Goal: Task Accomplishment & Management: Complete application form

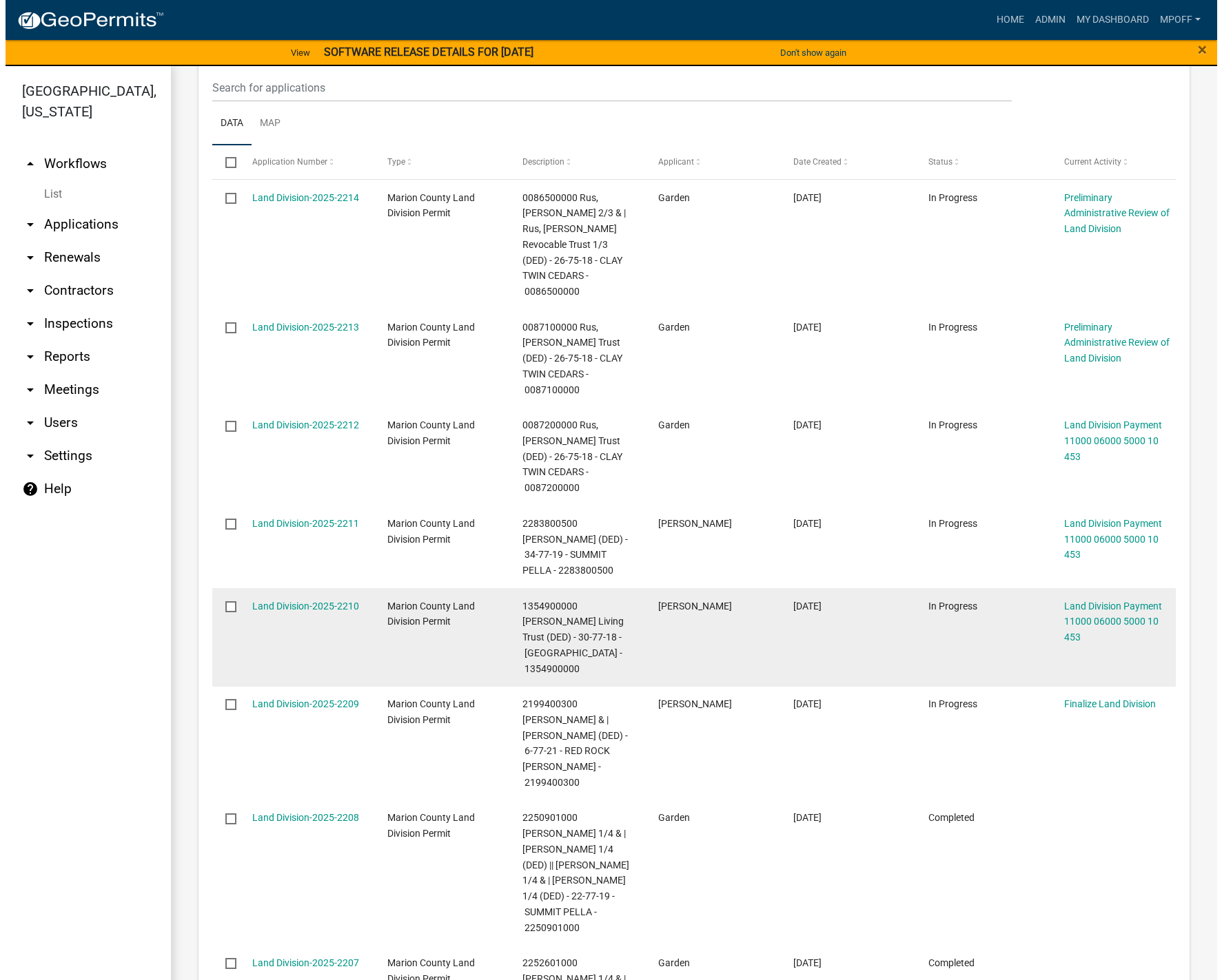
scroll to position [1309, 0]
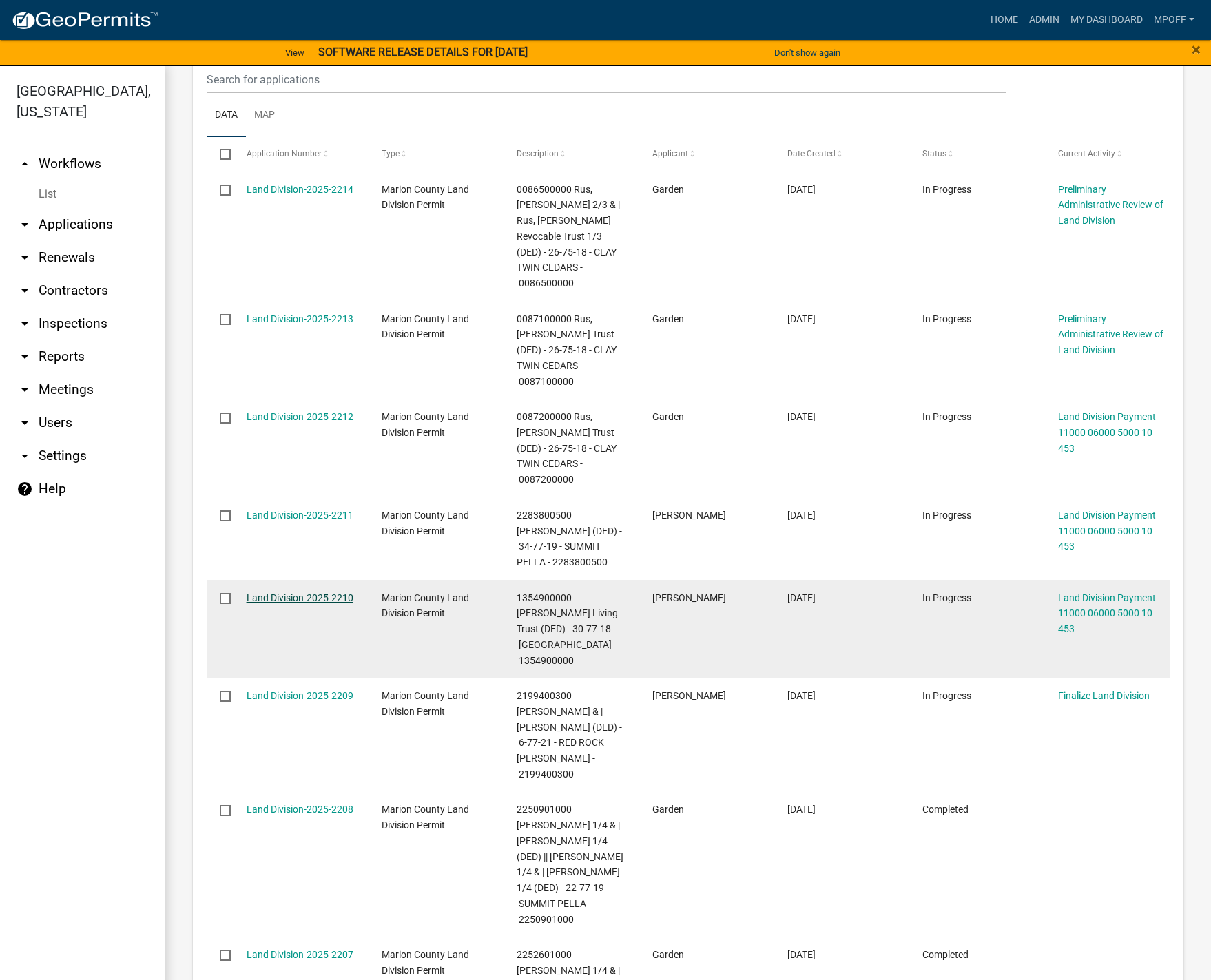
click at [301, 593] on link "Land Division-2025-2210" at bounding box center [300, 598] width 107 height 11
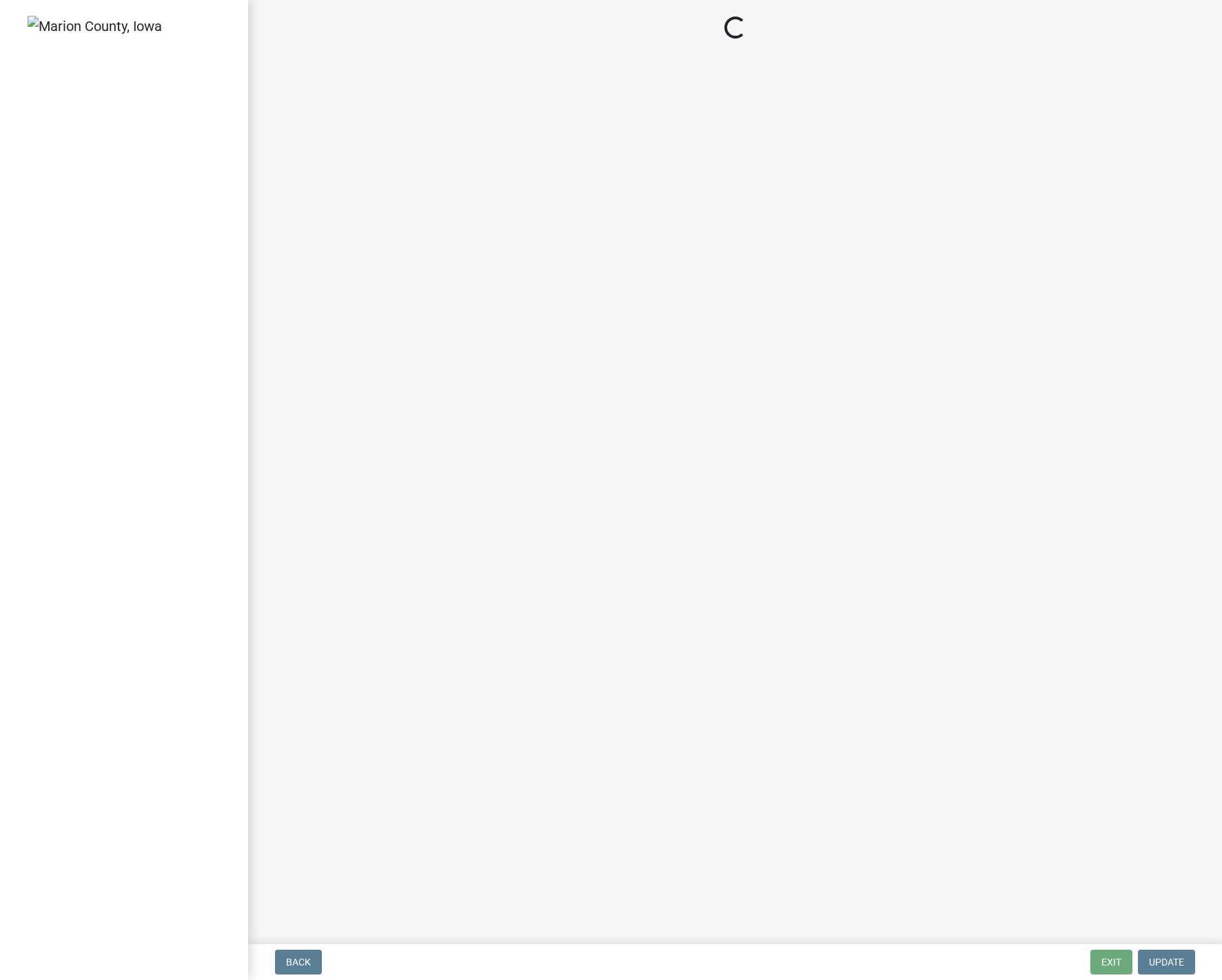
select select "3: 3"
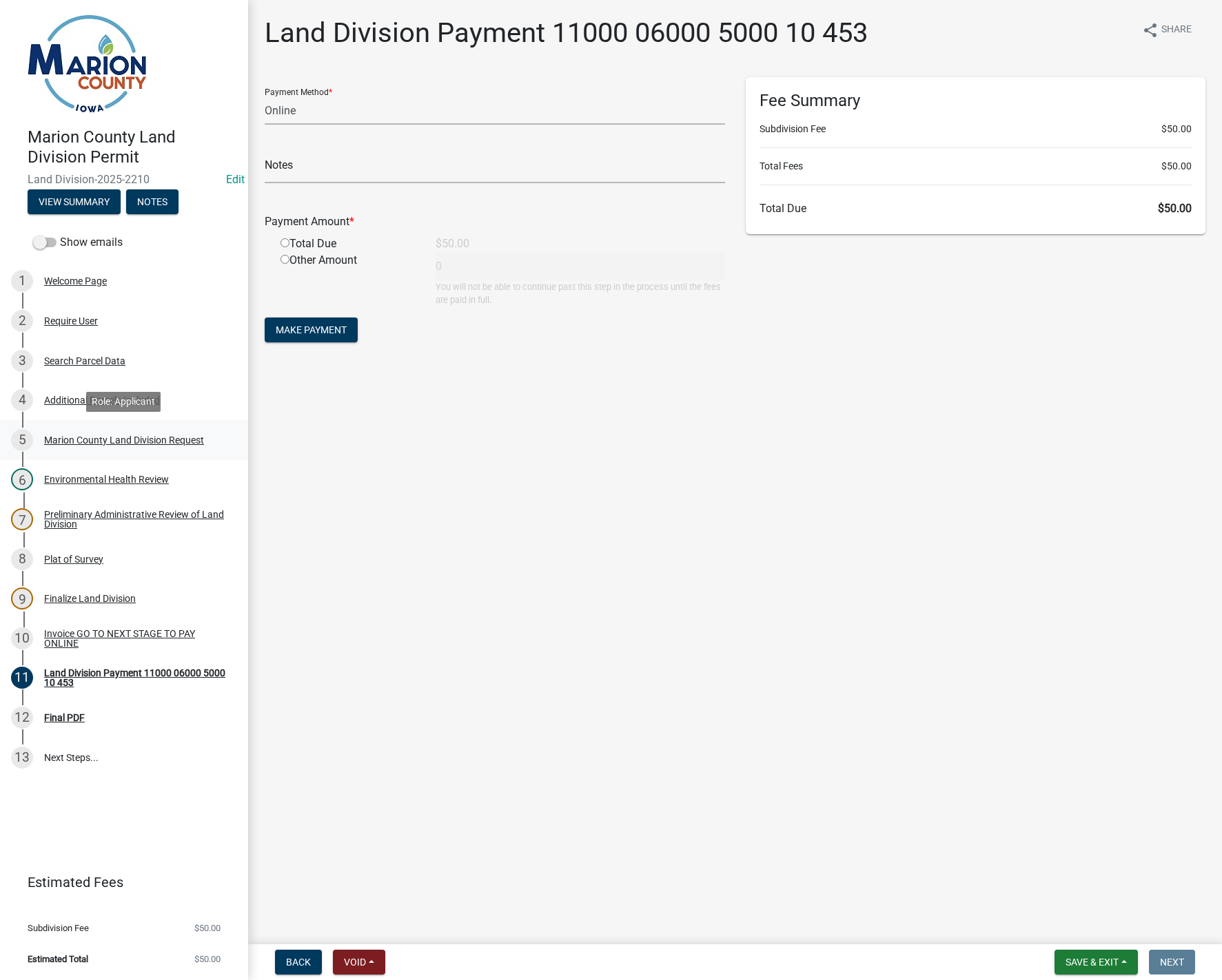
click at [98, 442] on div "Marion County Land Division Request" at bounding box center [123, 440] width 160 height 10
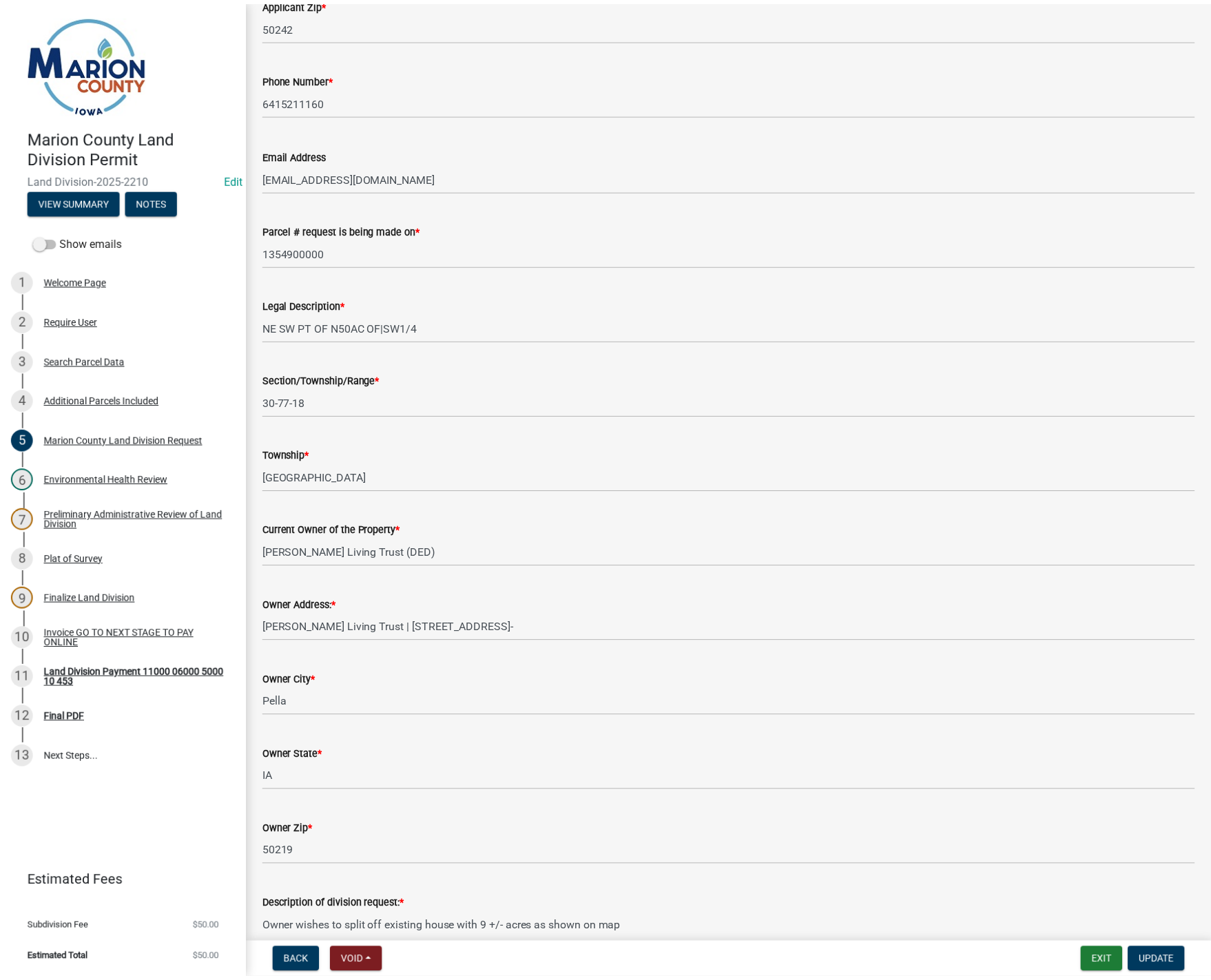
scroll to position [620, 0]
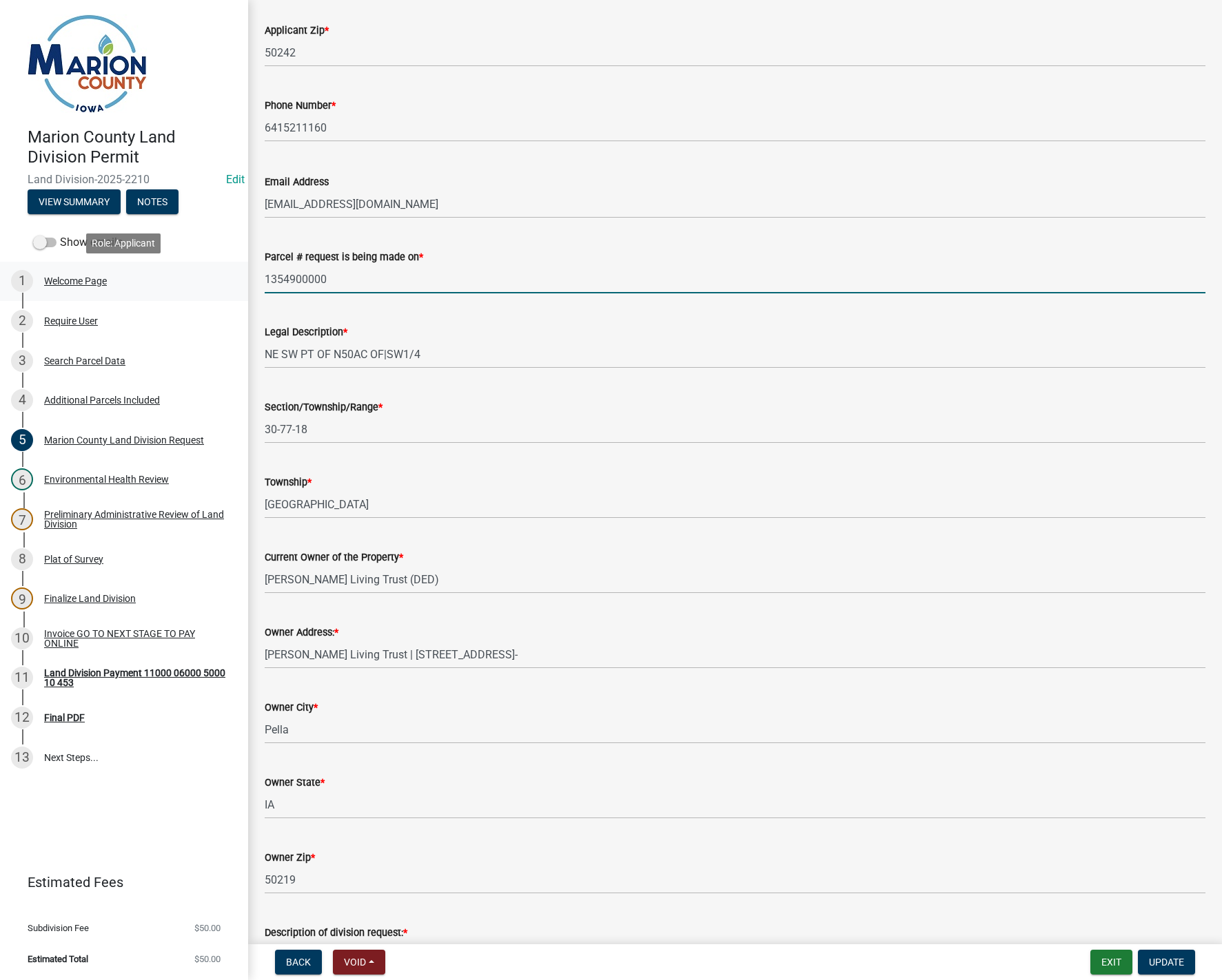
drag, startPoint x: 326, startPoint y: 282, endPoint x: 245, endPoint y: 278, distance: 81.1
click at [245, 278] on div "Marion County Land Division Permit Land Division-2025-2210 Edit View Summary No…" at bounding box center [611, 490] width 1222 height 980
click at [1118, 966] on button "Exit" at bounding box center [1111, 962] width 42 height 25
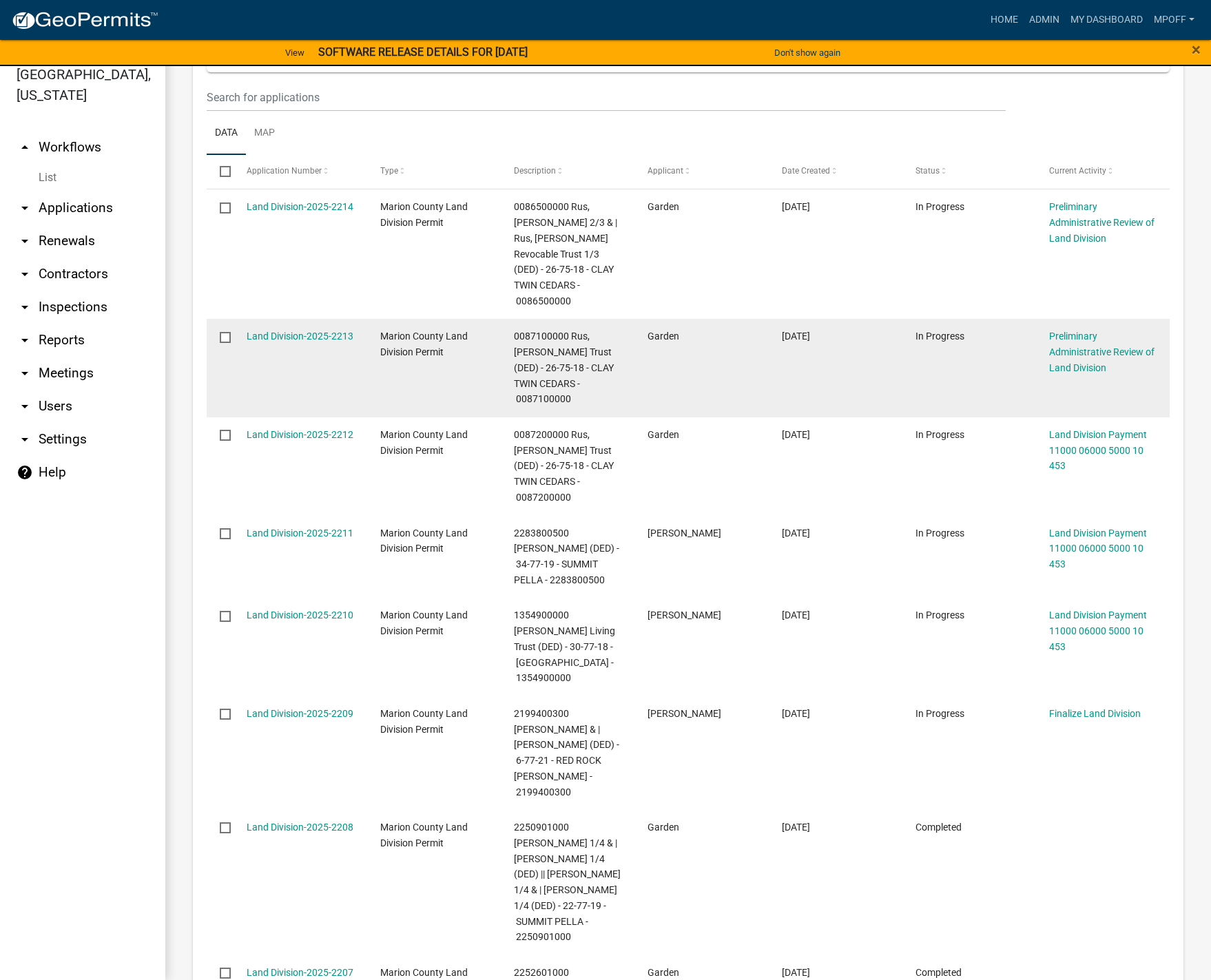
scroll to position [1069, 0]
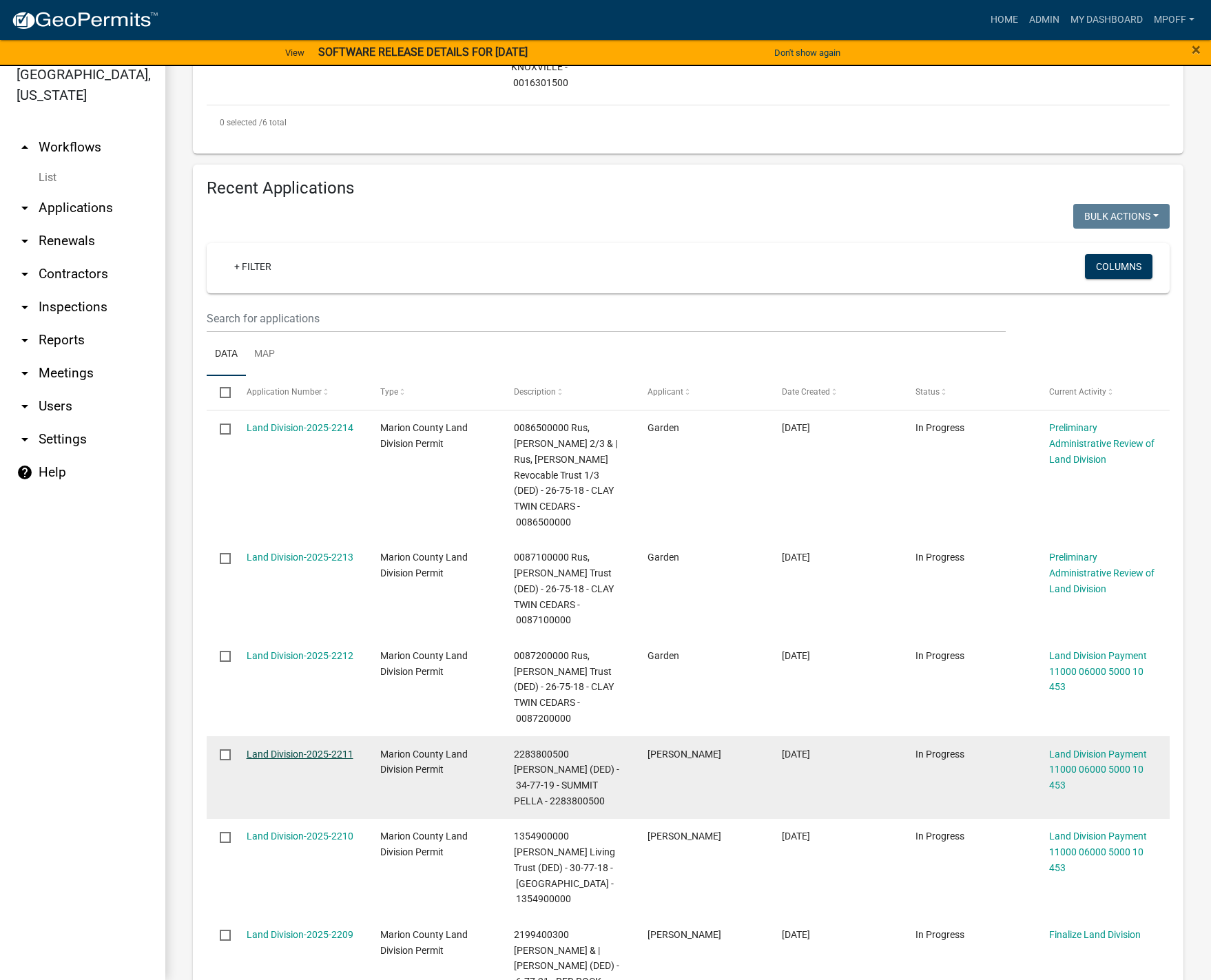
click at [316, 749] on link "Land Division-2025-2211" at bounding box center [300, 754] width 107 height 11
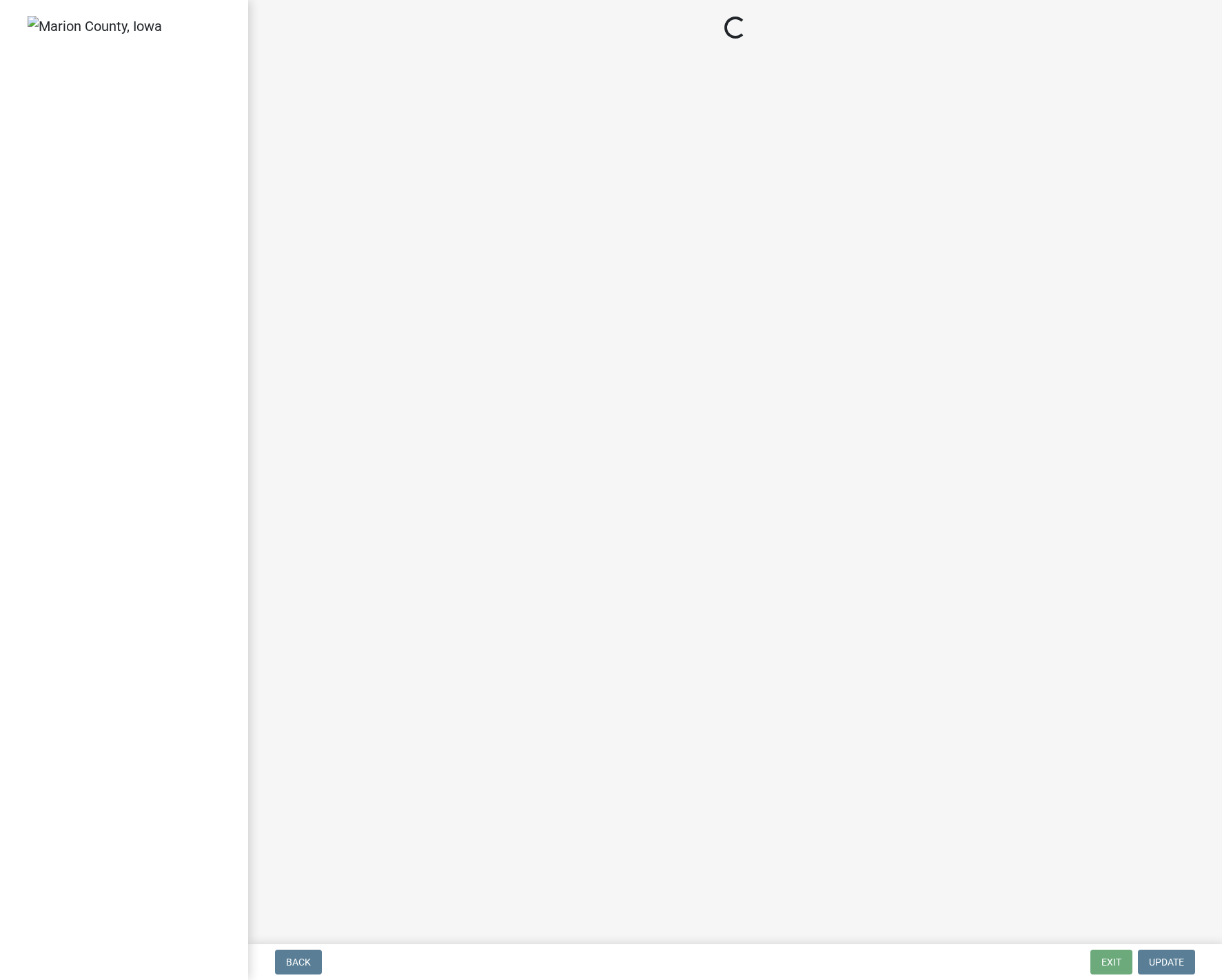
select select "3: 3"
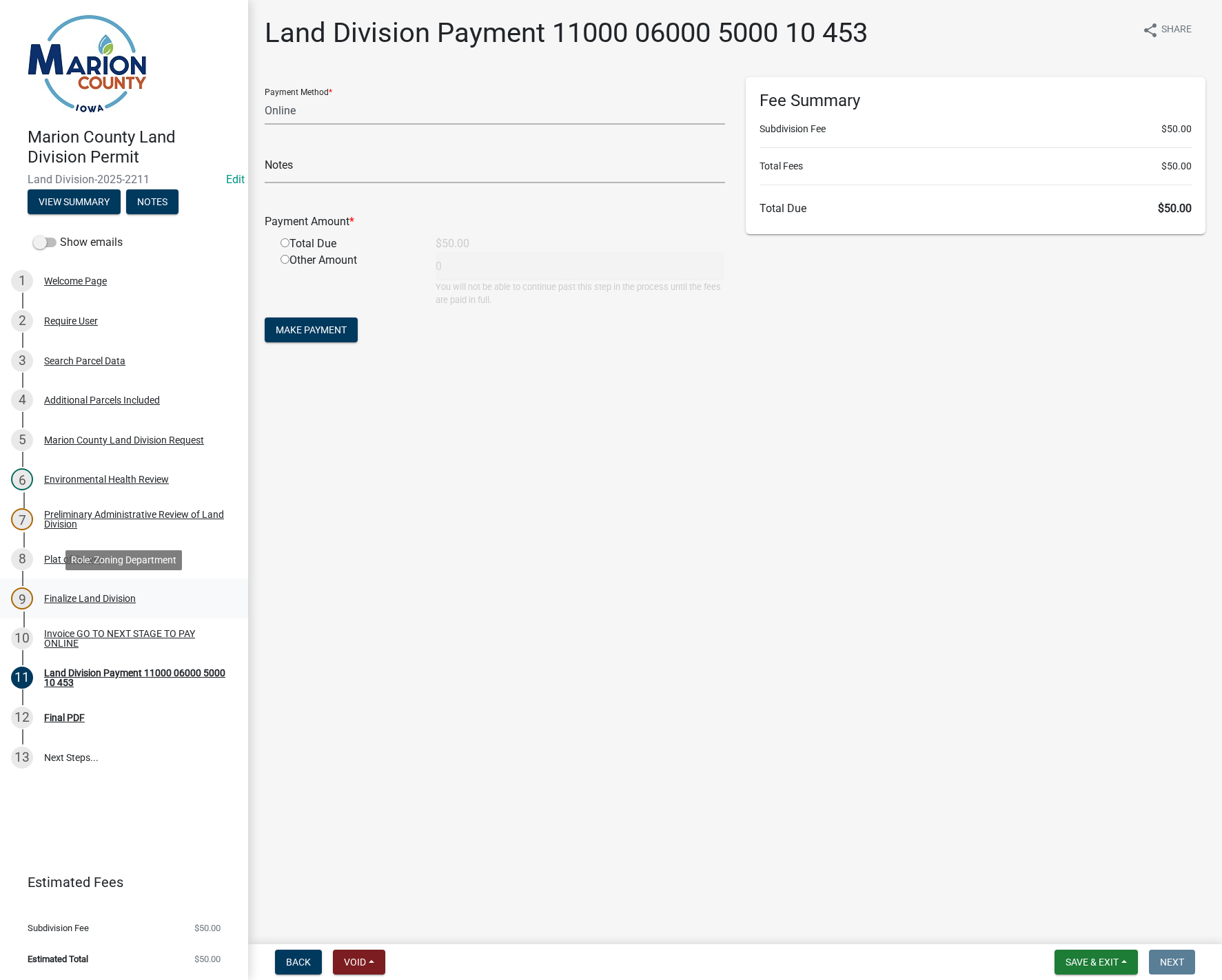
click at [64, 602] on div "Finalize Land Division" at bounding box center [89, 599] width 92 height 10
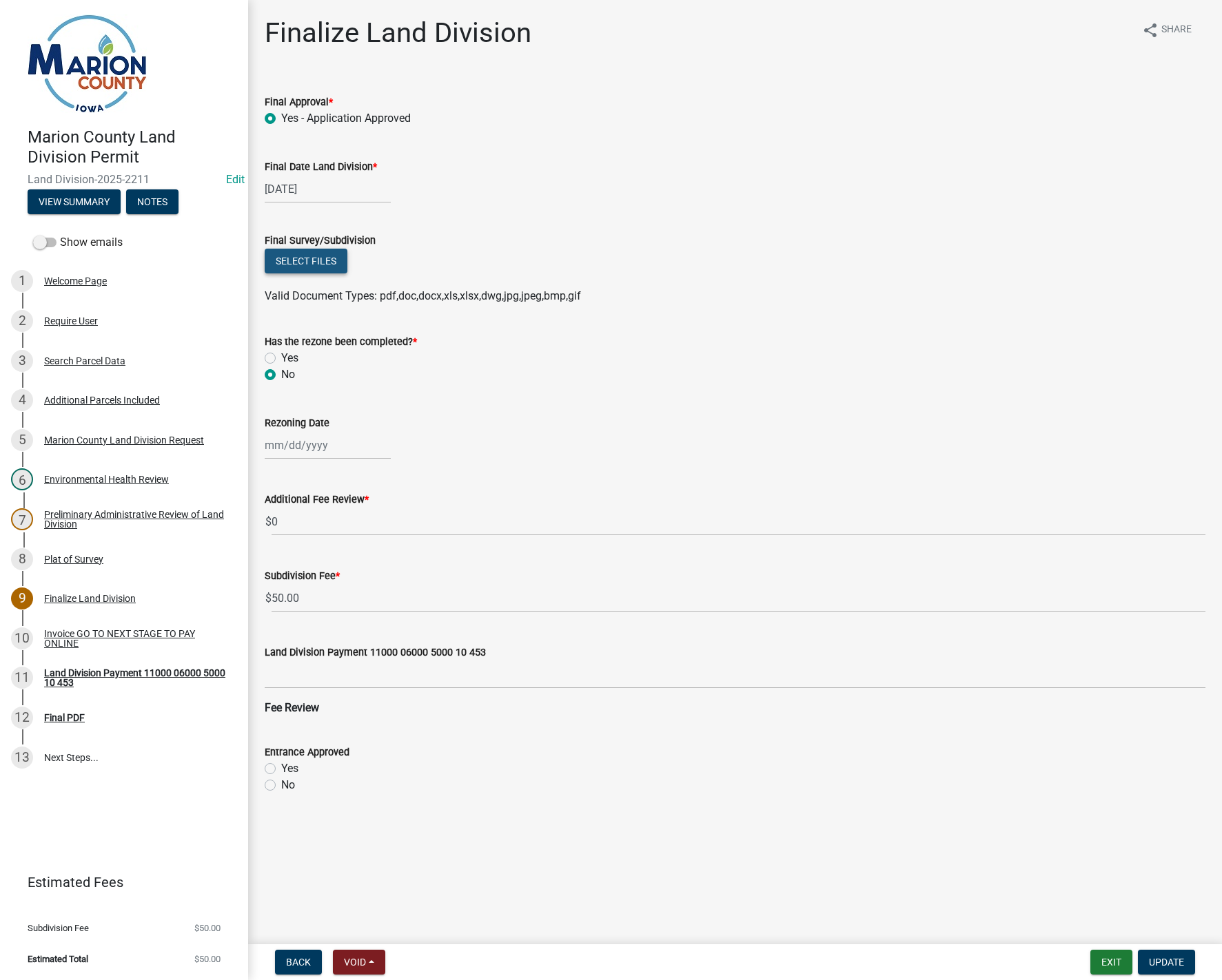
click at [293, 261] on button "Select files" at bounding box center [306, 261] width 83 height 25
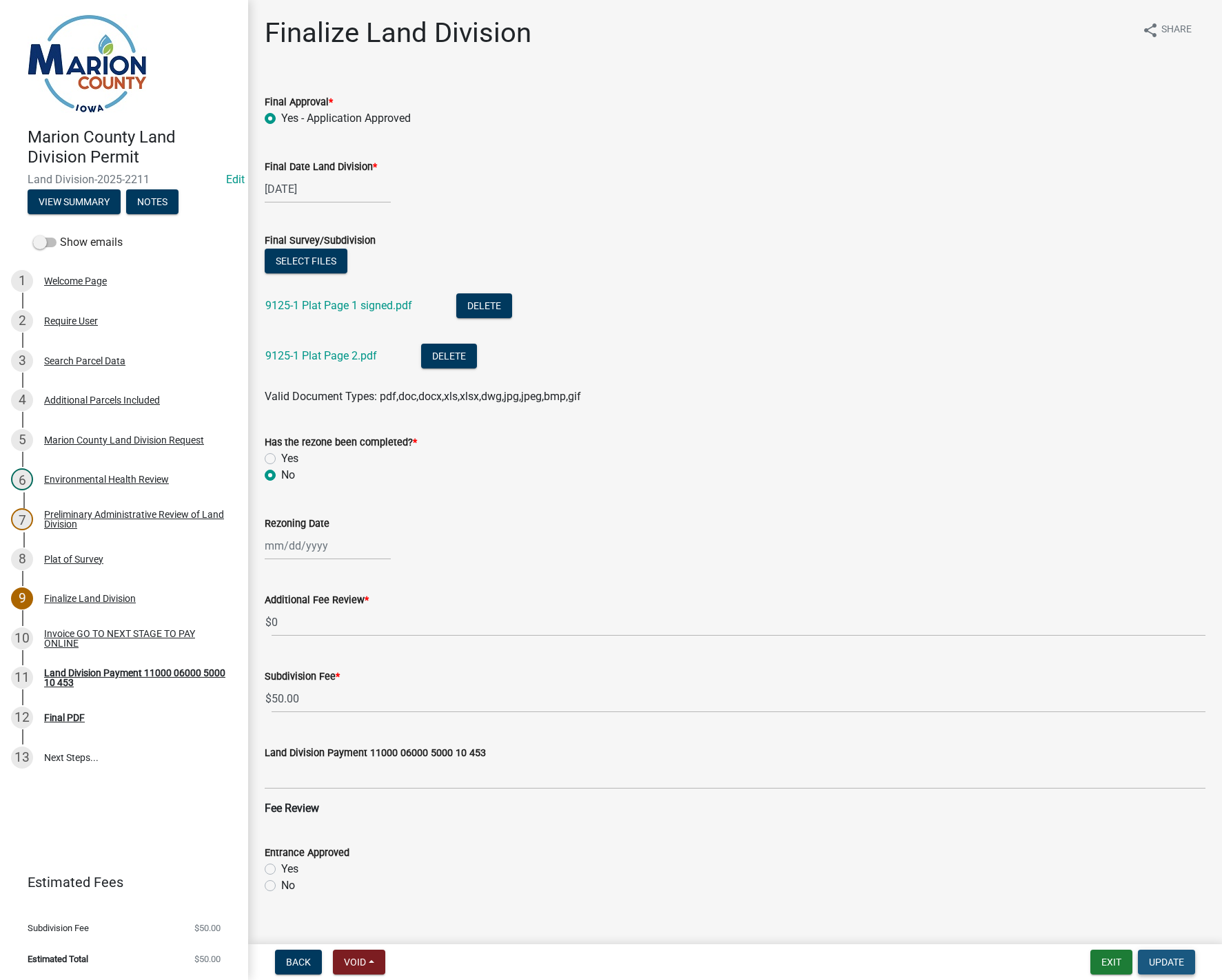
click at [1165, 966] on span "Update" at bounding box center [1166, 962] width 35 height 11
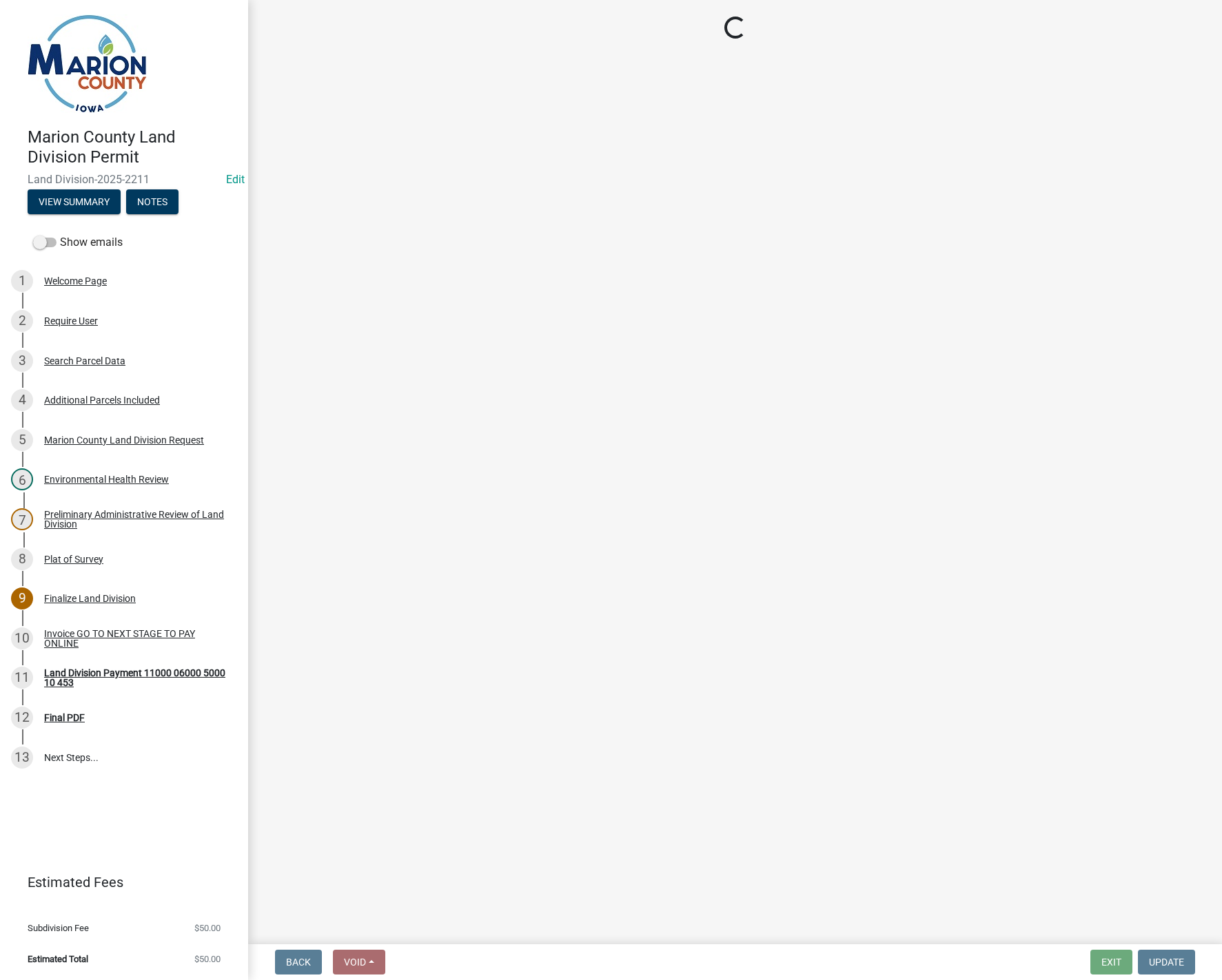
select select "3: 3"
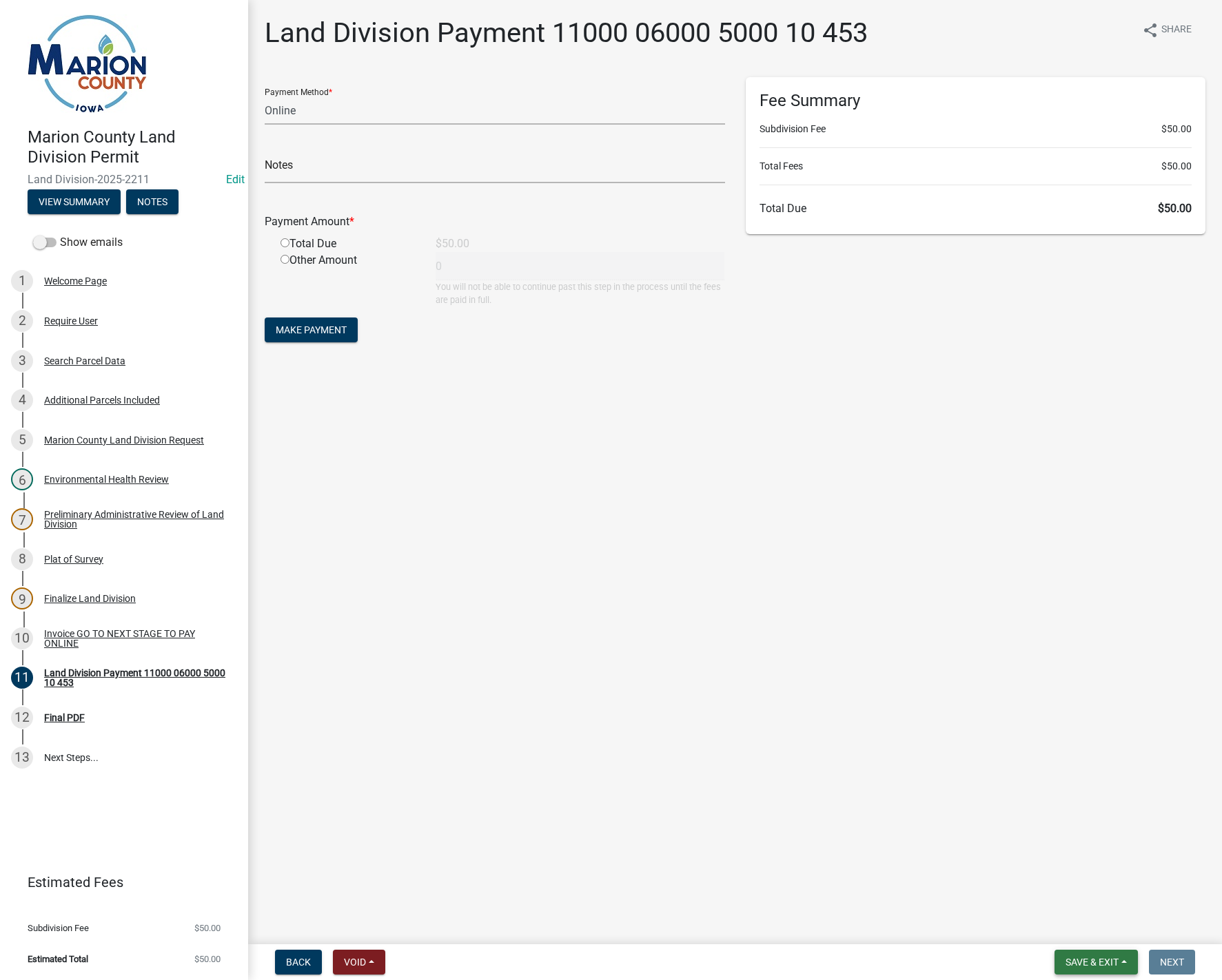
click at [1128, 960] on button "Save & Exit" at bounding box center [1096, 962] width 83 height 25
click at [1080, 924] on button "Save & Exit" at bounding box center [1083, 927] width 111 height 33
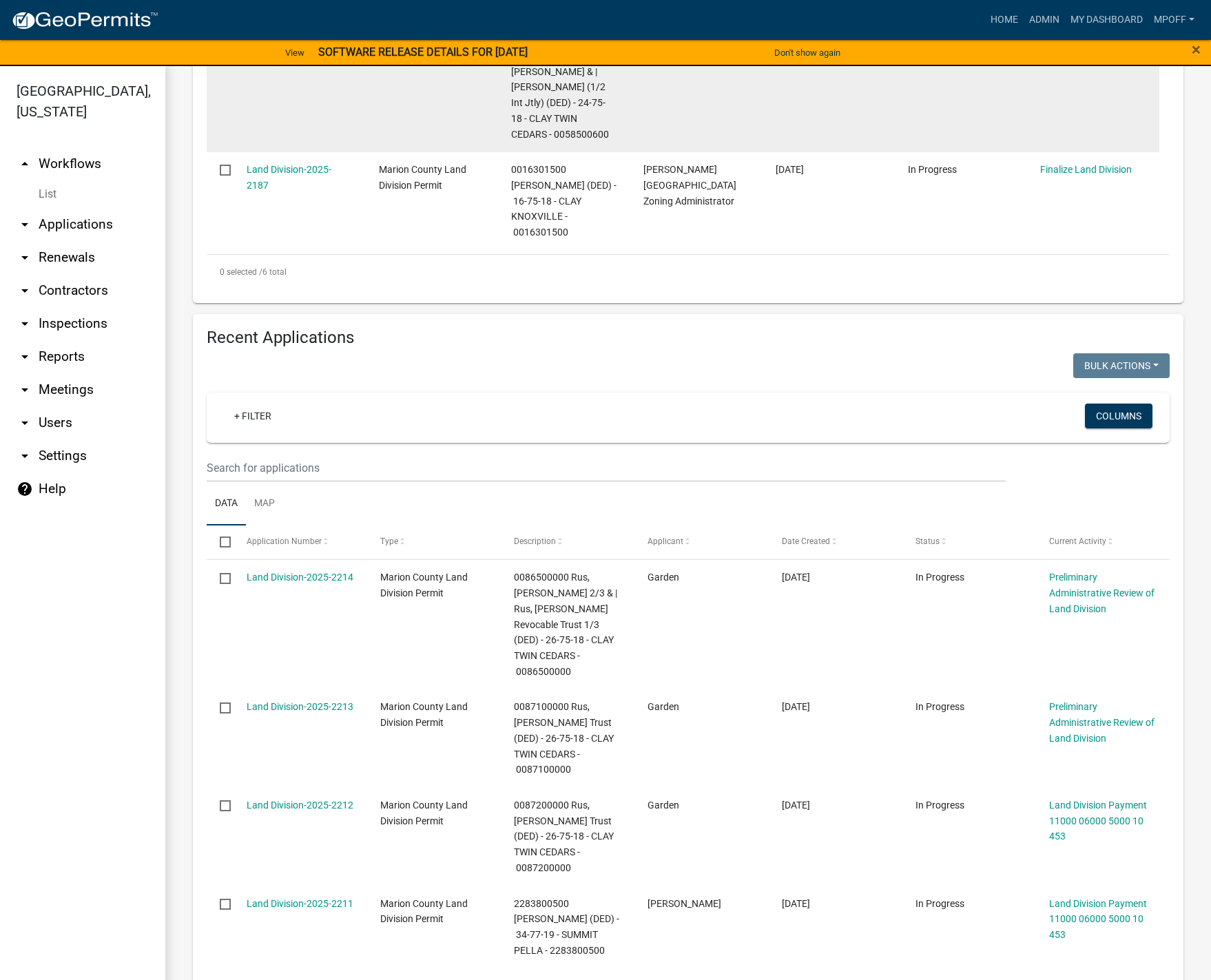
scroll to position [1171, 0]
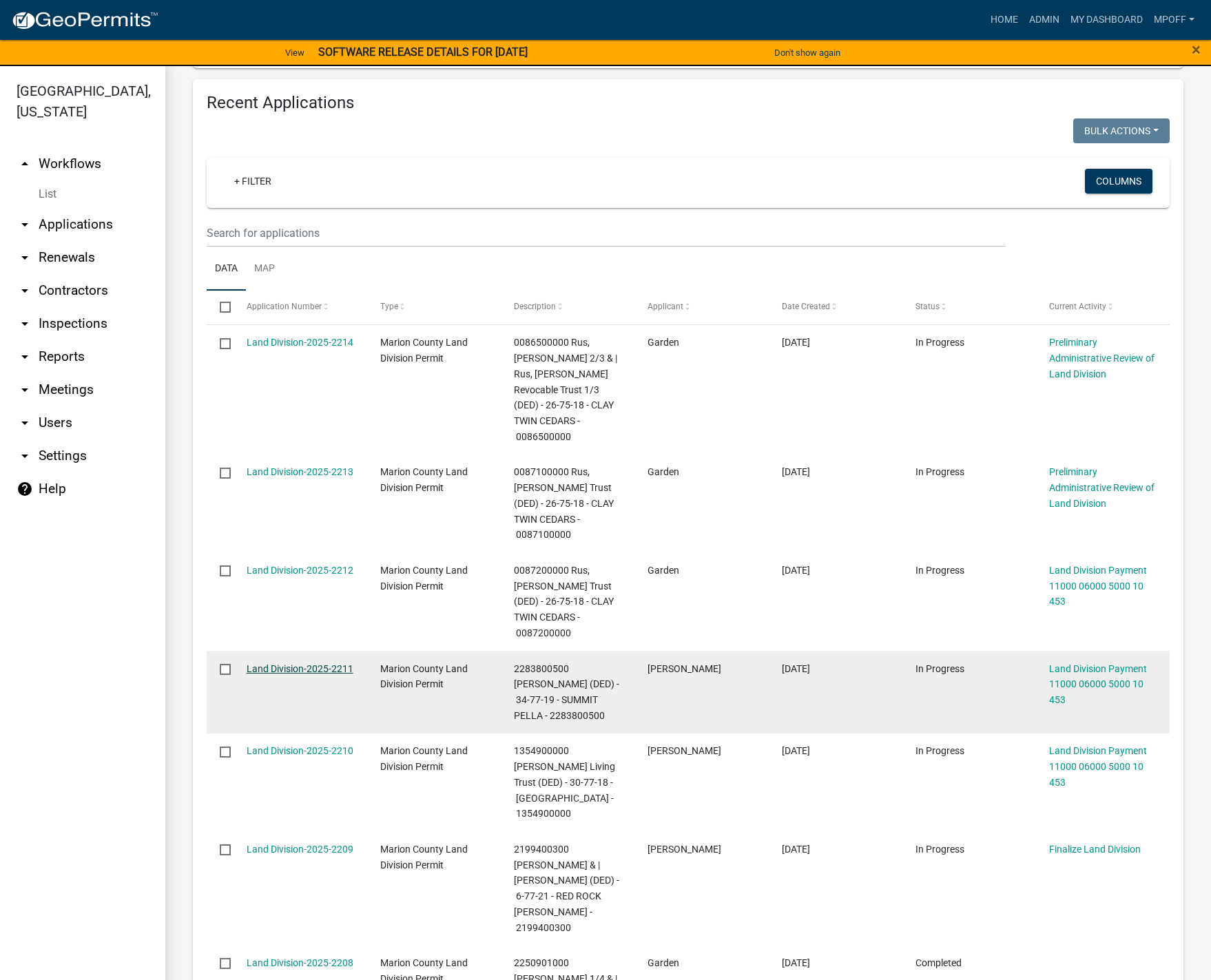
click at [309, 664] on link "Land Division-2025-2211" at bounding box center [300, 669] width 107 height 11
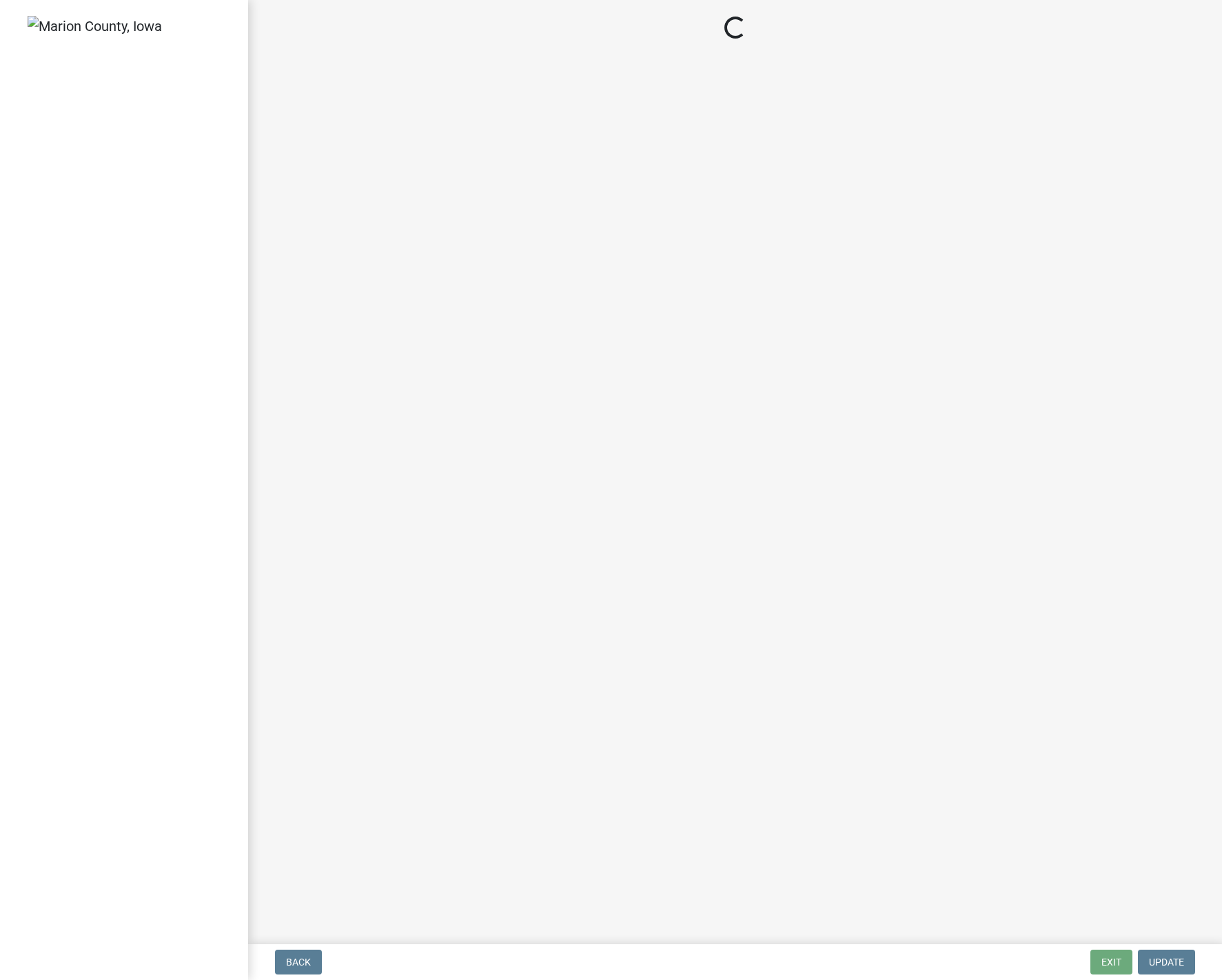
select select "3: 3"
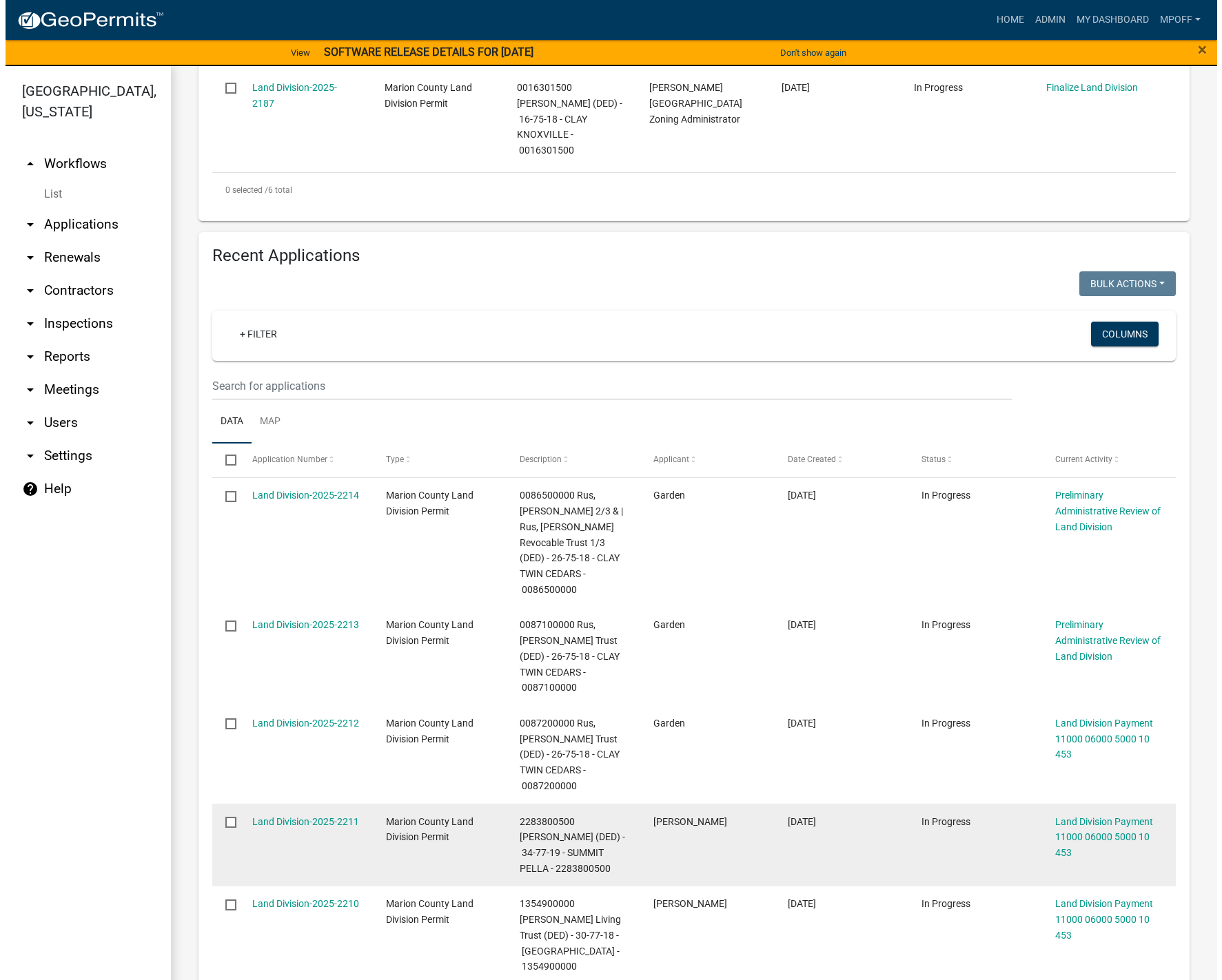
scroll to position [1033, 0]
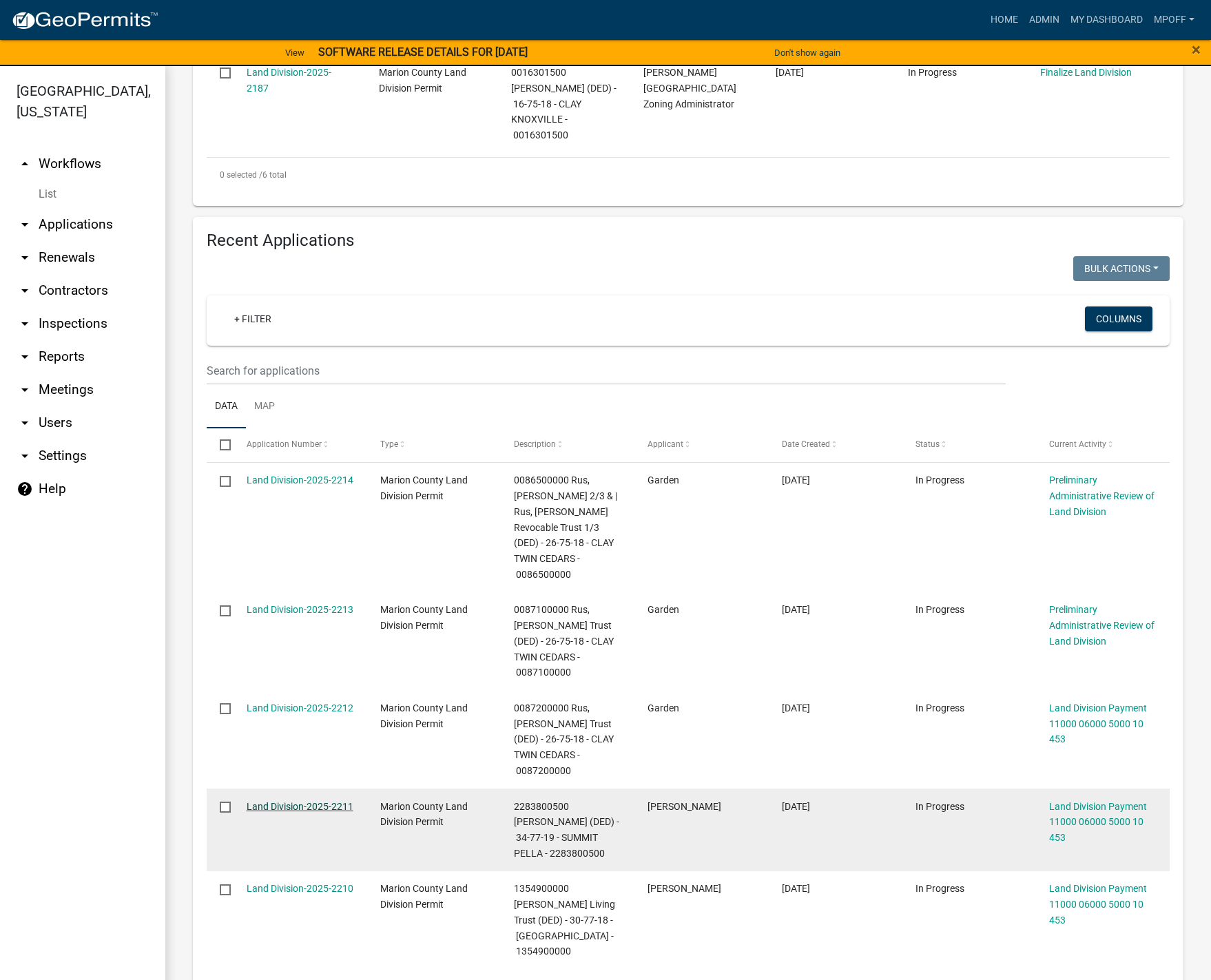
click at [263, 801] on link "Land Division-2025-2211" at bounding box center [300, 807] width 107 height 11
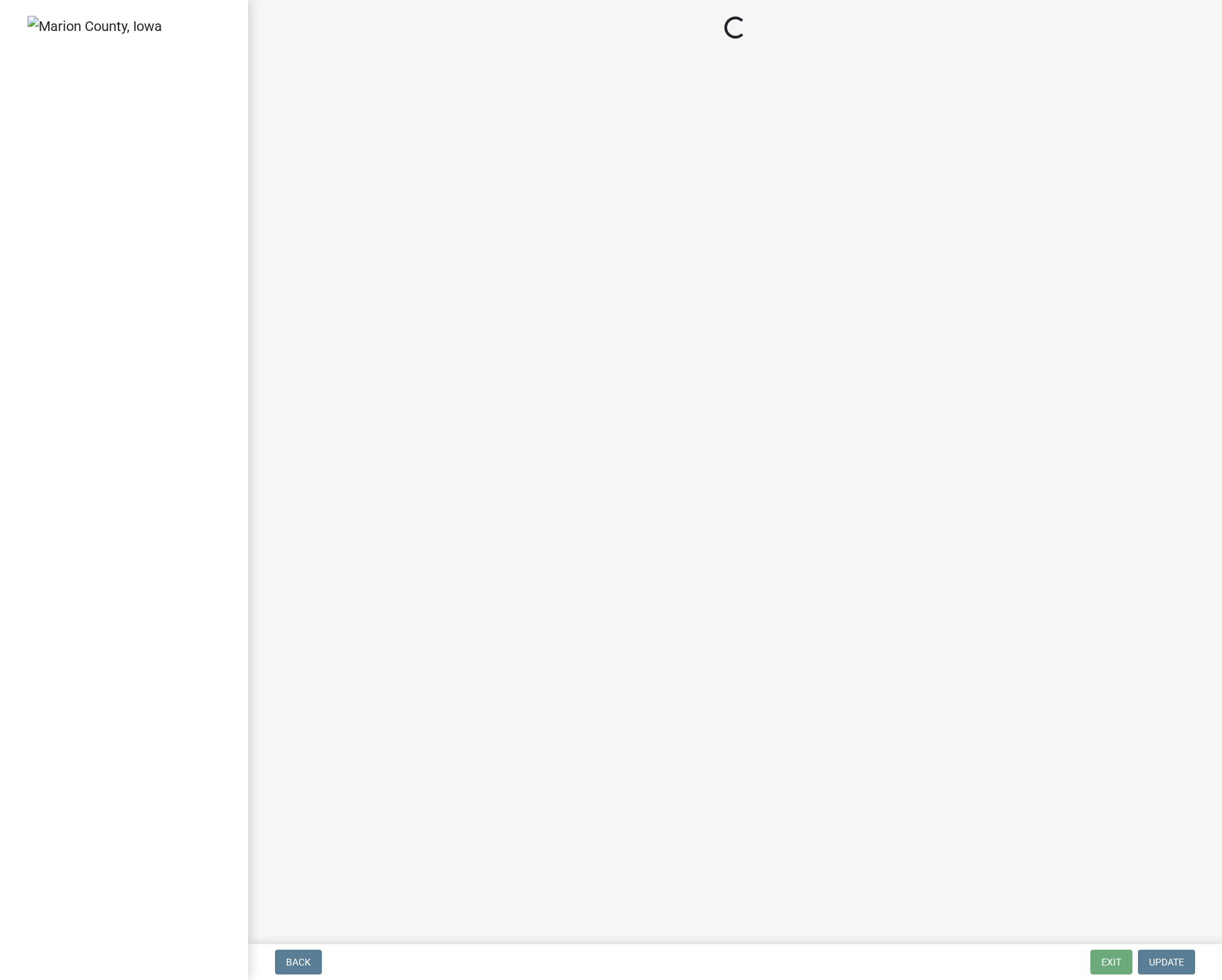
select select "3: 3"
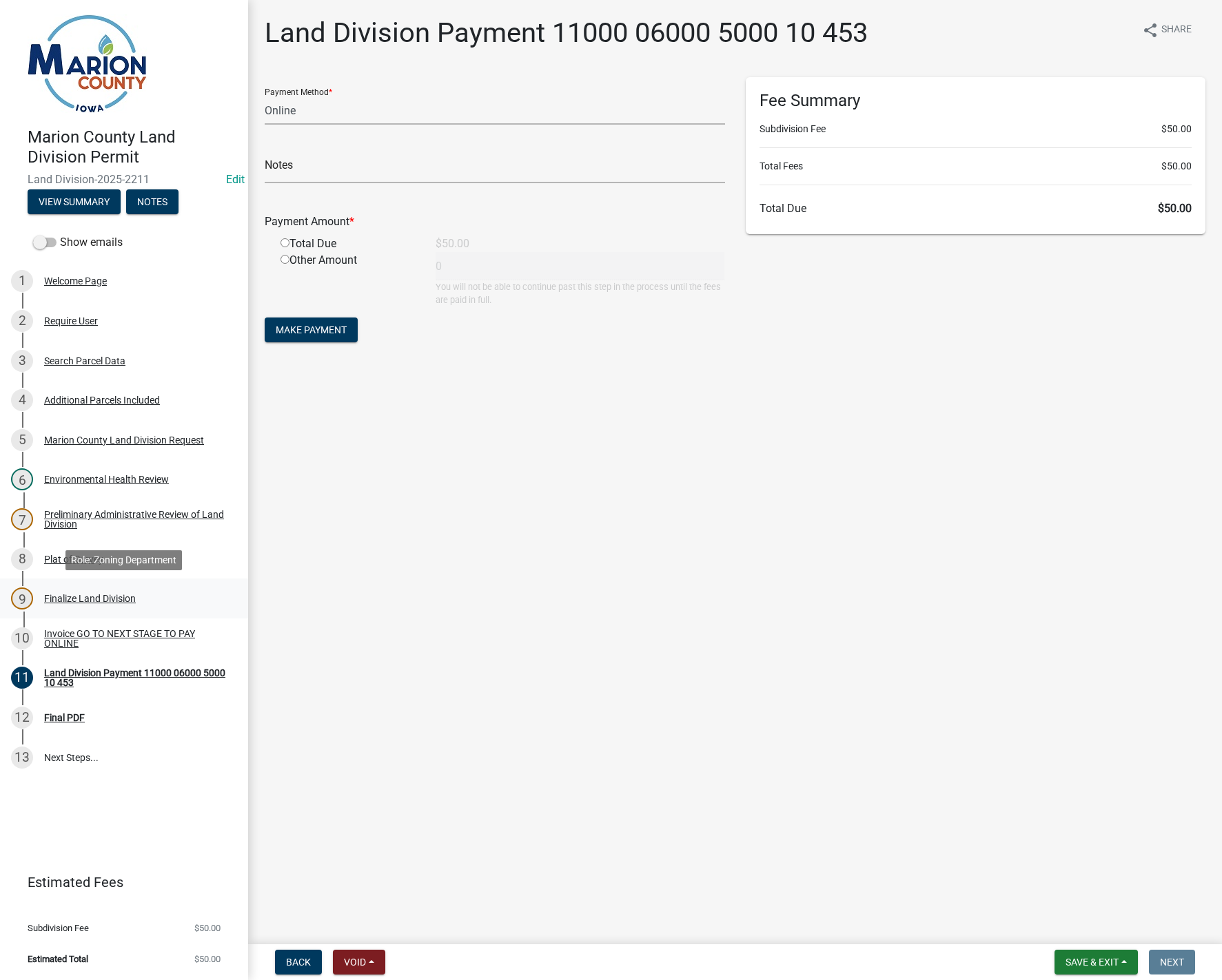
click at [80, 590] on div "9 Finalize Land Division" at bounding box center [119, 598] width 215 height 22
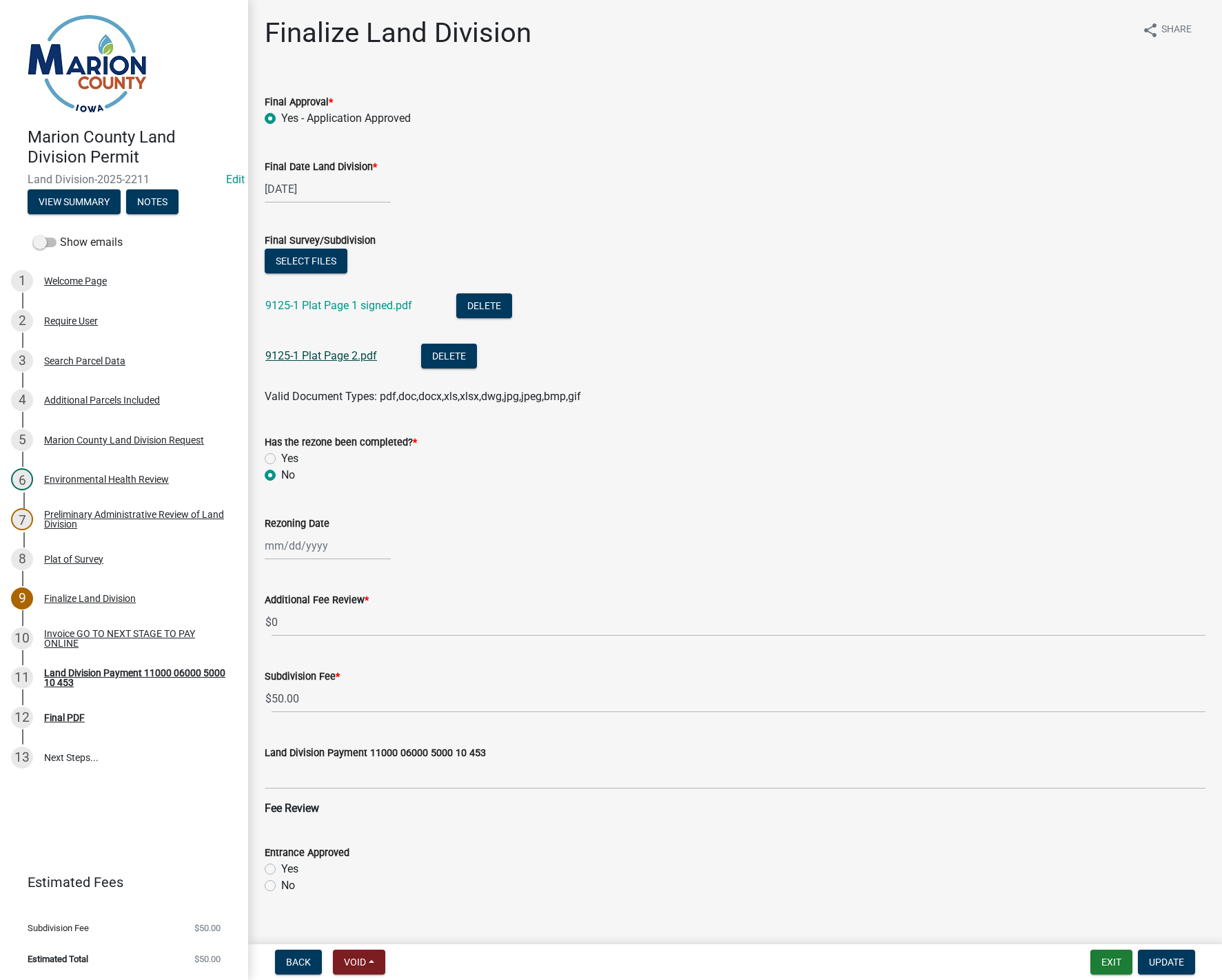
click at [291, 356] on link "9125-1 Plat Page 2.pdf" at bounding box center [320, 356] width 111 height 13
click at [132, 439] on div "Marion County Land Division Request" at bounding box center [123, 440] width 160 height 10
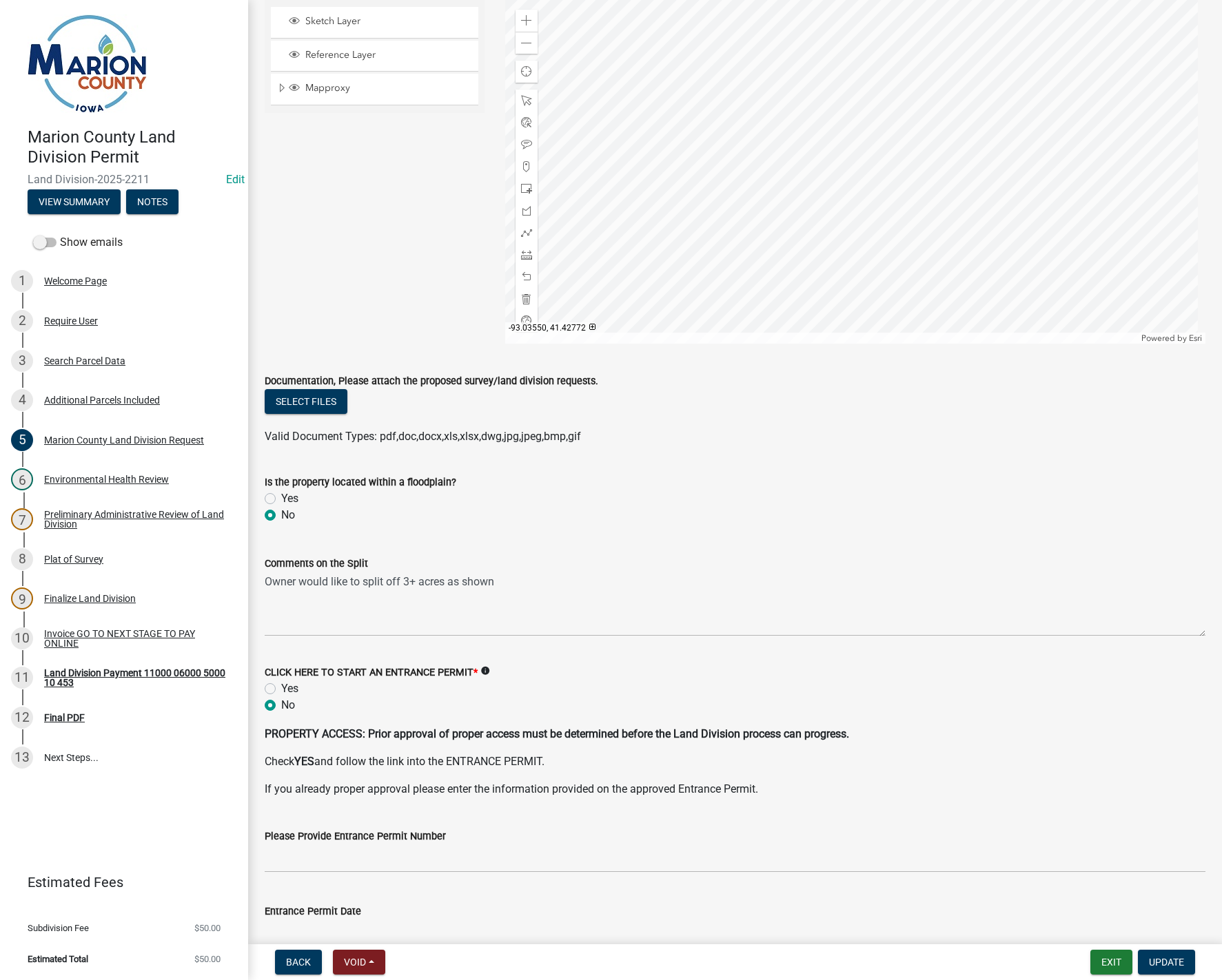
scroll to position [1654, 0]
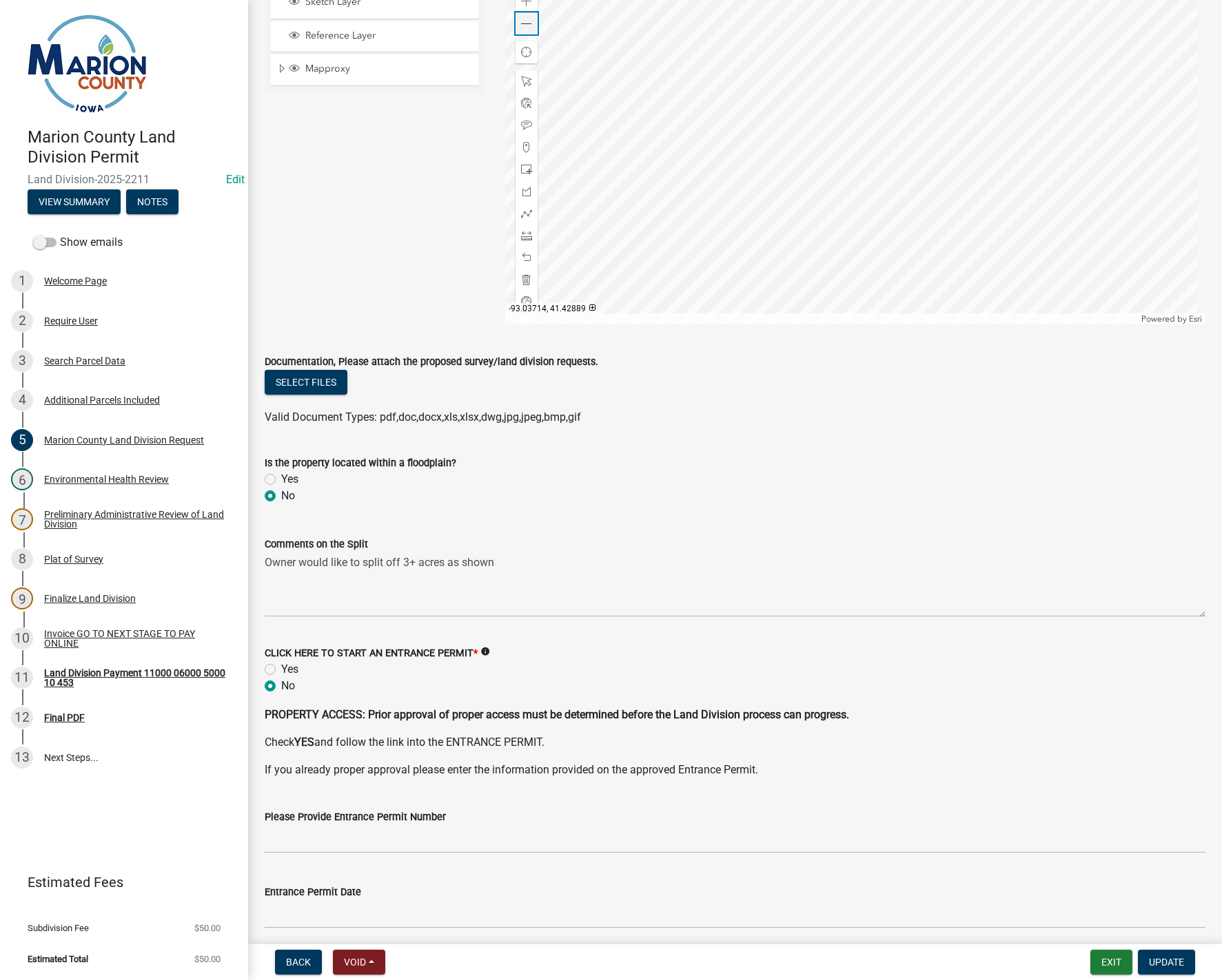
click at [529, 31] on div "Zoom out" at bounding box center [526, 23] width 22 height 22
click at [530, 27] on div "Zoom out" at bounding box center [526, 23] width 22 height 22
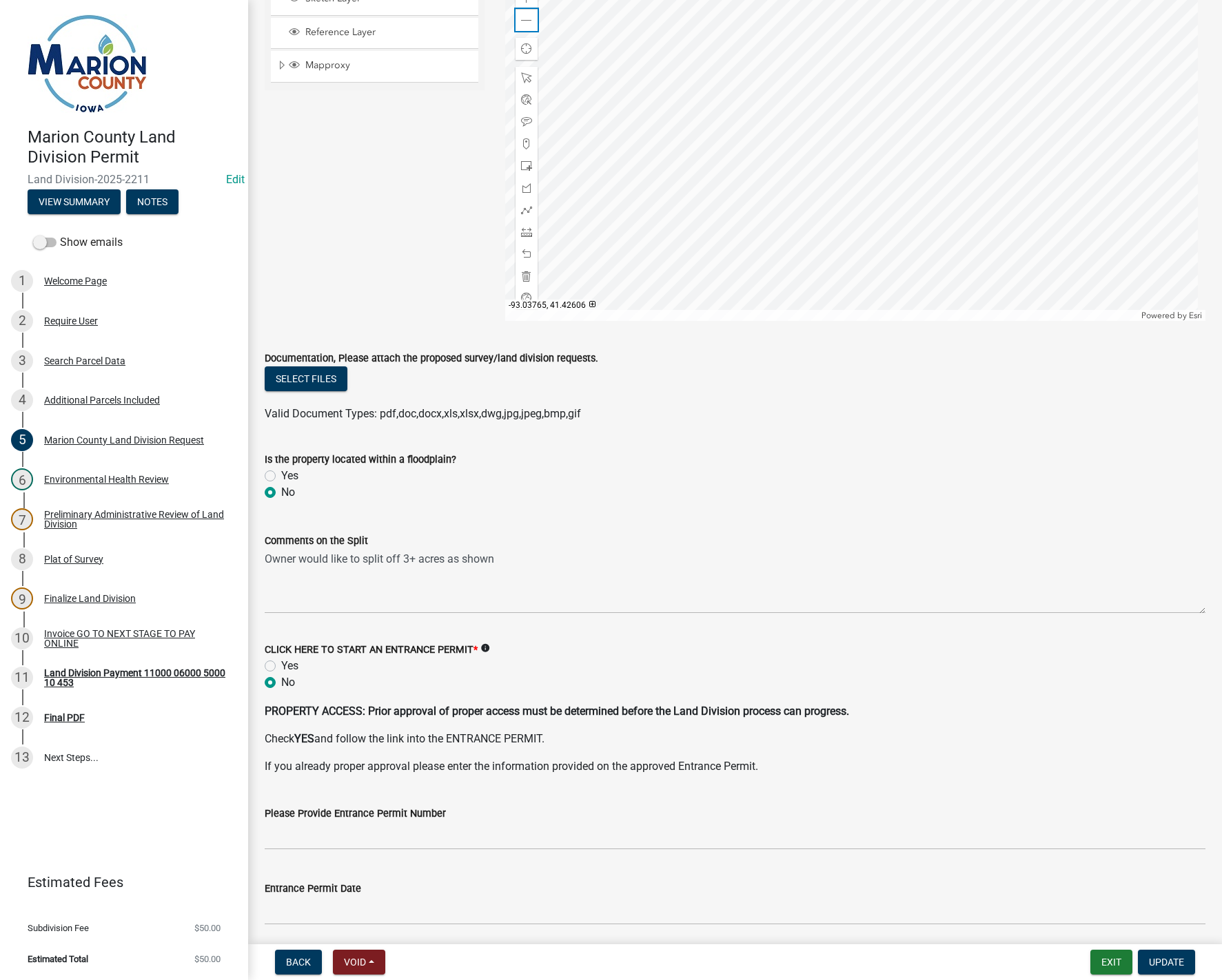
scroll to position [1456, 0]
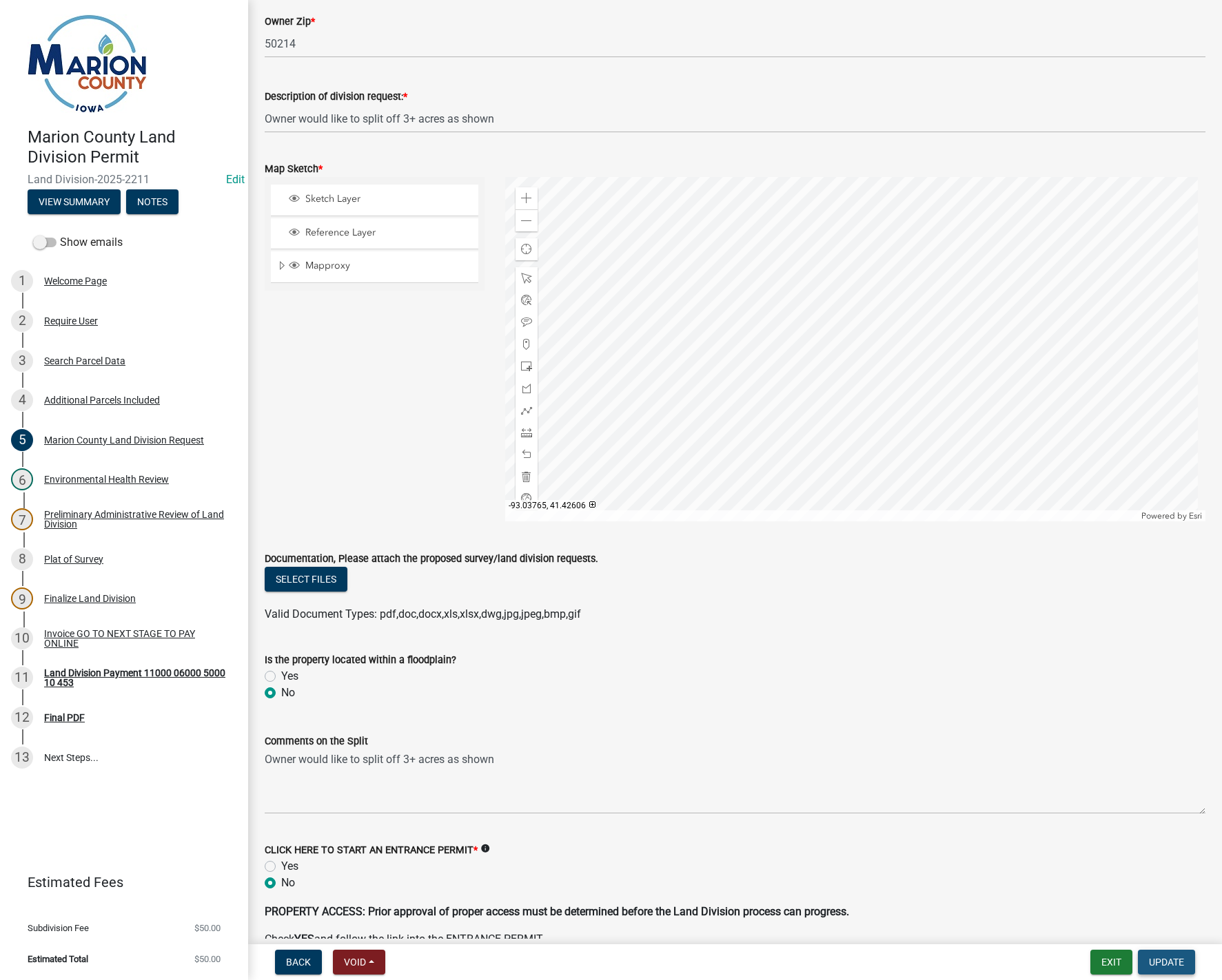
click at [1171, 962] on span "Update" at bounding box center [1166, 962] width 35 height 11
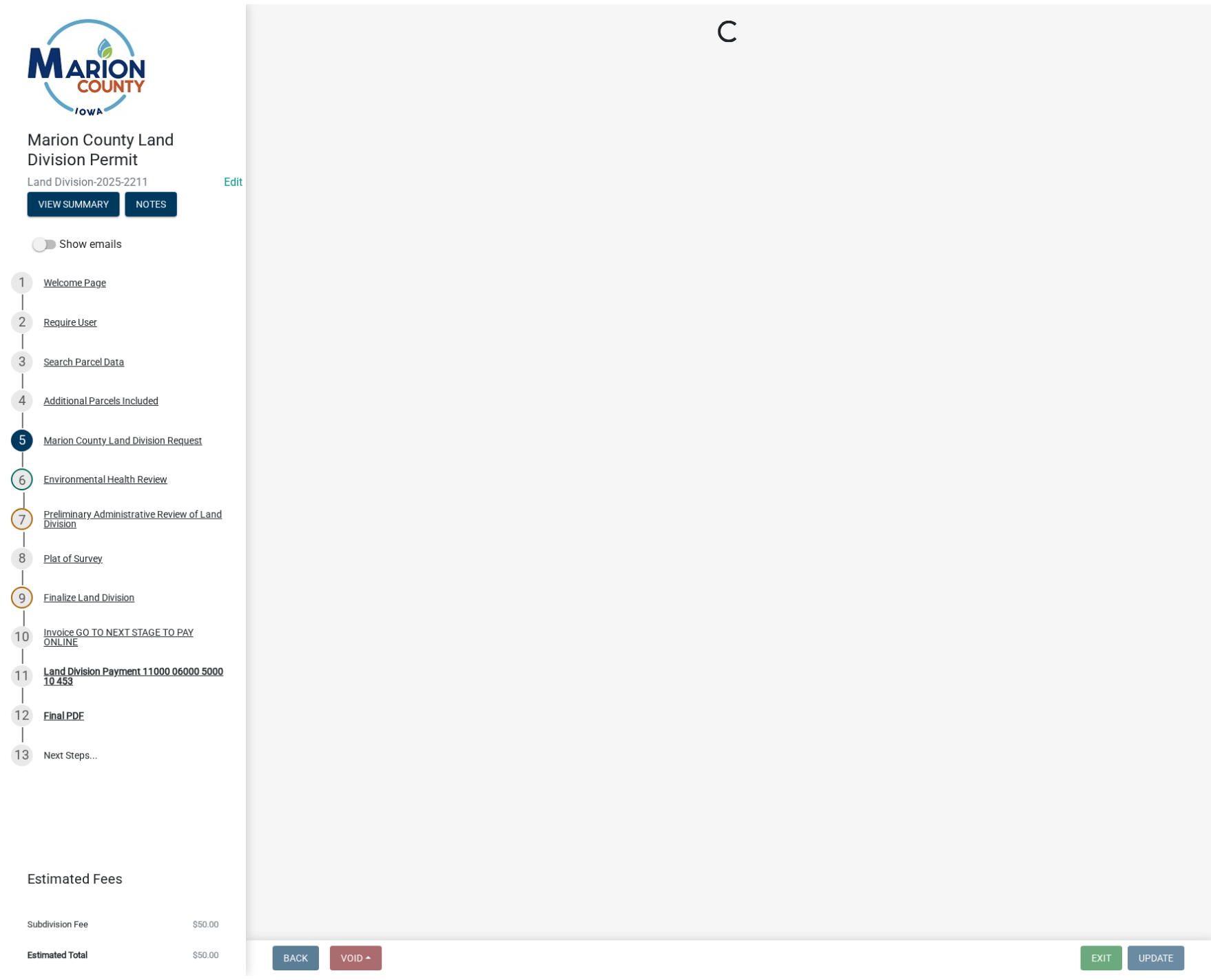
scroll to position [0, 0]
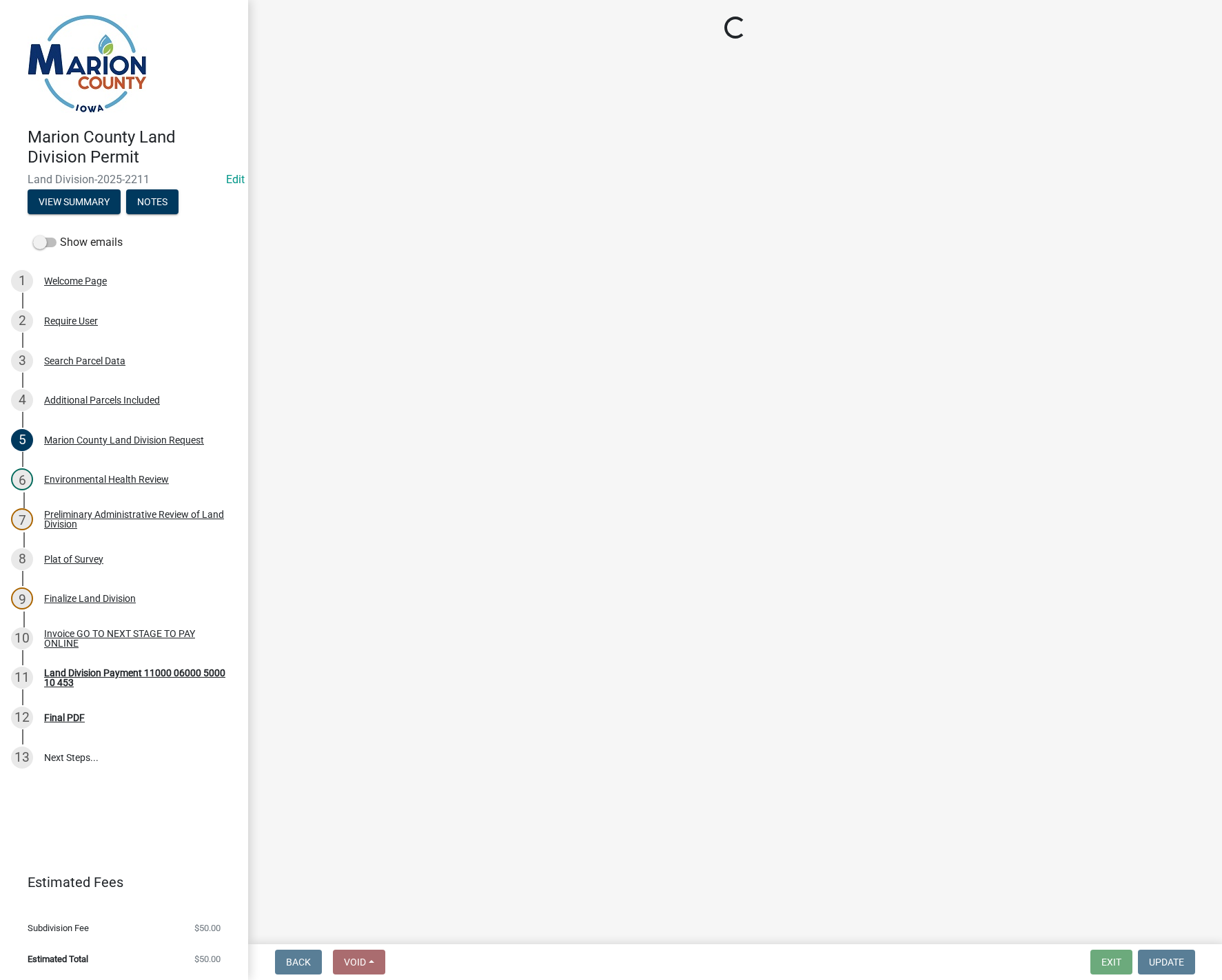
select select "3: 3"
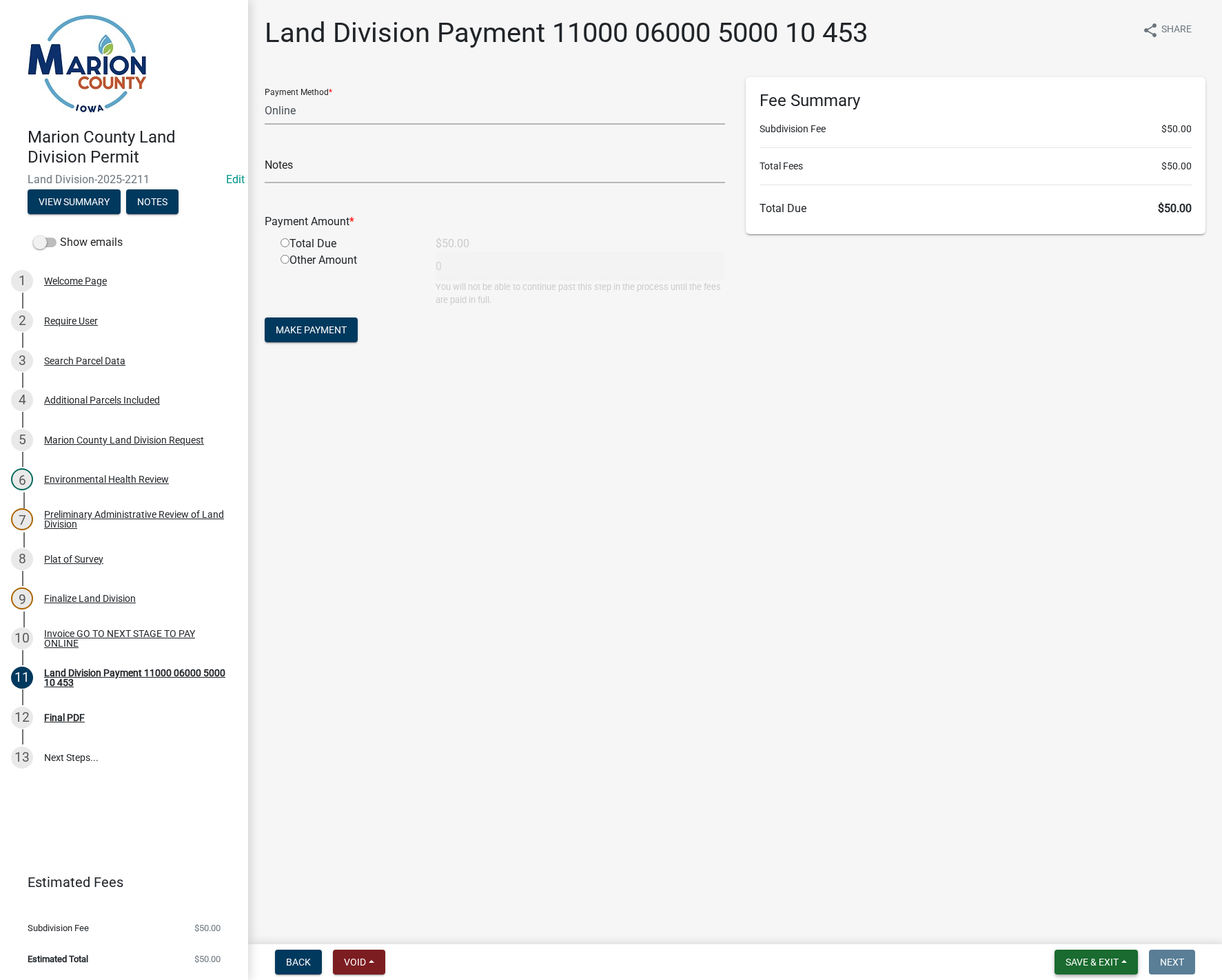
click at [1118, 964] on span "Save & Exit" at bounding box center [1092, 962] width 53 height 11
click at [1080, 935] on button "Save & Exit" at bounding box center [1083, 927] width 111 height 33
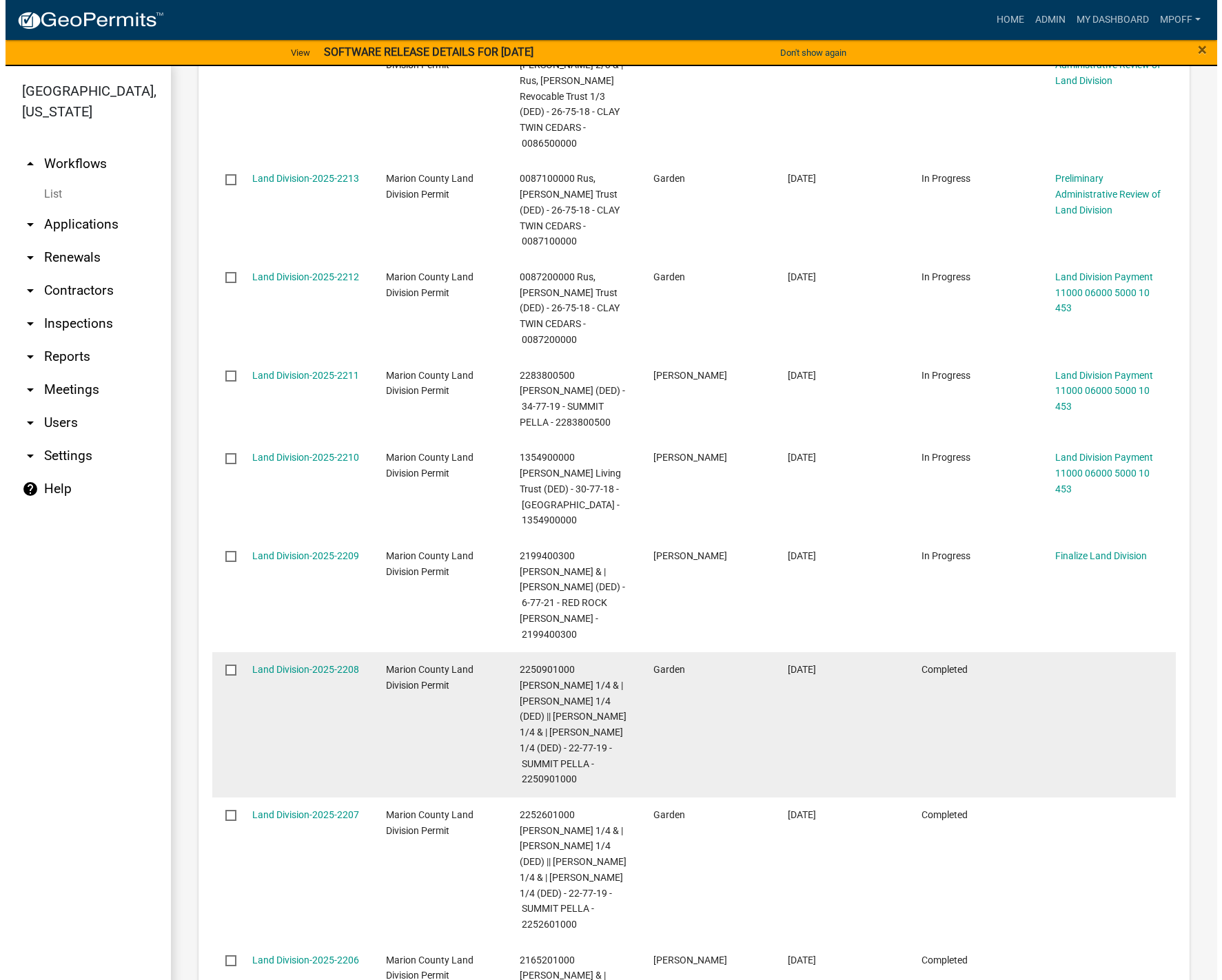
scroll to position [1620, 0]
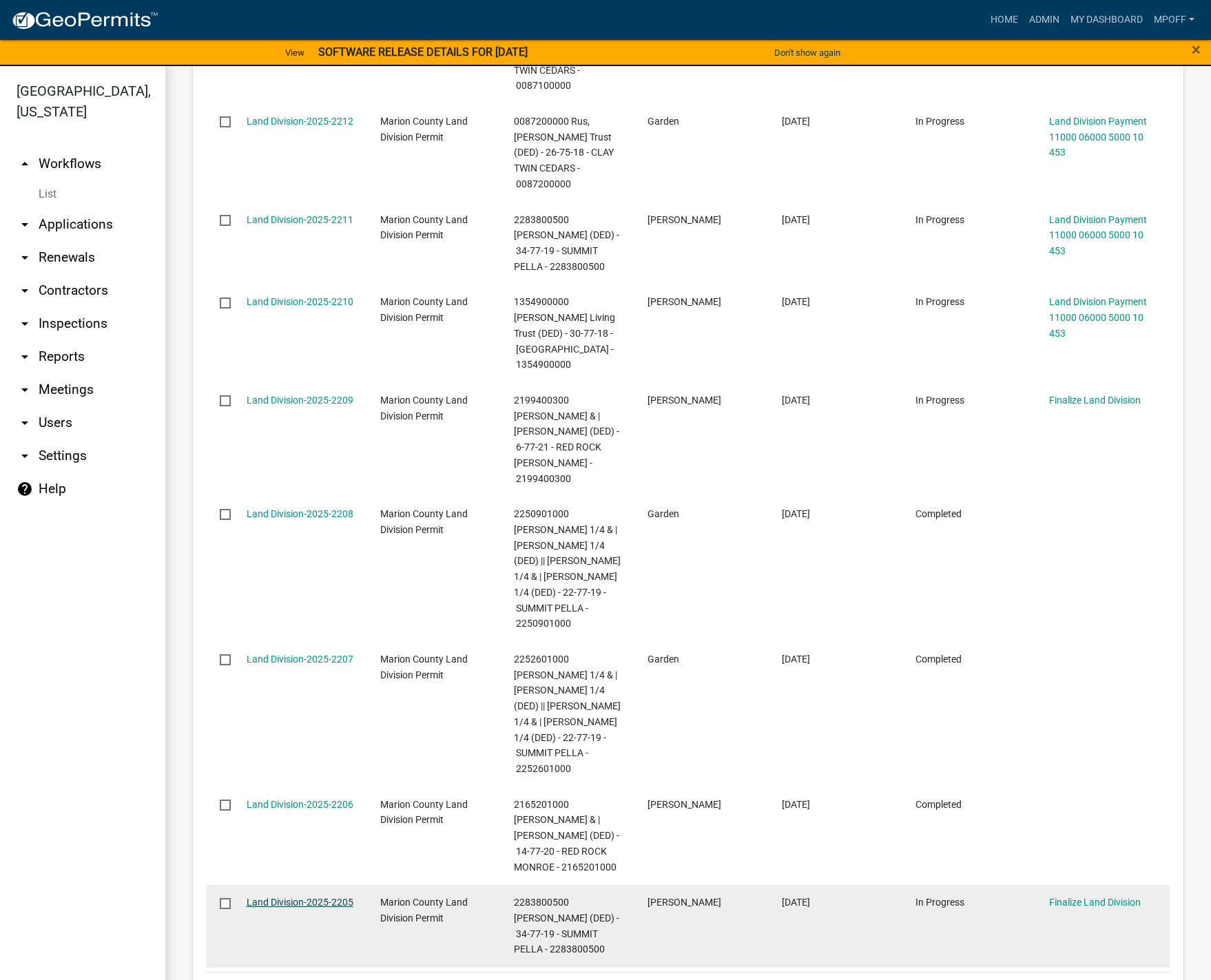
click at [311, 897] on link "Land Division-2025-2205" at bounding box center [300, 902] width 107 height 11
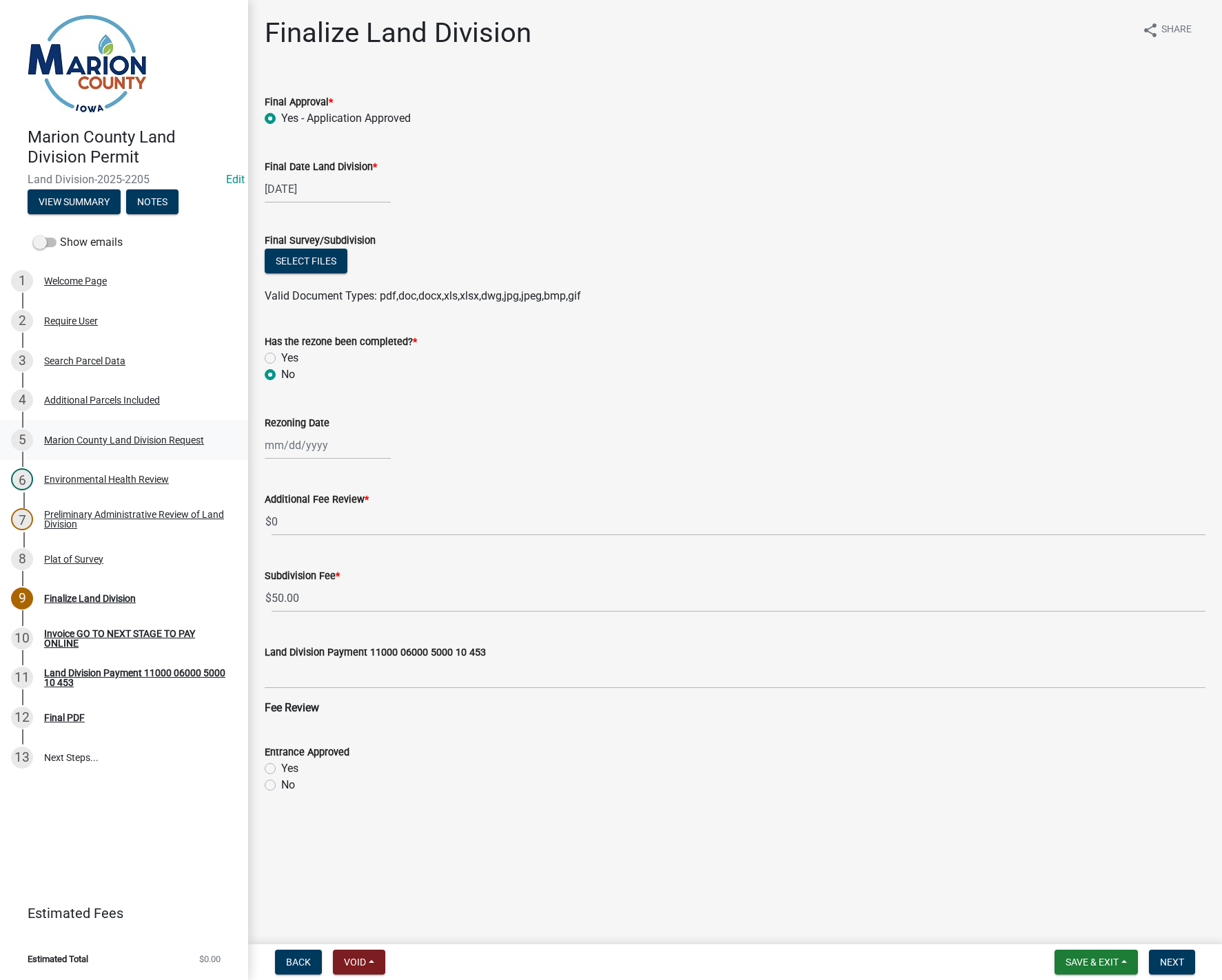
click at [142, 435] on div "Marion County Land Division Request" at bounding box center [123, 440] width 160 height 10
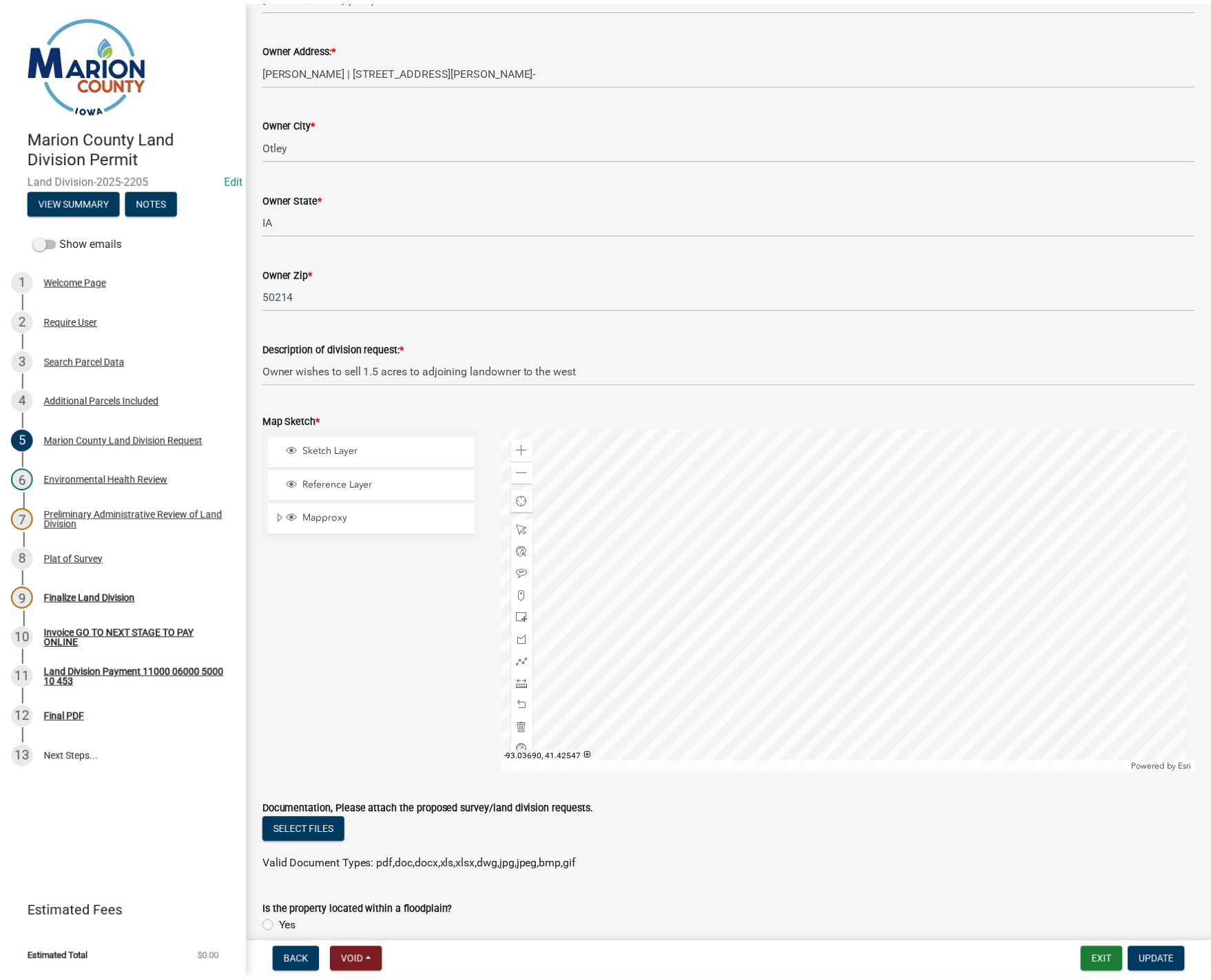
scroll to position [1240, 0]
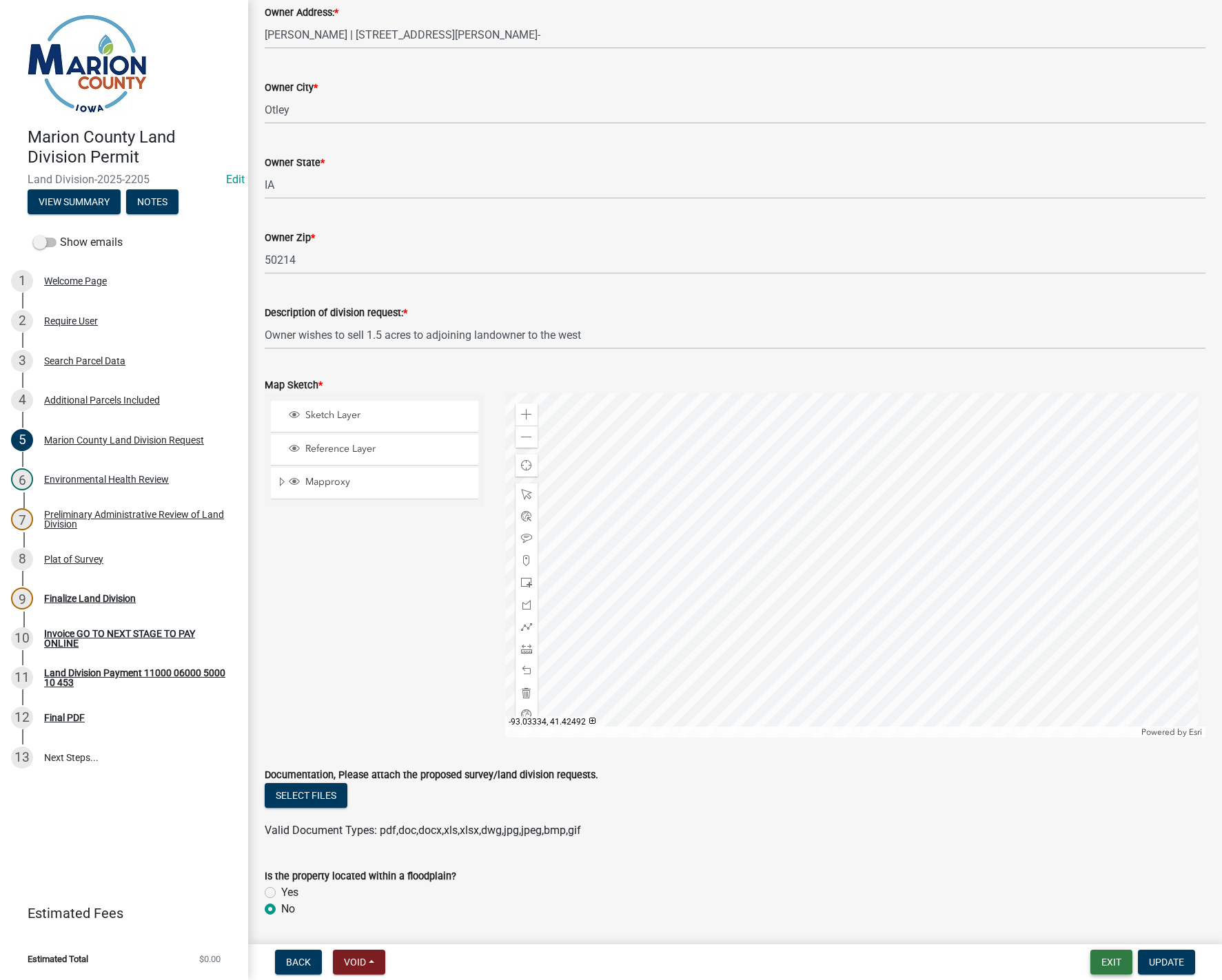
click at [1102, 966] on button "Exit" at bounding box center [1111, 962] width 42 height 25
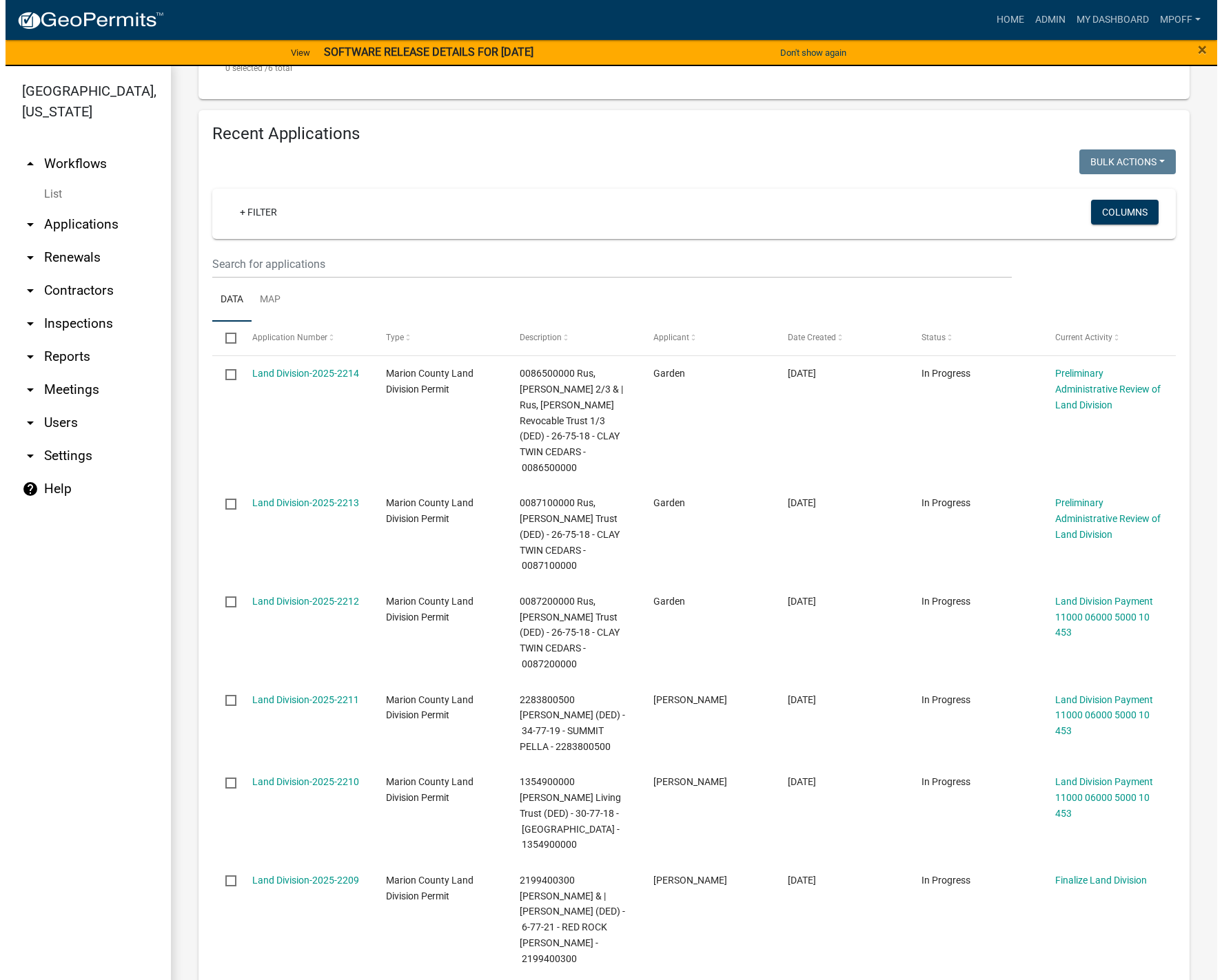
scroll to position [1171, 0]
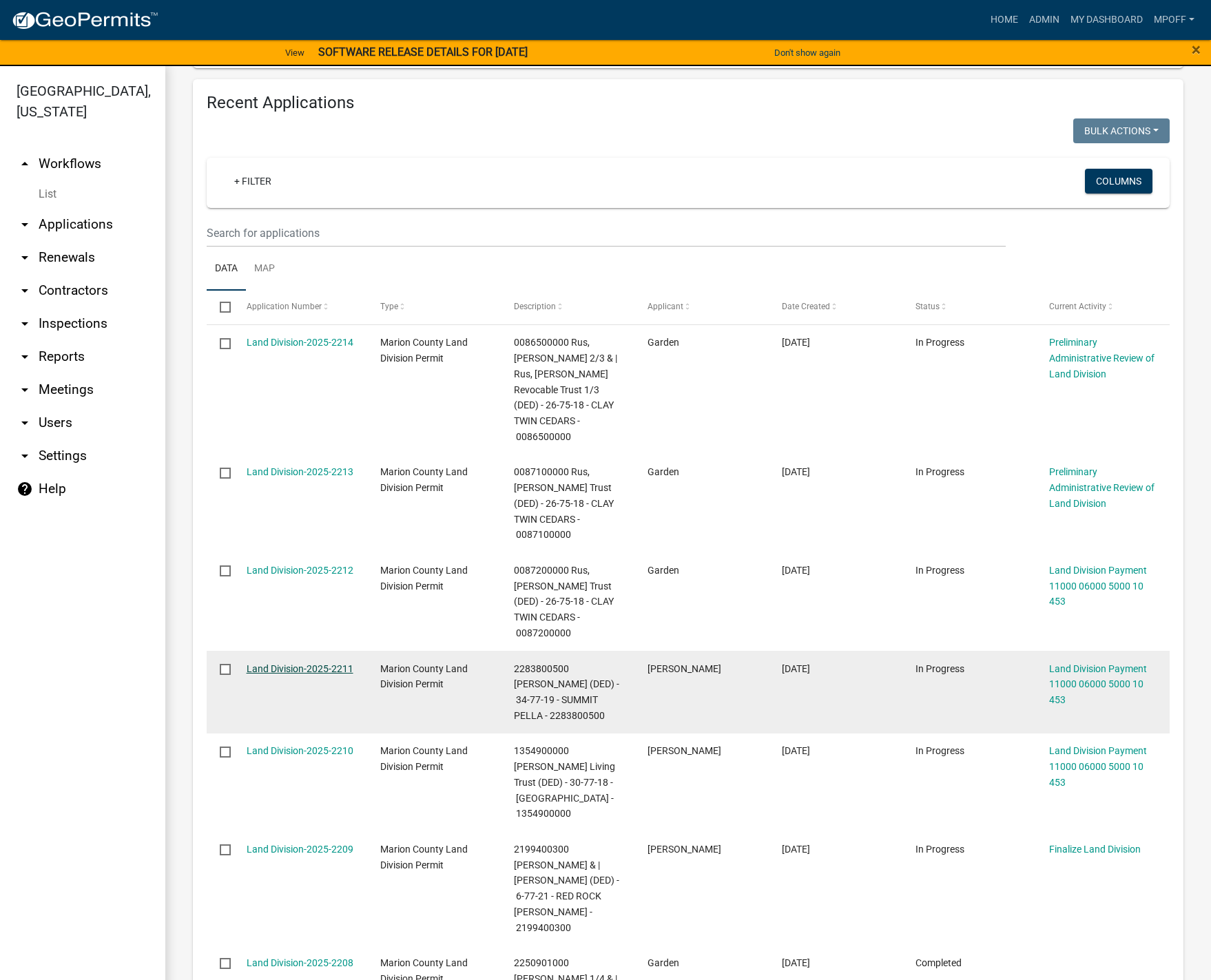
click at [291, 664] on link "Land Division-2025-2211" at bounding box center [300, 669] width 107 height 11
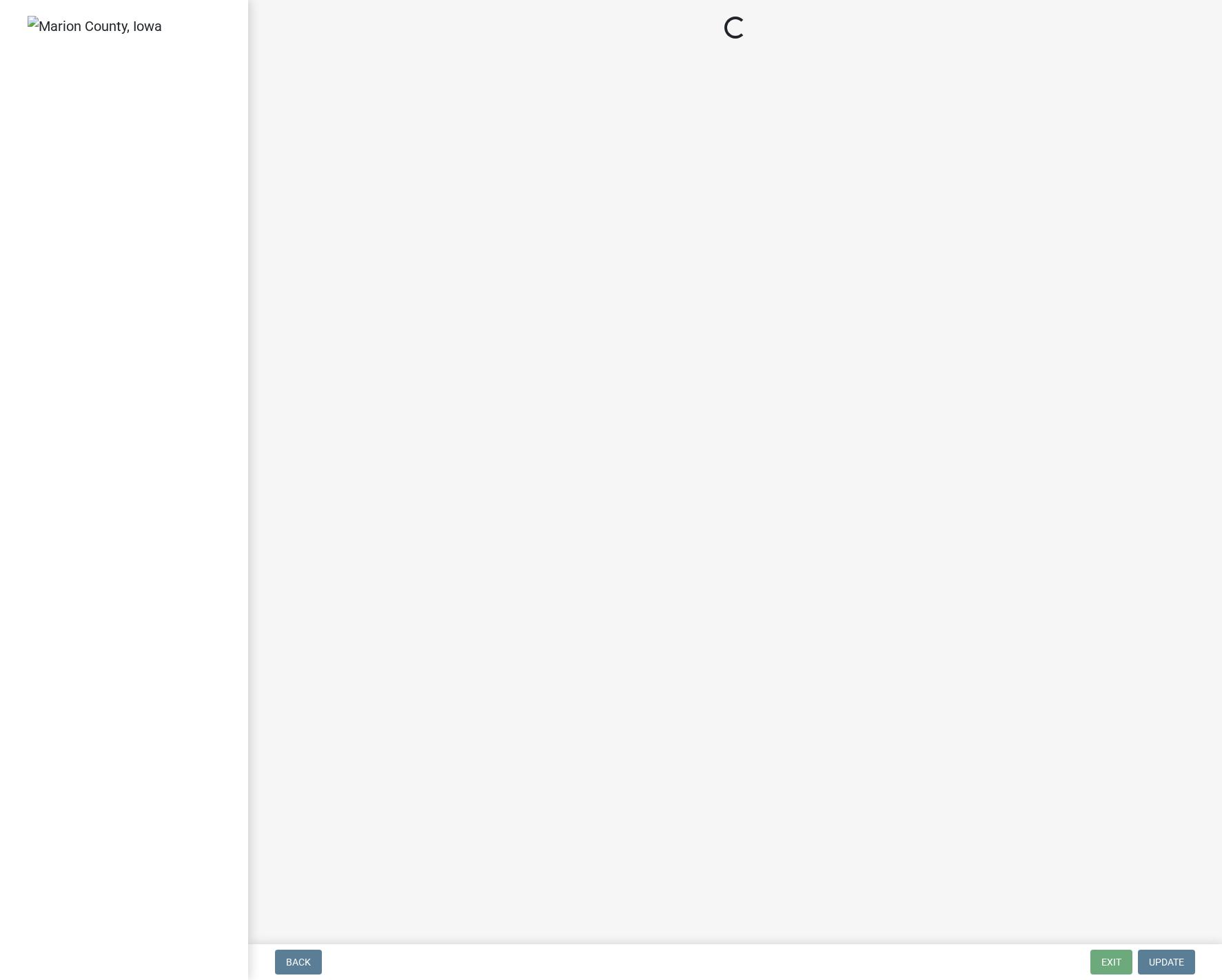
select select "3: 3"
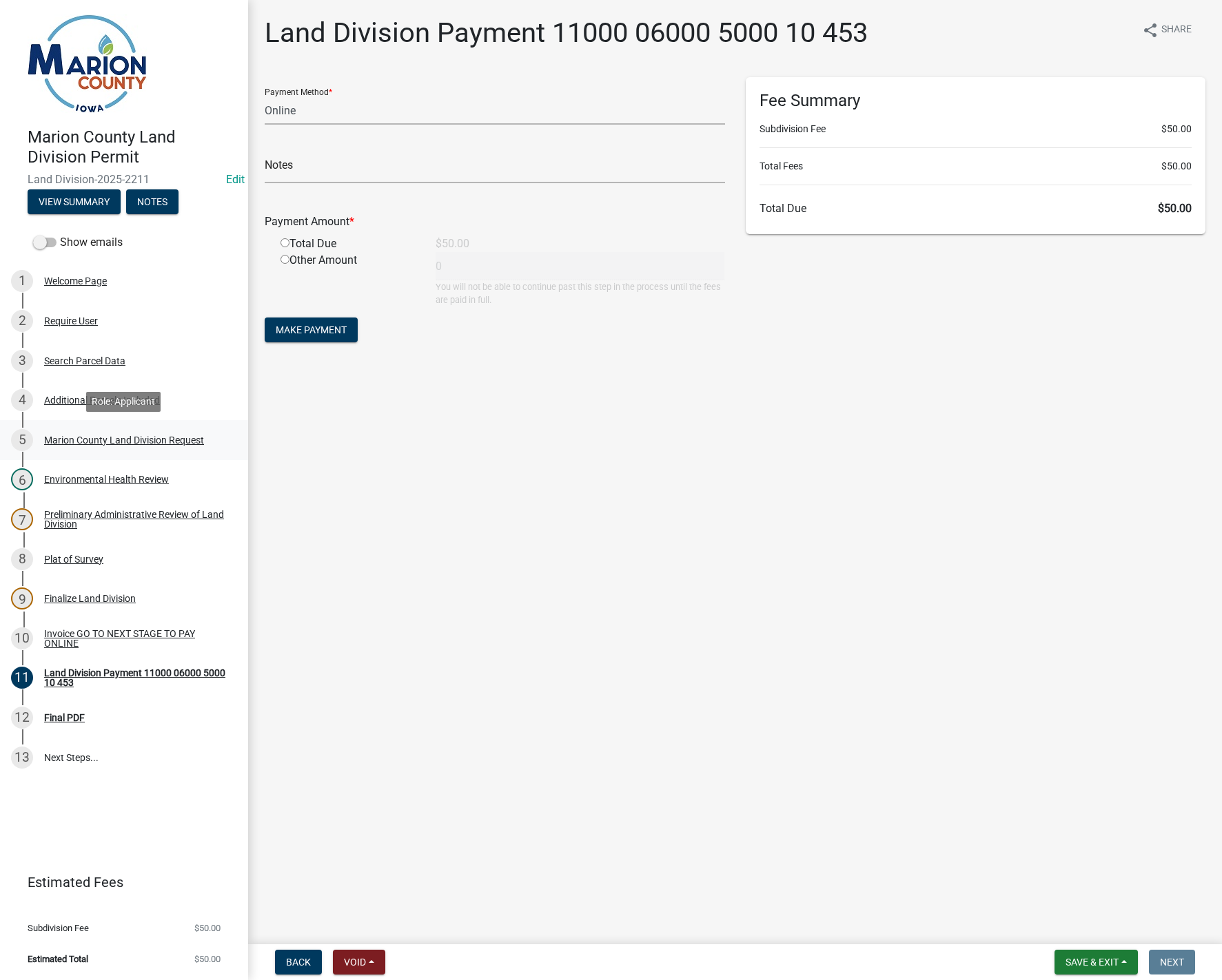
click at [149, 437] on div "Marion County Land Division Request" at bounding box center [123, 440] width 160 height 10
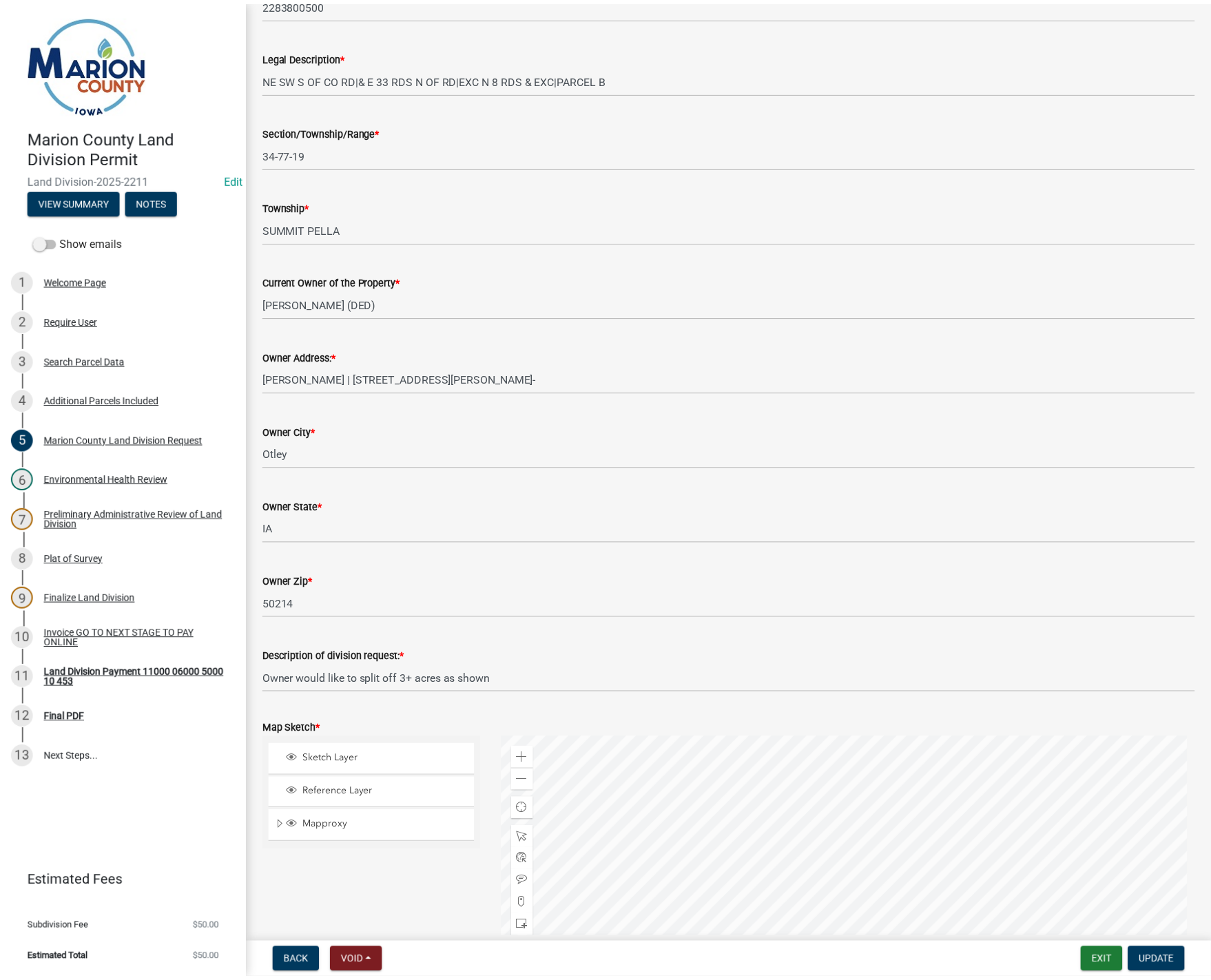
scroll to position [1378, 0]
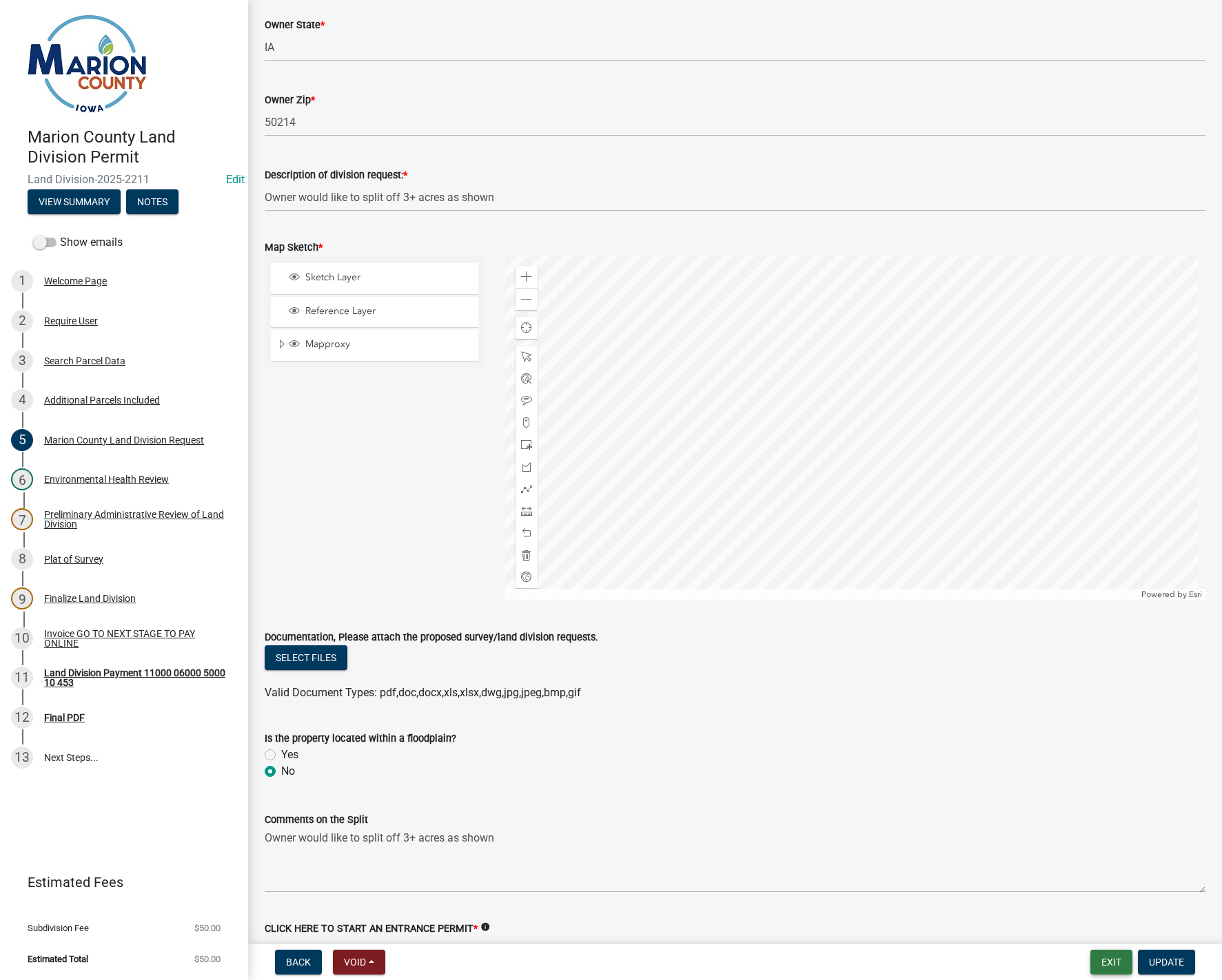
click at [1120, 960] on button "Exit" at bounding box center [1111, 962] width 42 height 25
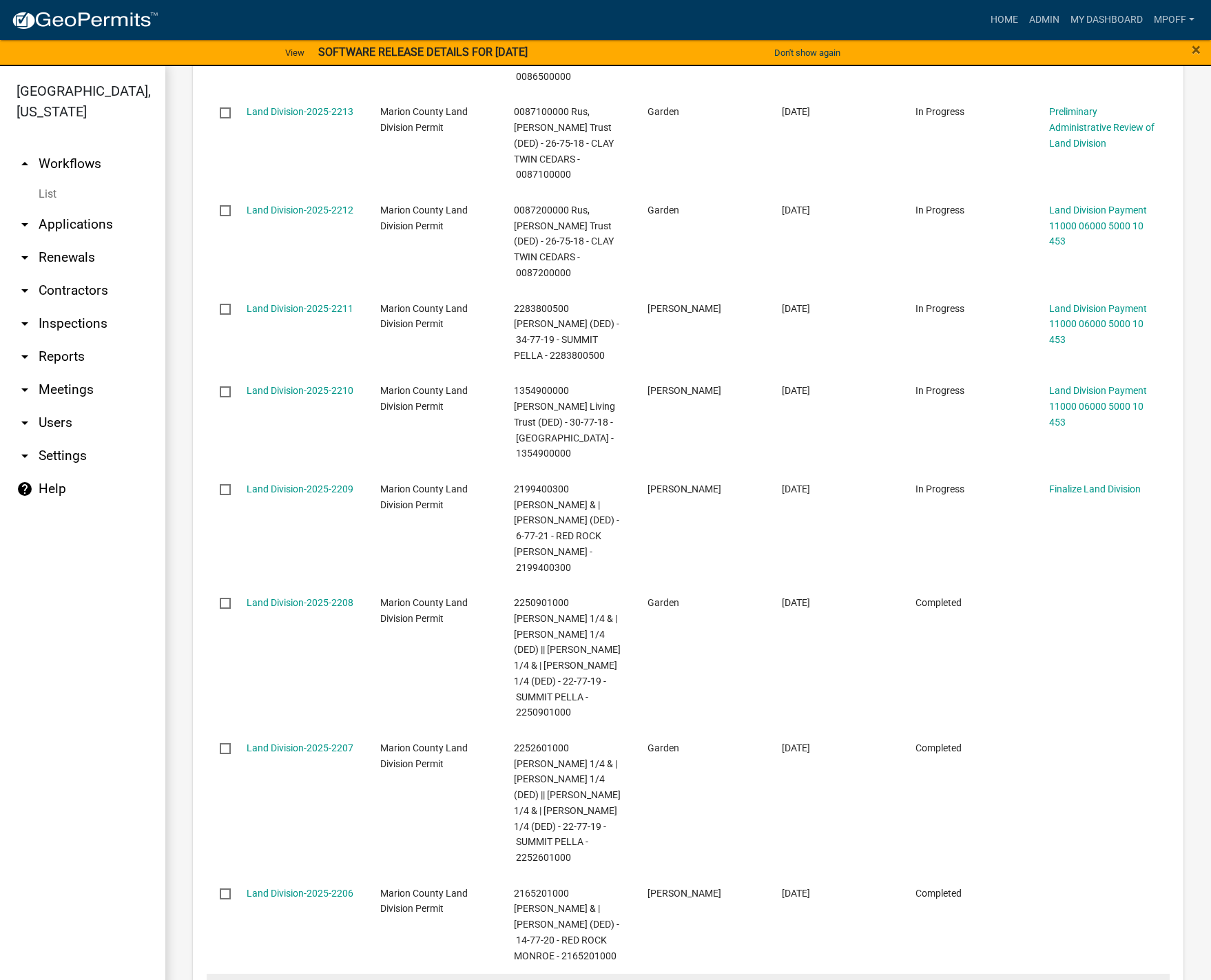
scroll to position [1620, 0]
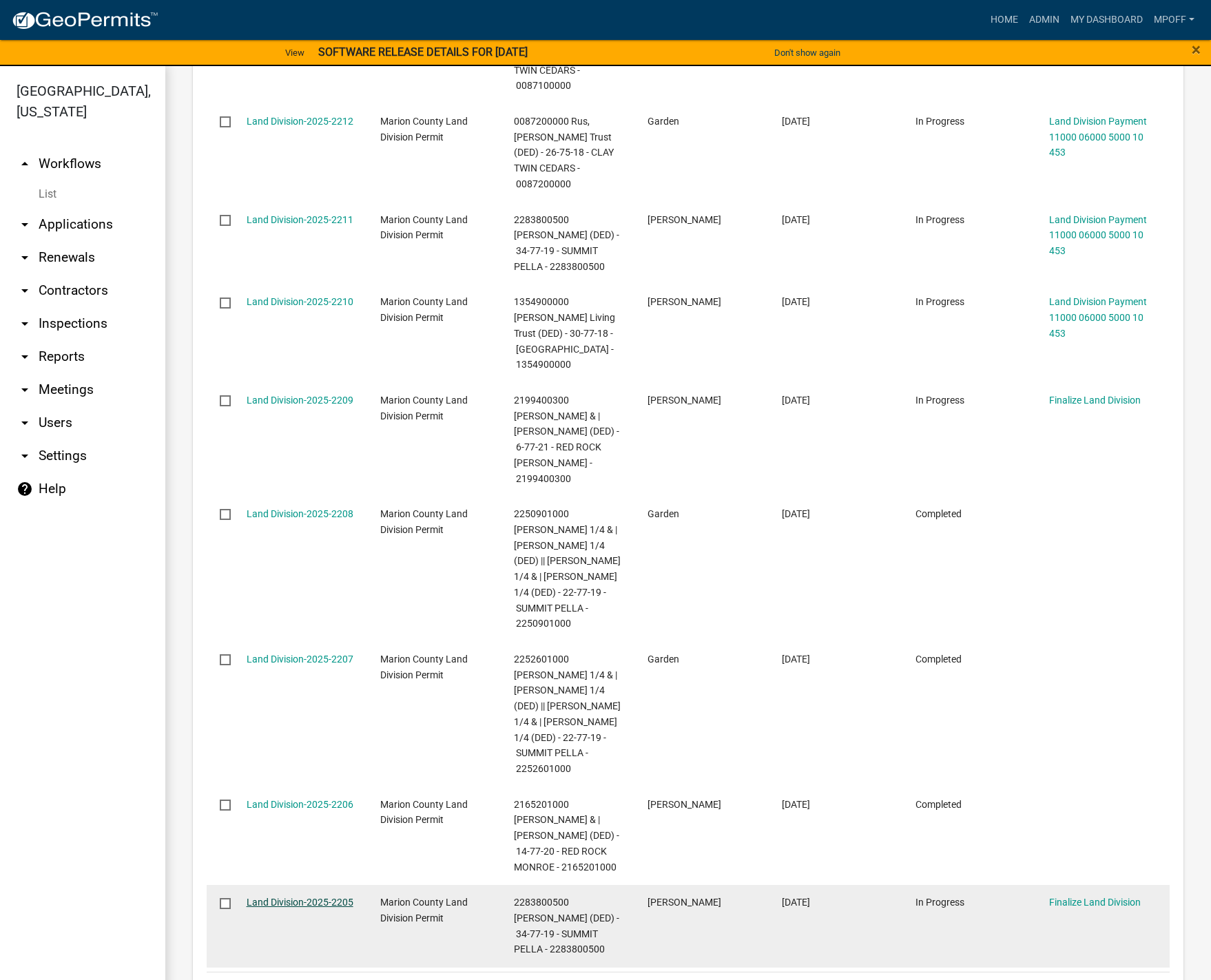
click at [308, 897] on link "Land Division-2025-2205" at bounding box center [300, 902] width 107 height 11
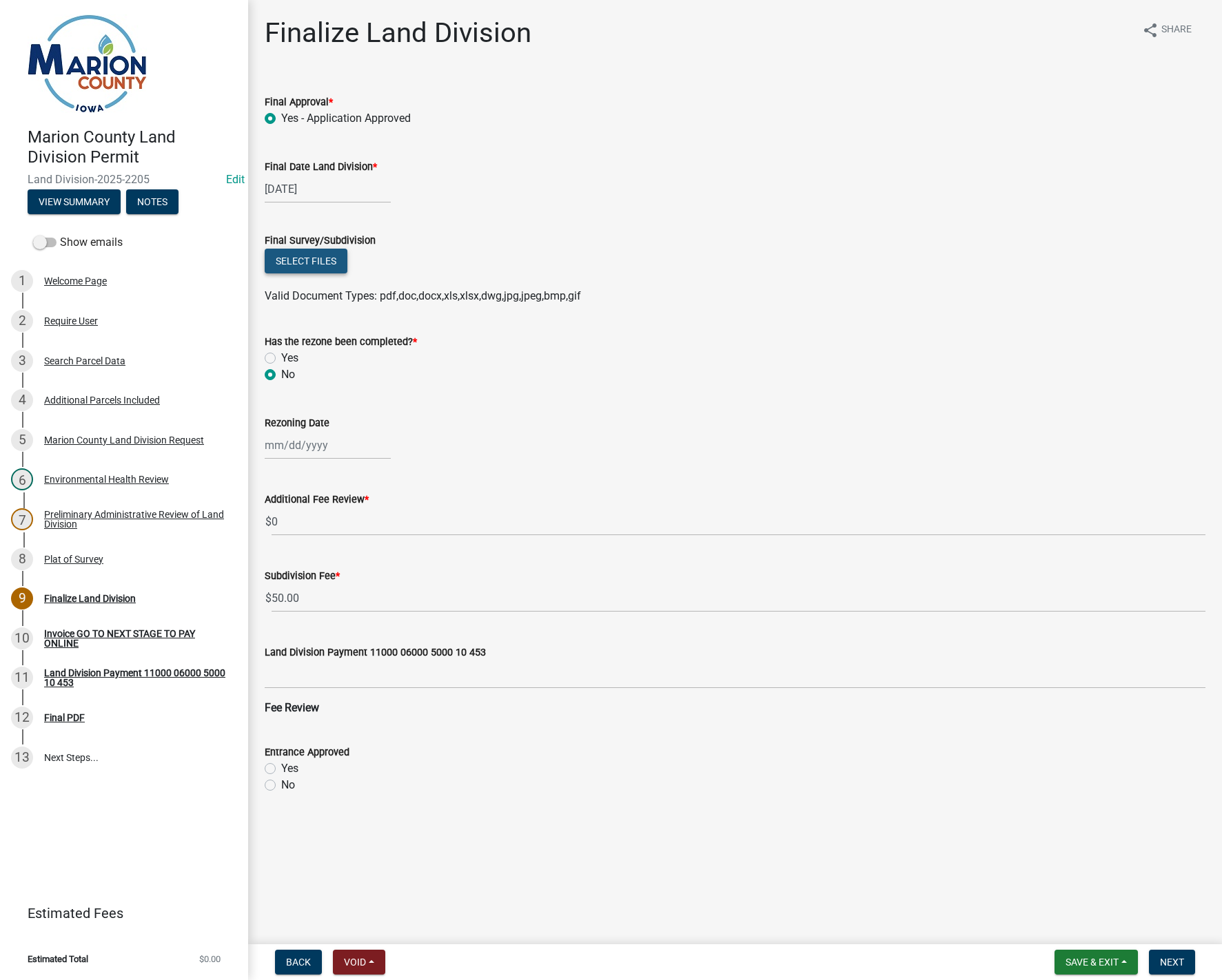
click at [315, 260] on button "Select files" at bounding box center [306, 261] width 83 height 25
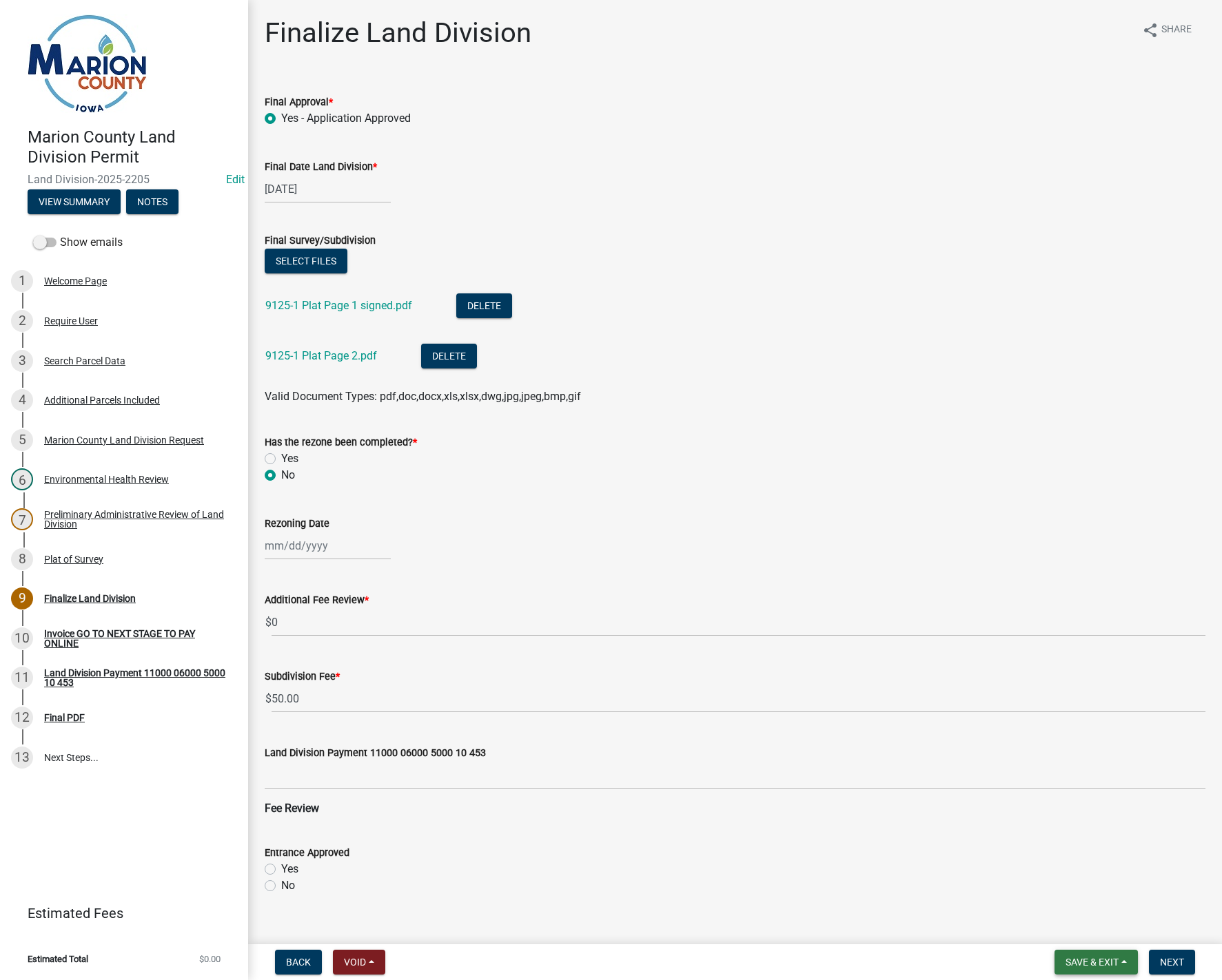
click at [1125, 962] on button "Save & Exit" at bounding box center [1096, 962] width 83 height 25
click at [1083, 898] on button "Save" at bounding box center [1083, 894] width 111 height 33
click at [1174, 959] on span "Next" at bounding box center [1172, 962] width 24 height 11
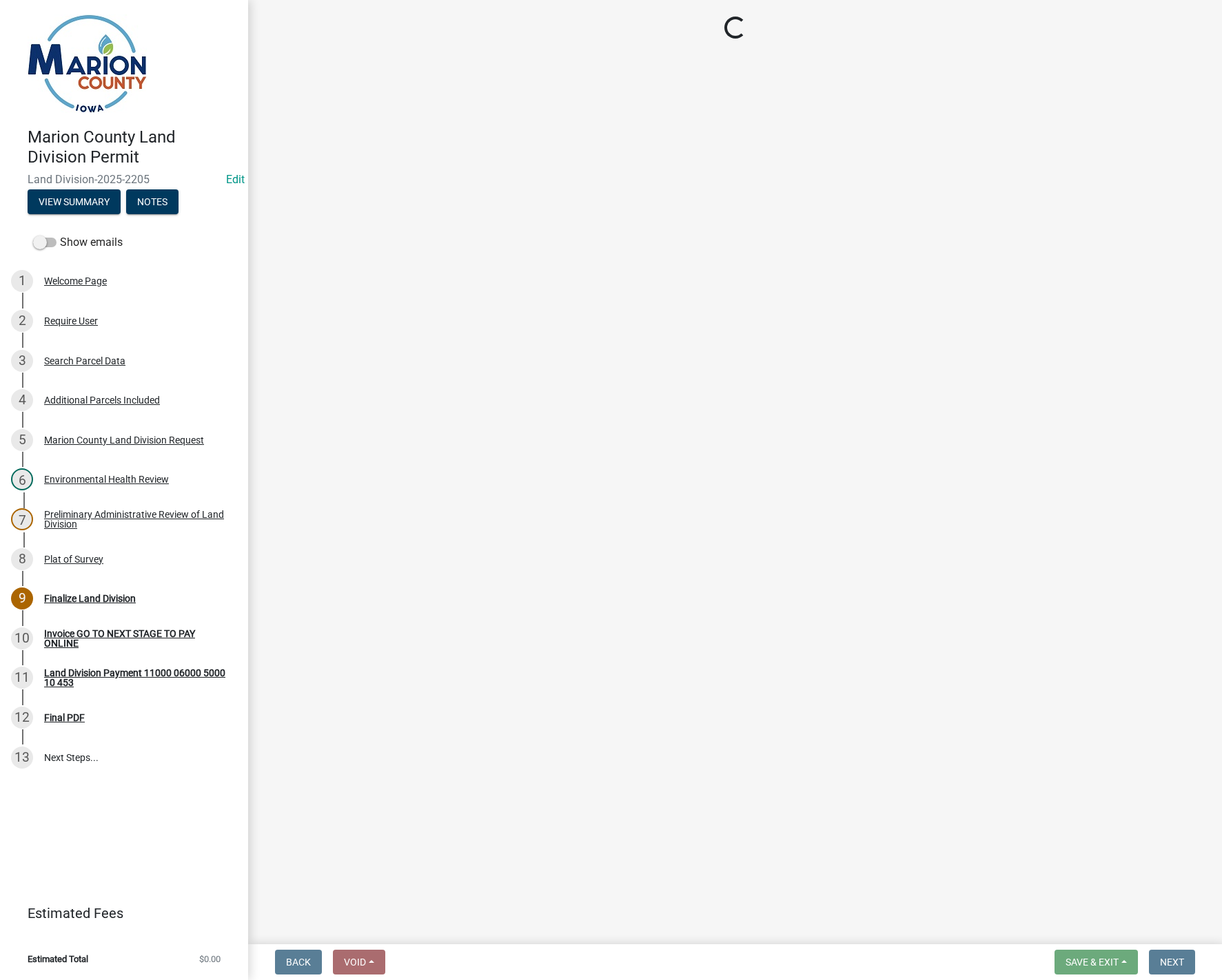
select select "3: 3"
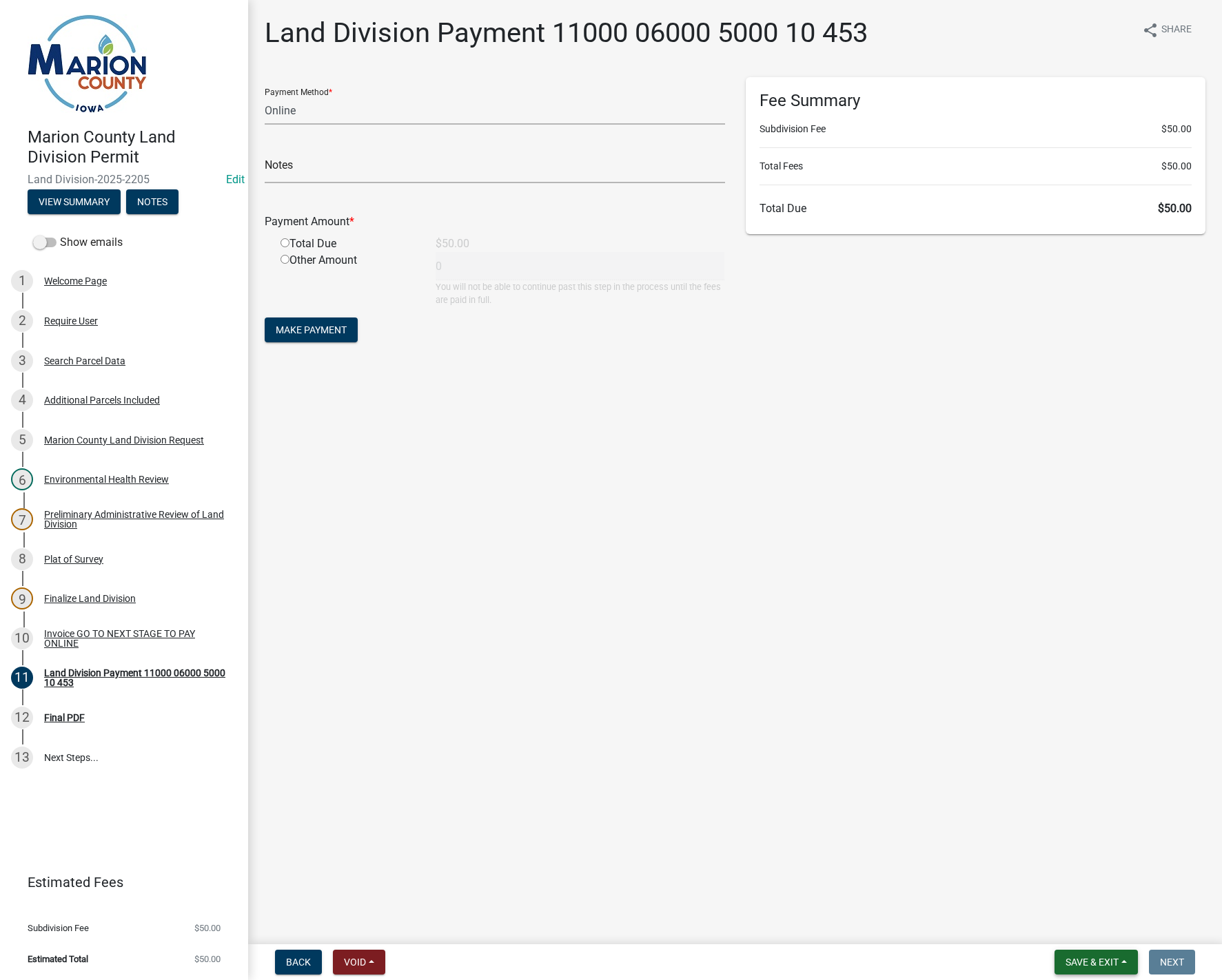
click at [1103, 959] on span "Save & Exit" at bounding box center [1092, 962] width 53 height 11
click at [1100, 933] on button "Save & Exit" at bounding box center [1083, 927] width 111 height 33
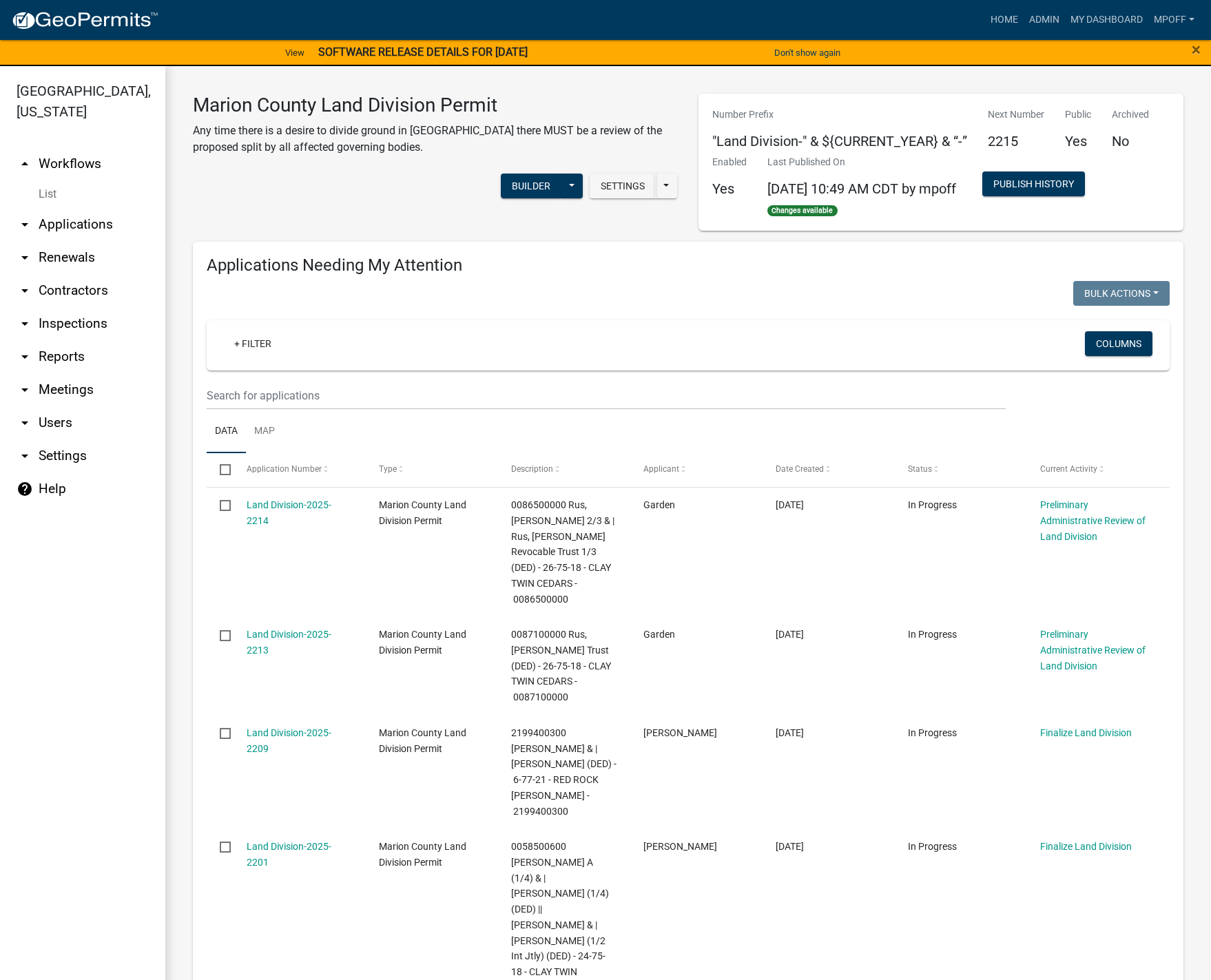
click at [54, 181] on link "List" at bounding box center [82, 194] width 165 height 27
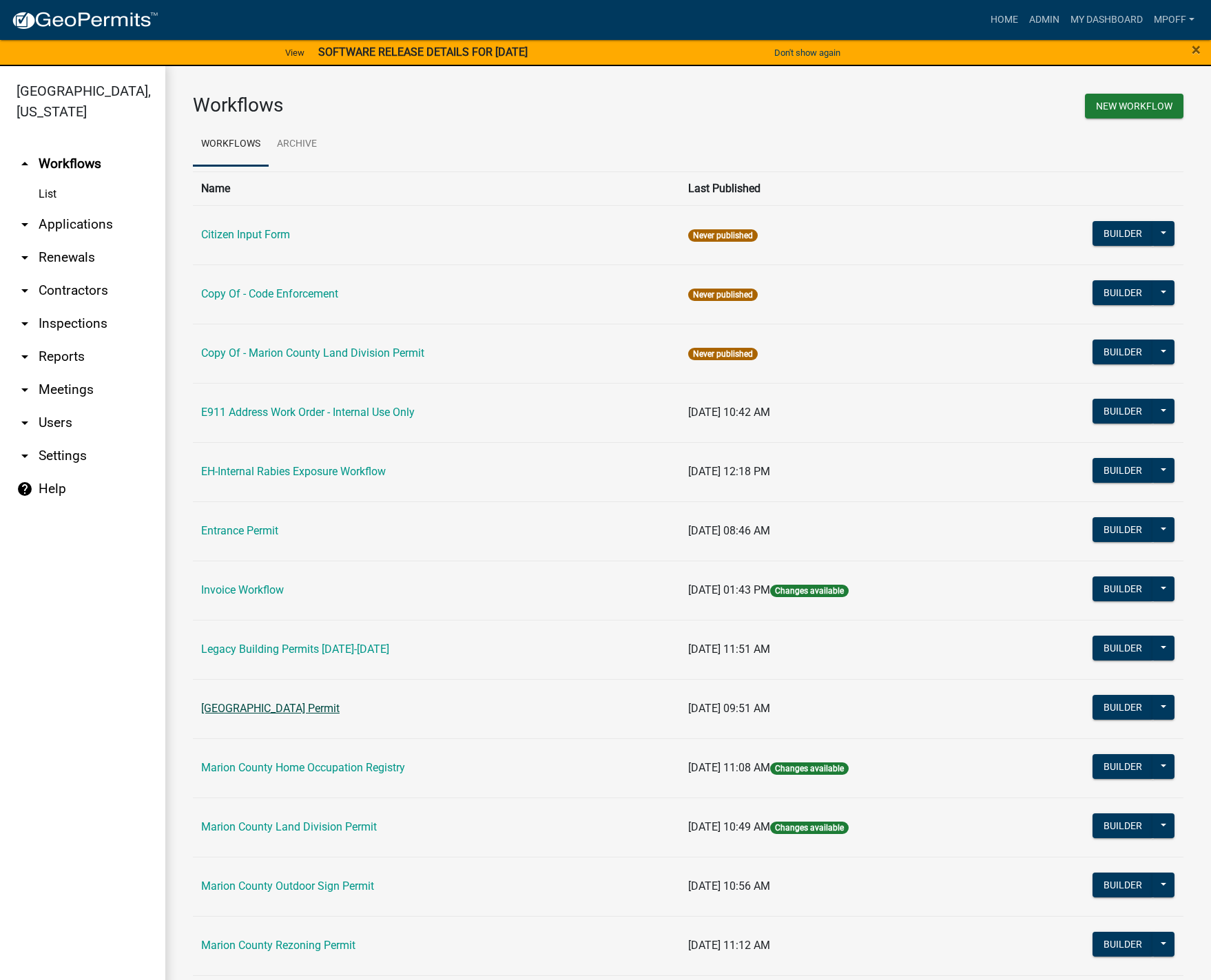
click at [250, 708] on link "[GEOGRAPHIC_DATA] Permit" at bounding box center [270, 708] width 139 height 13
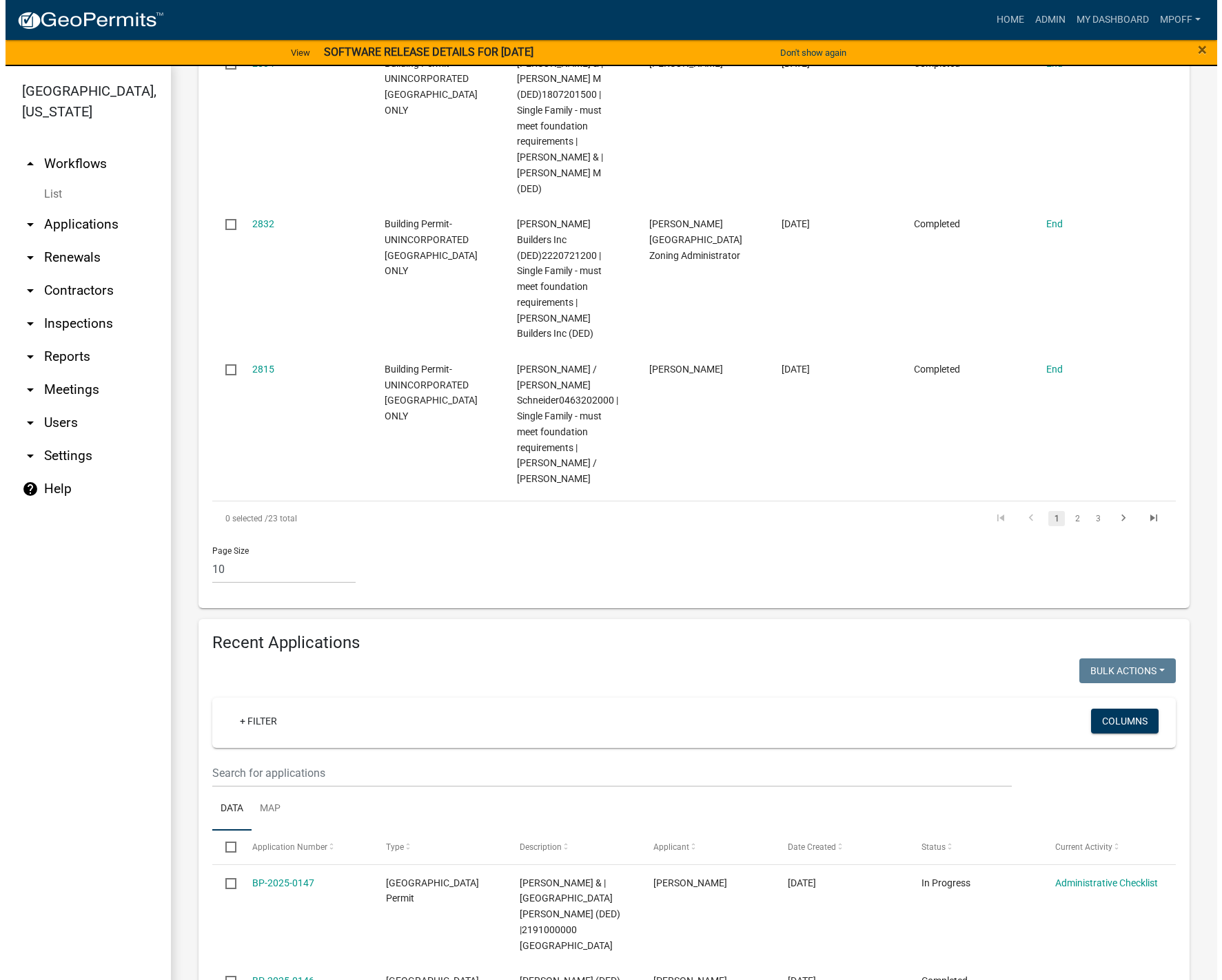
scroll to position [1447, 0]
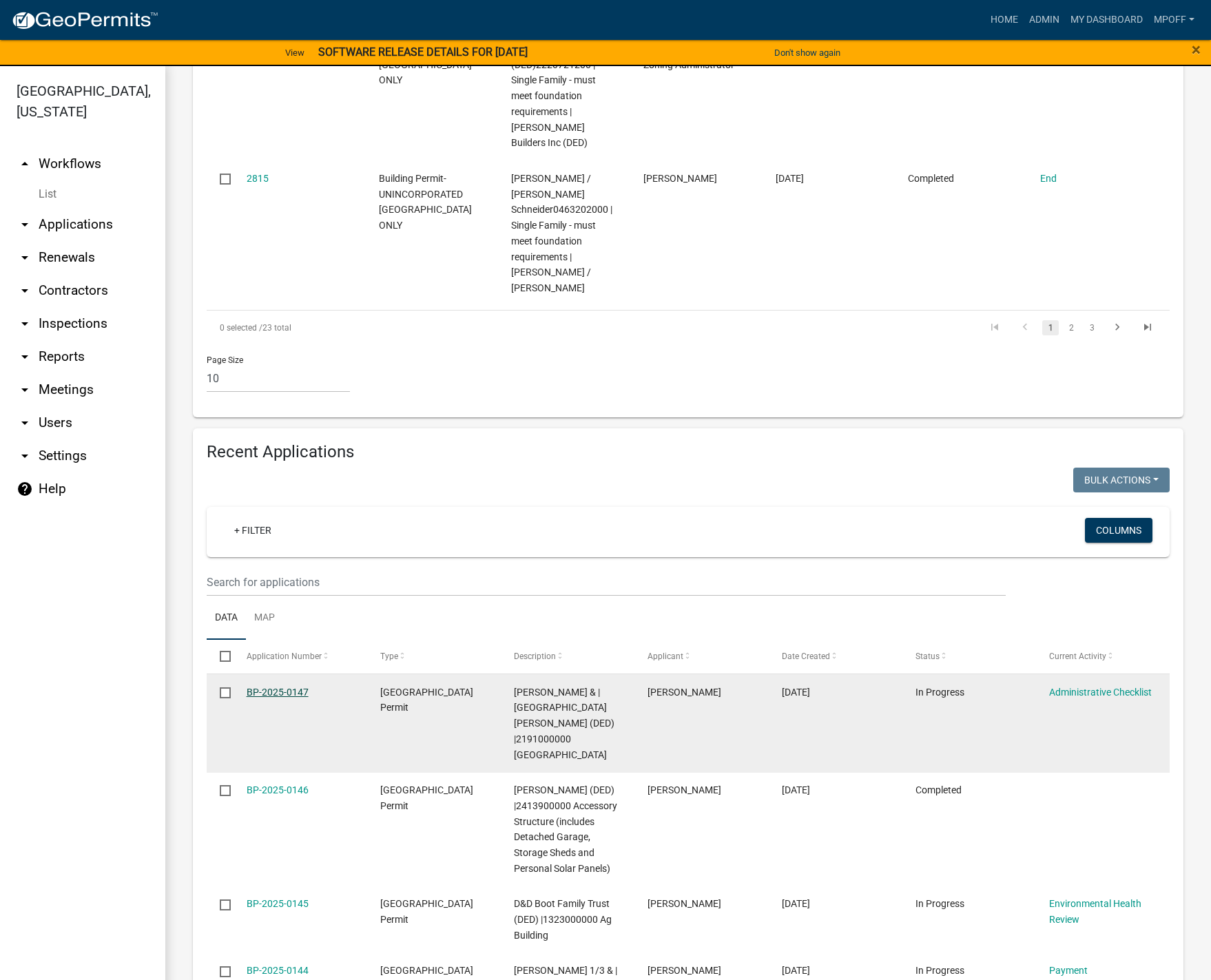
click at [276, 687] on link "BP-2025-0147" at bounding box center [278, 692] width 62 height 11
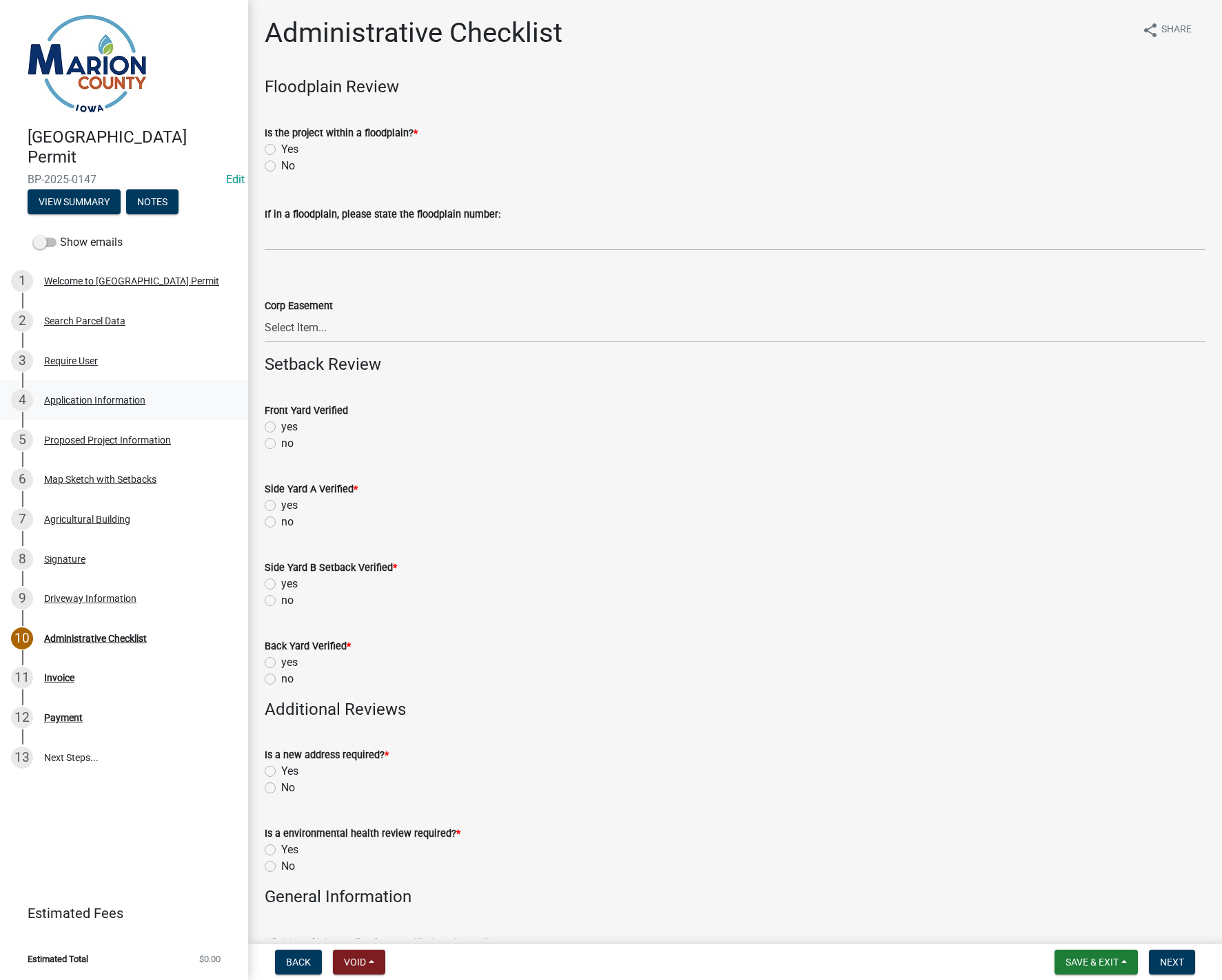
click at [85, 401] on div "Application Information" at bounding box center [95, 400] width 101 height 10
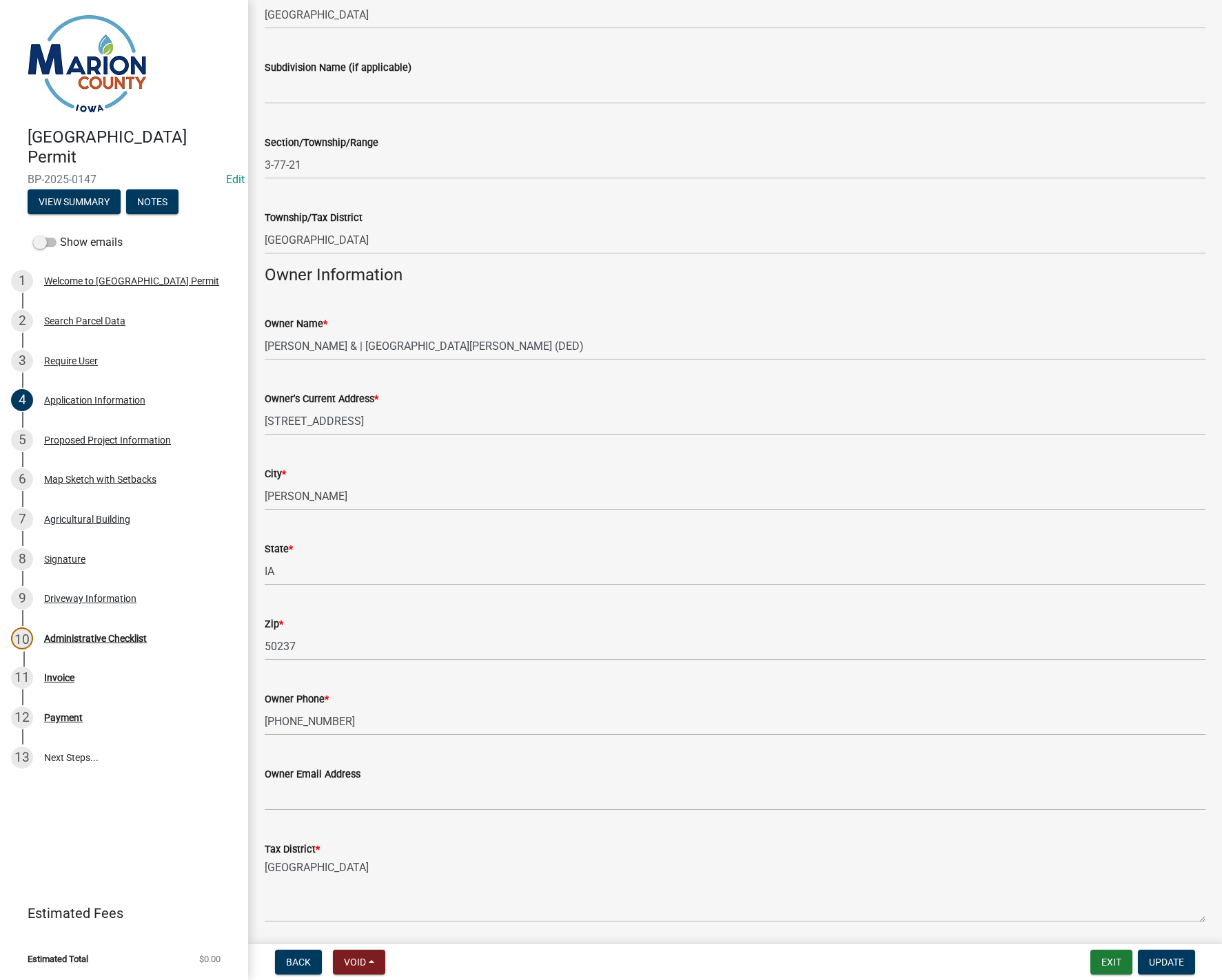
scroll to position [528, 0]
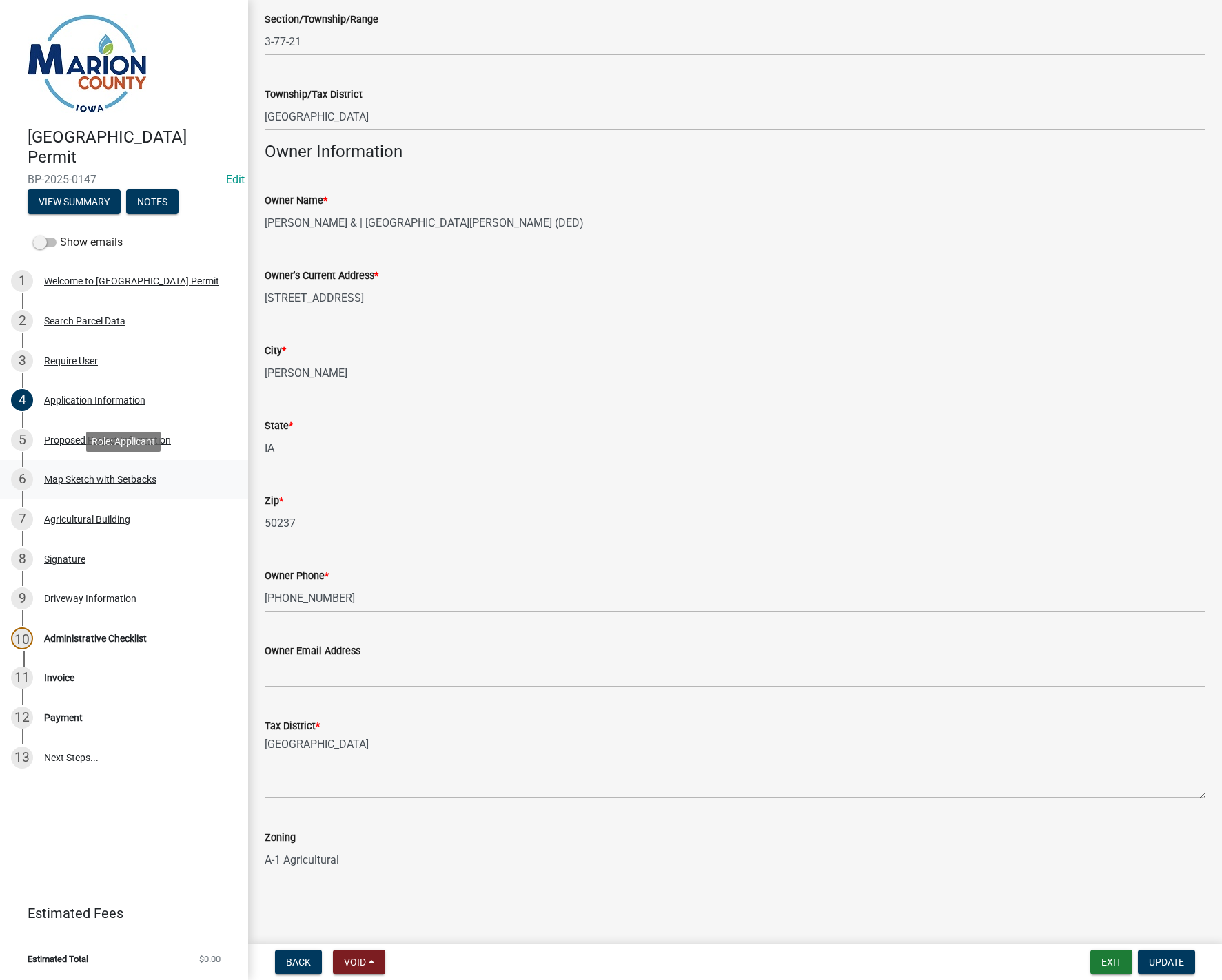
click at [104, 474] on div "Map Sketch with Setbacks" at bounding box center [100, 479] width 112 height 10
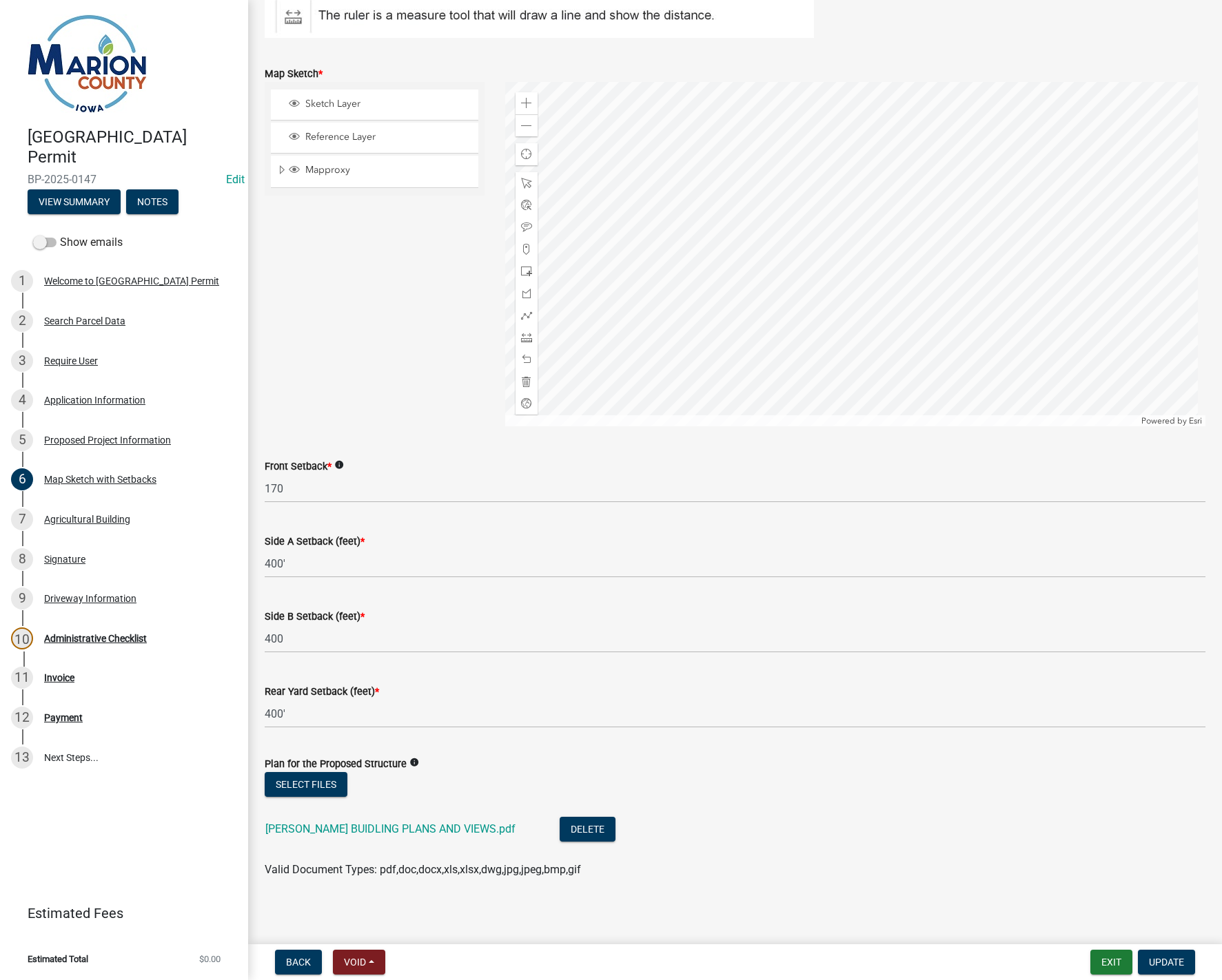
scroll to position [300, 0]
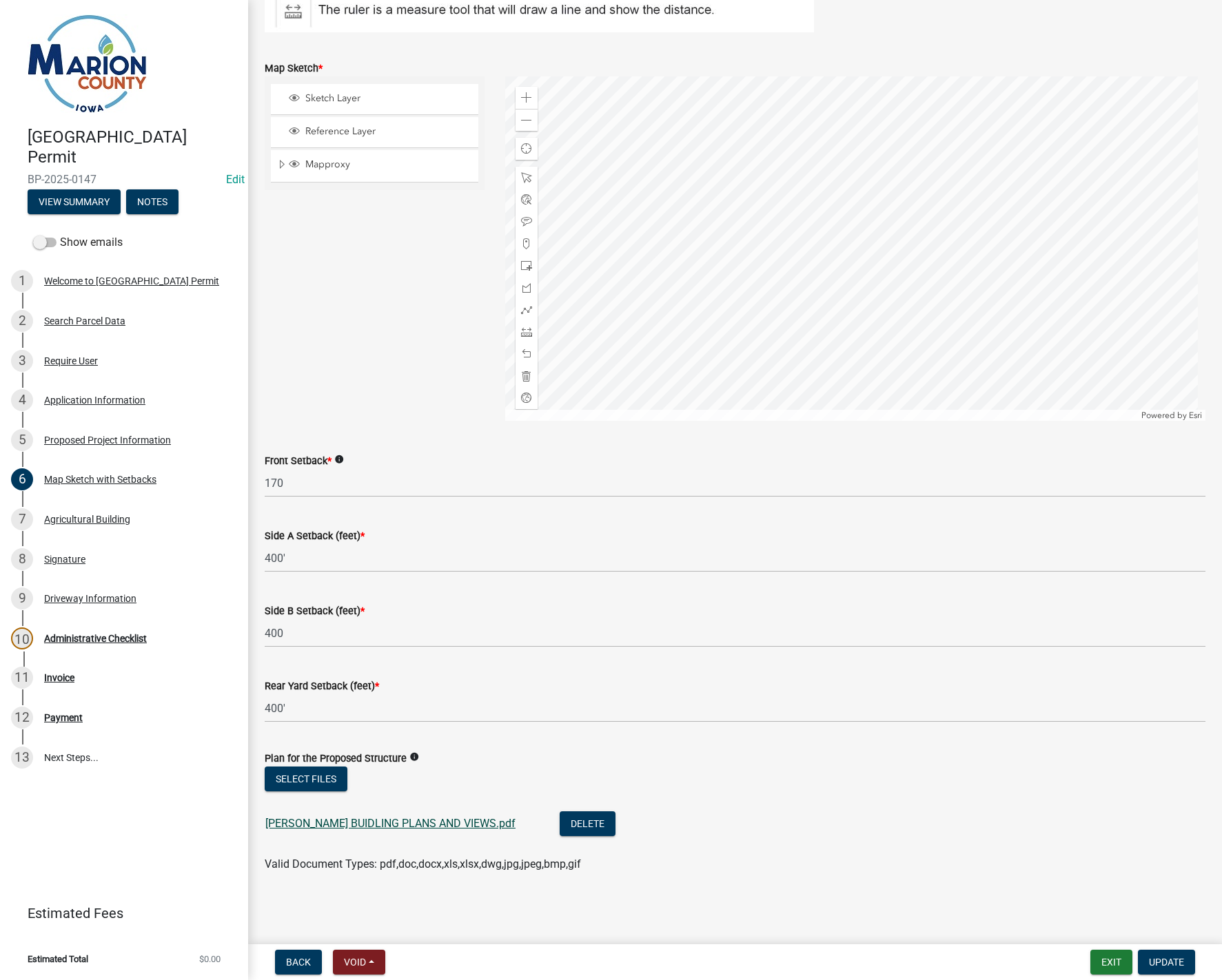
click at [429, 826] on link "[PERSON_NAME] BUIDLING PLANS AND VIEWS.pdf" at bounding box center [390, 823] width 250 height 13
click at [1164, 964] on span "Update" at bounding box center [1166, 962] width 35 height 11
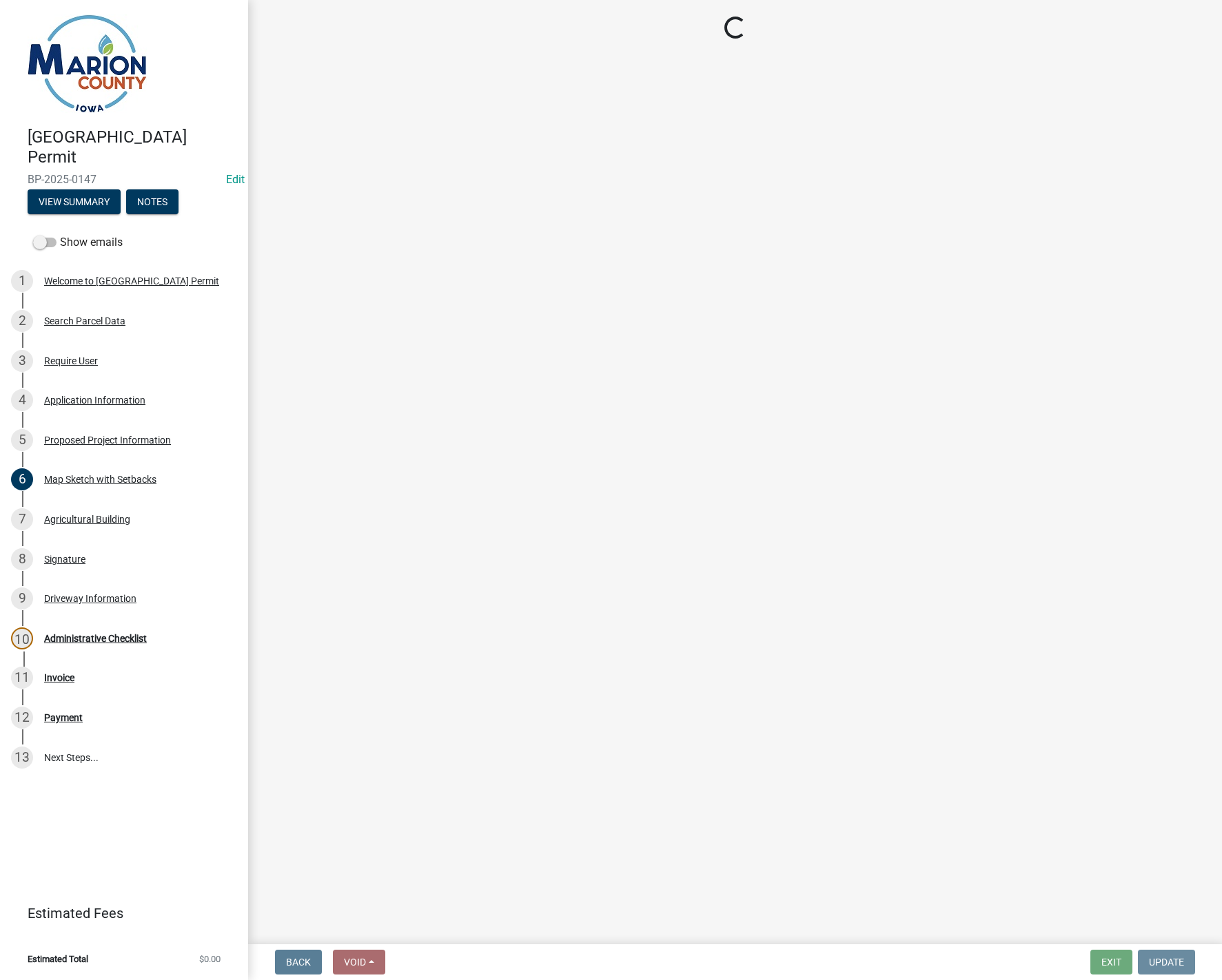
scroll to position [0, 0]
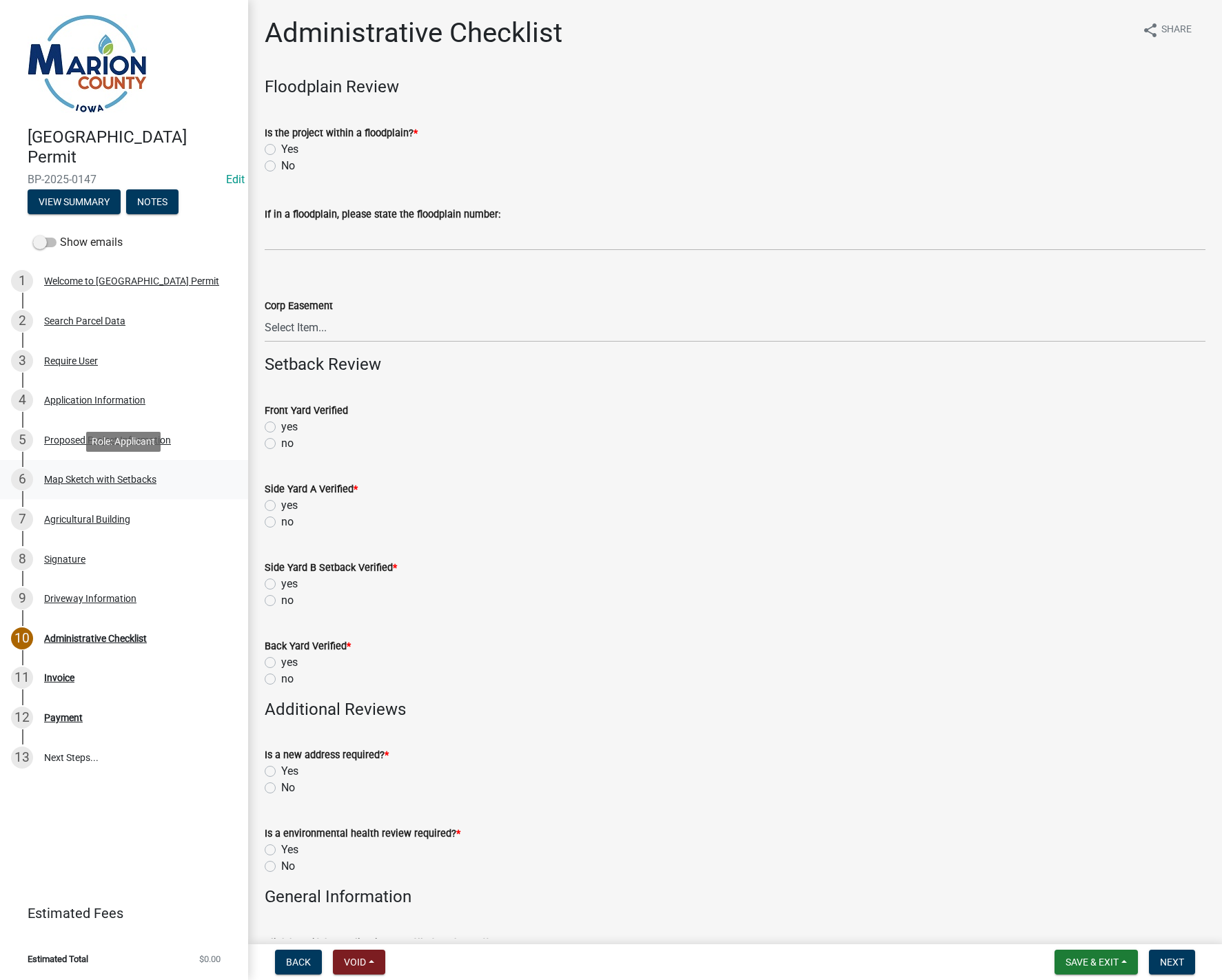
click at [69, 481] on div "Map Sketch with Setbacks" at bounding box center [100, 479] width 112 height 10
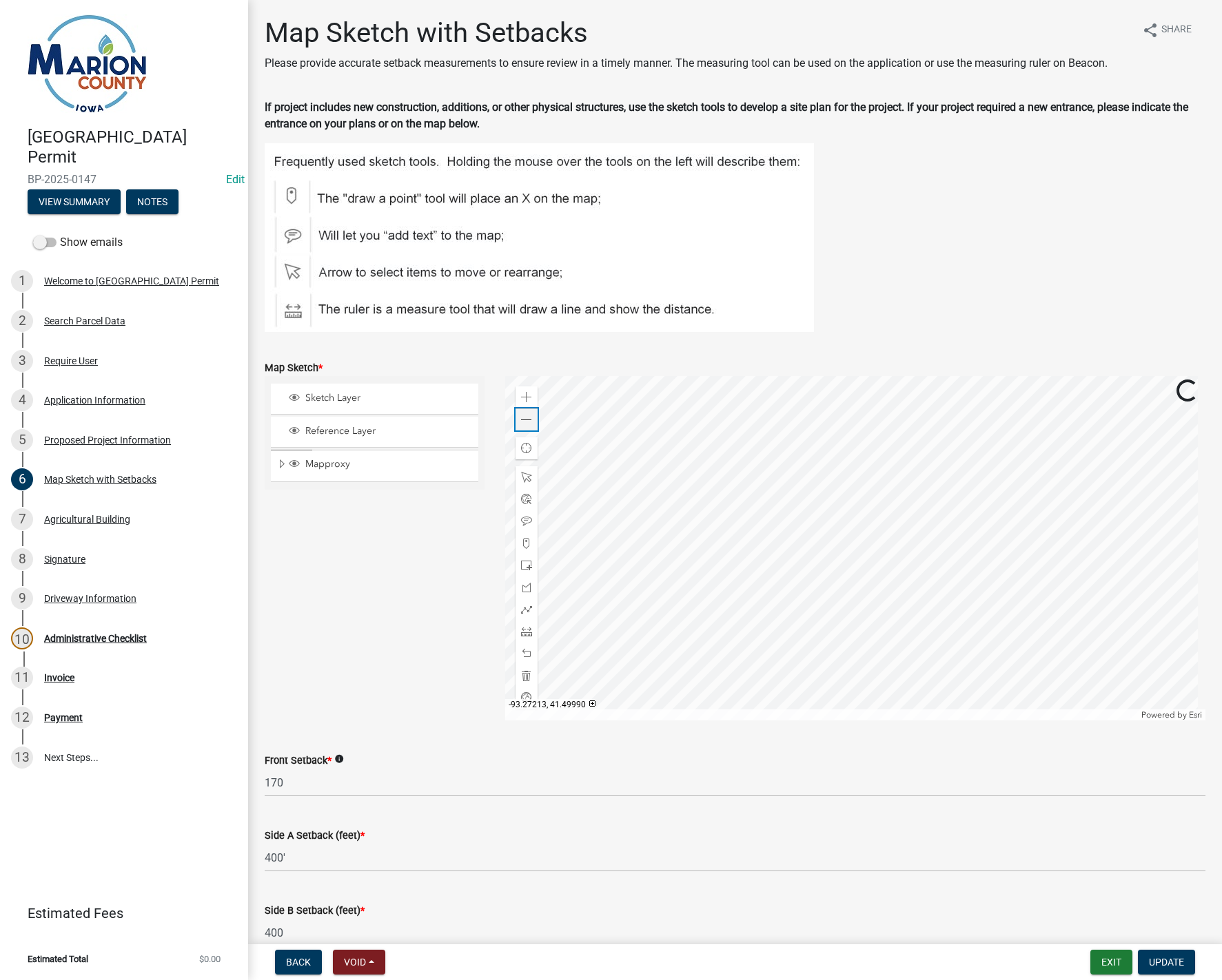
click at [525, 422] on span at bounding box center [526, 420] width 11 height 11
click at [1168, 969] on button "Update" at bounding box center [1167, 962] width 58 height 25
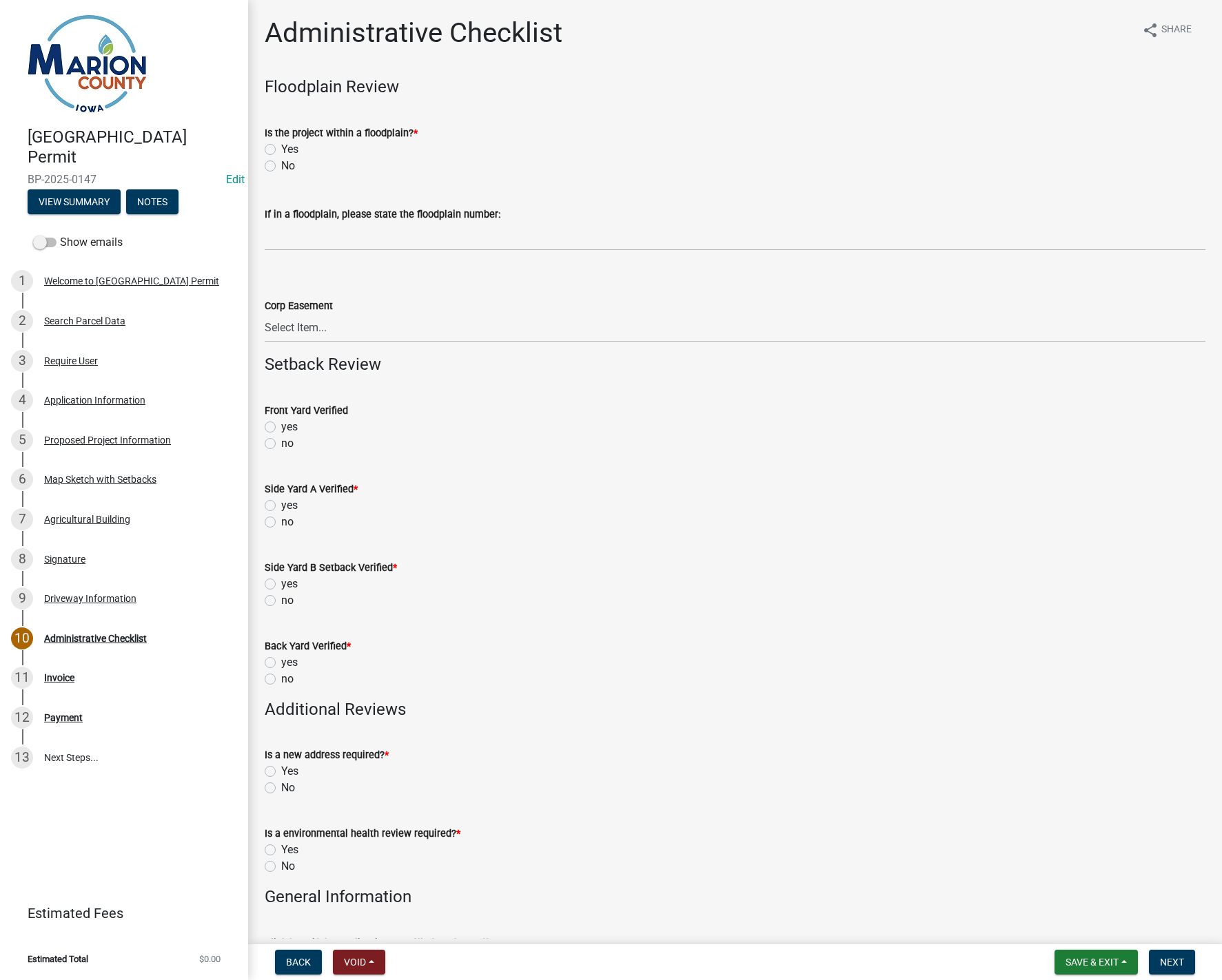
click at [281, 167] on label "No" at bounding box center [288, 166] width 14 height 17
click at [281, 166] on input "No" at bounding box center [285, 162] width 9 height 9
radio input "true"
click at [281, 446] on label "no" at bounding box center [287, 443] width 12 height 17
click at [281, 444] on input "no" at bounding box center [285, 440] width 9 height 9
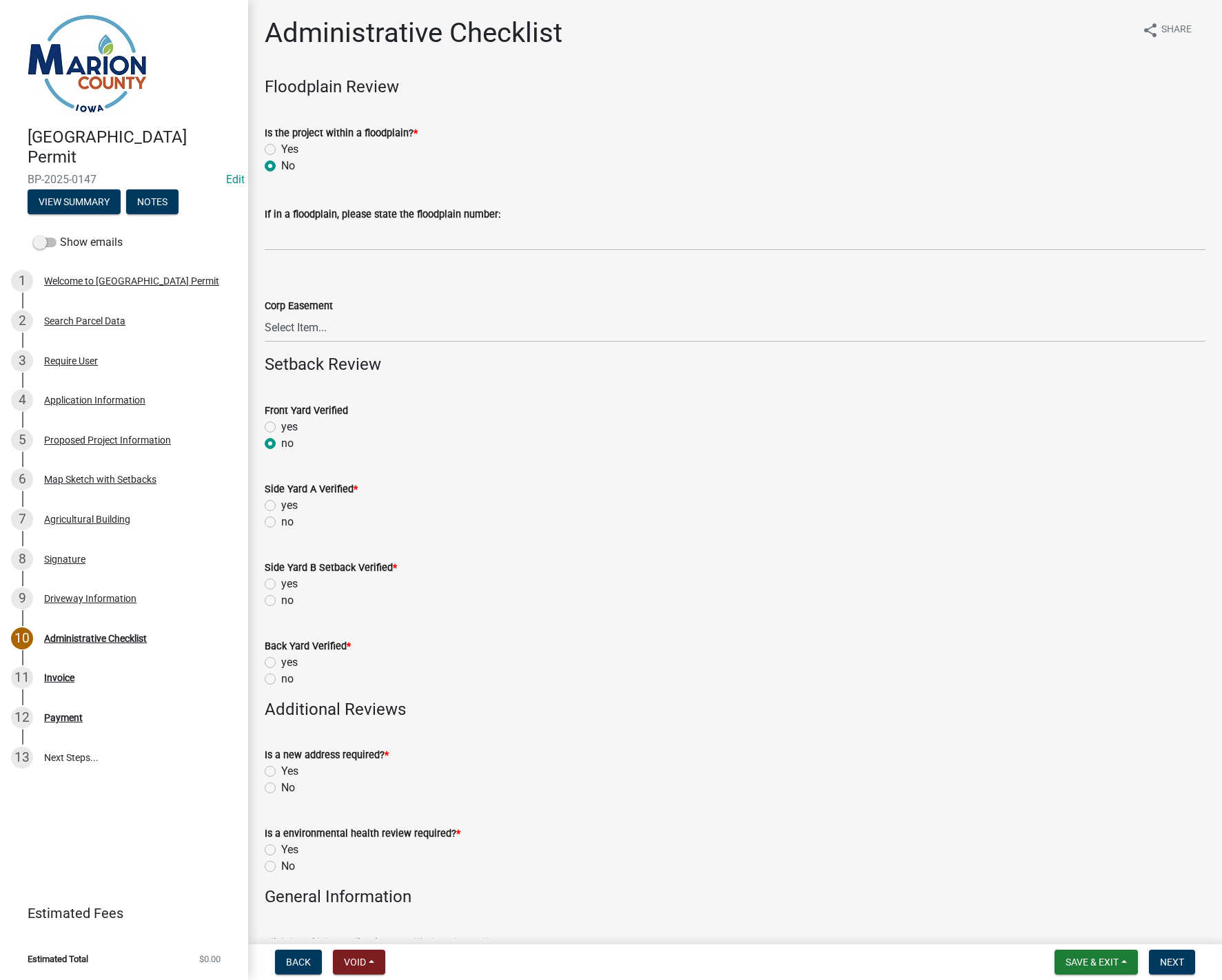
radio input "true"
click at [281, 526] on label "no" at bounding box center [287, 522] width 12 height 17
click at [281, 523] on input "no" at bounding box center [285, 518] width 9 height 9
radio input "true"
click at [281, 602] on label "no" at bounding box center [287, 601] width 12 height 17
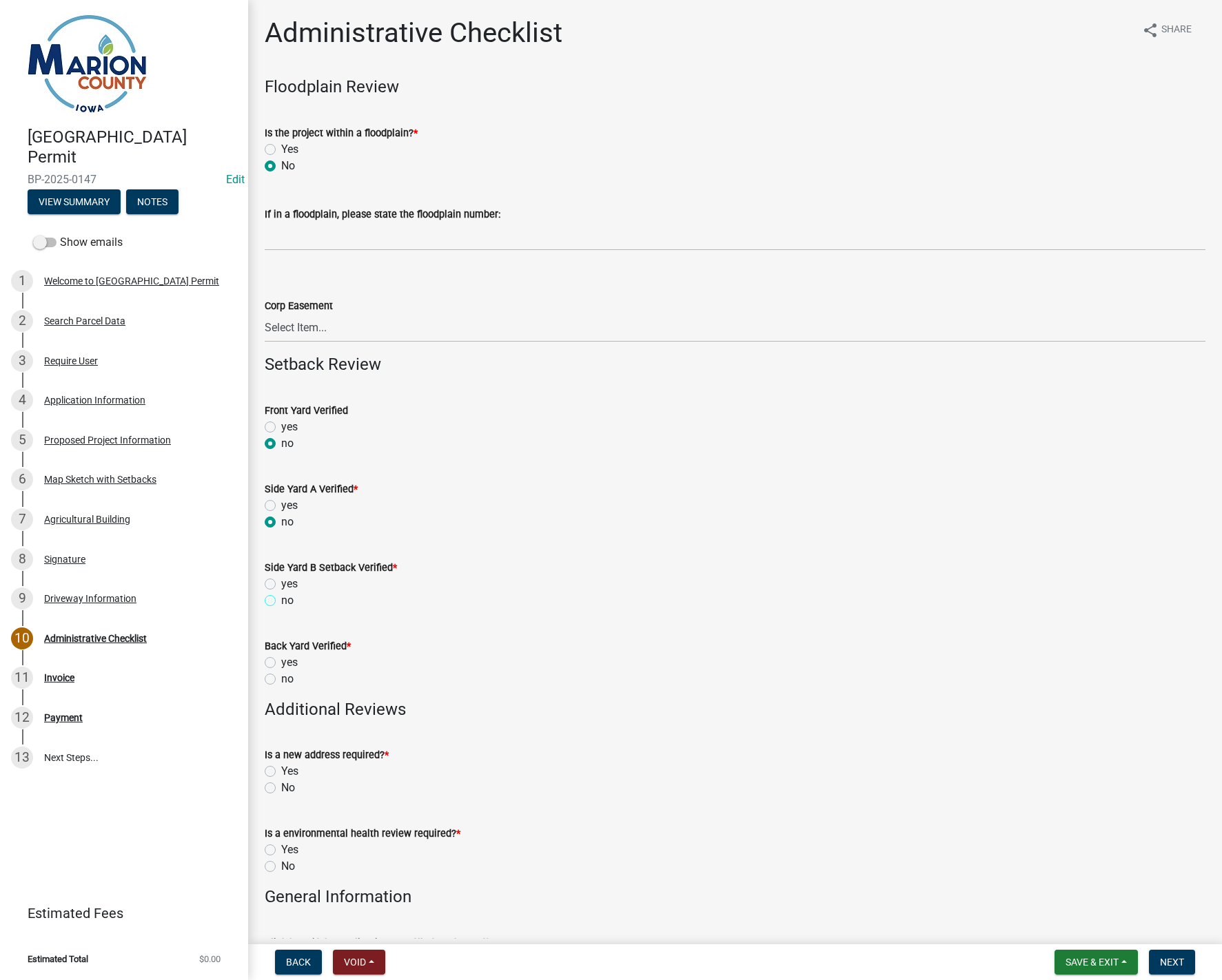
click at [281, 602] on input "no" at bounding box center [285, 597] width 9 height 9
radio input "true"
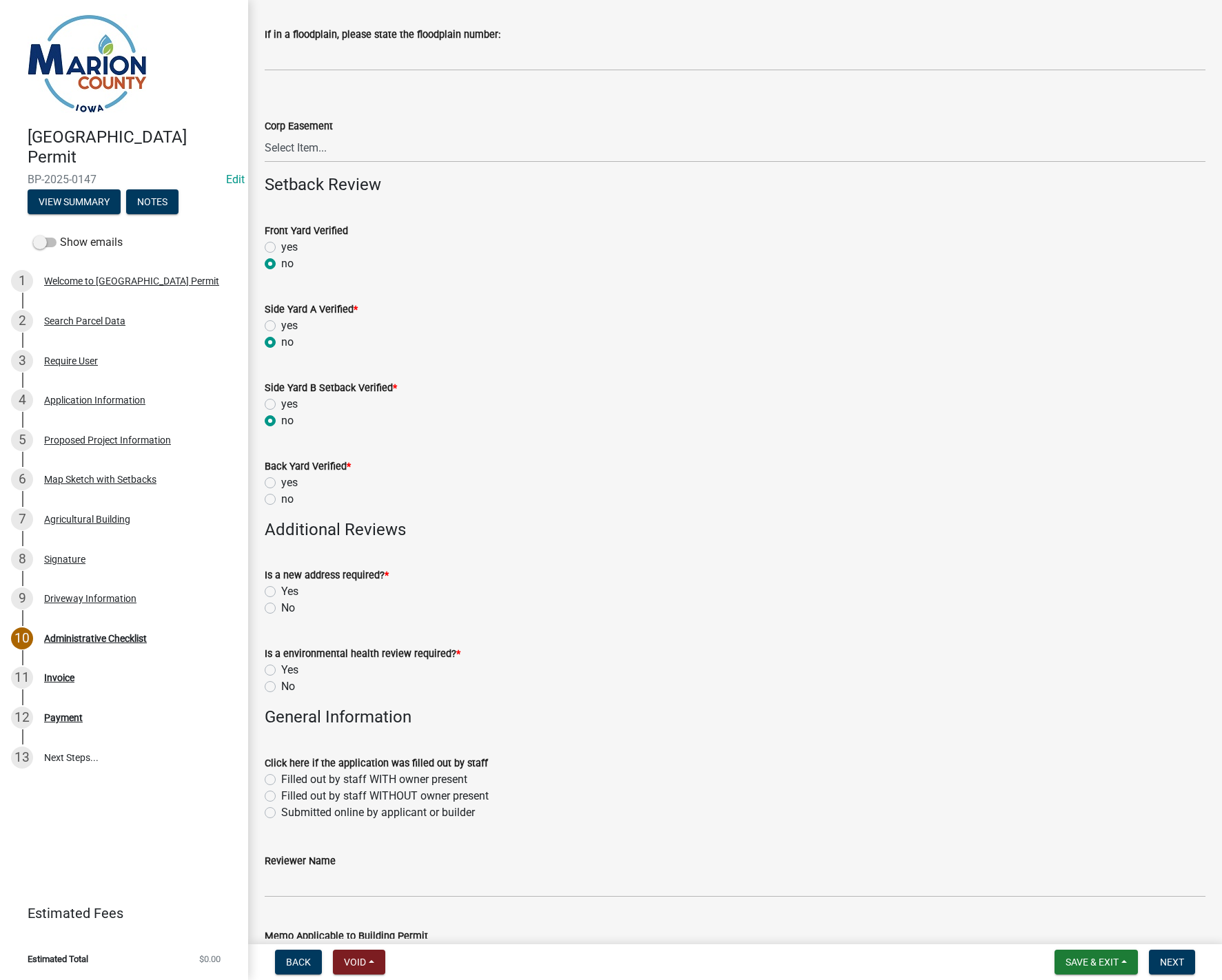
scroll to position [207, 0]
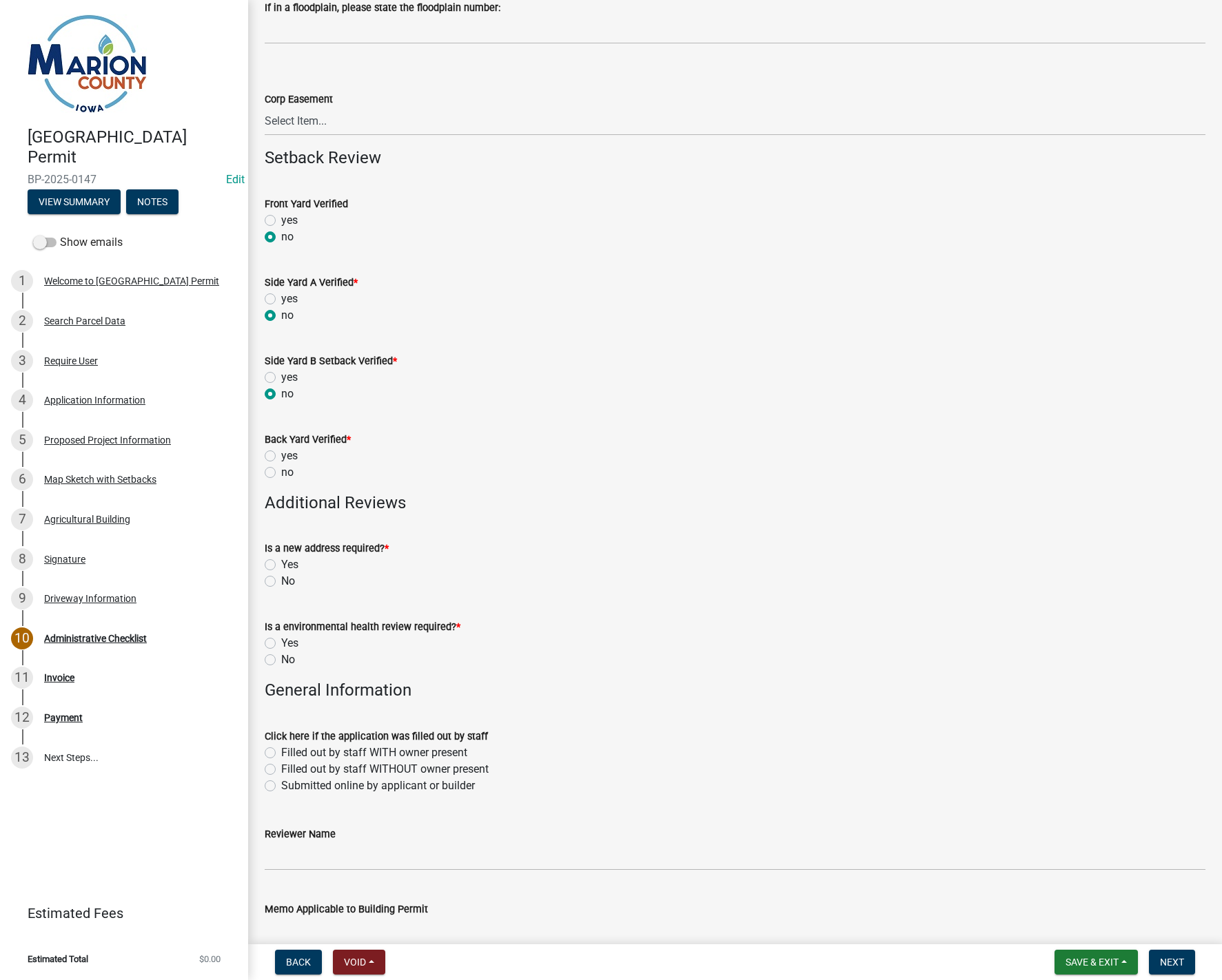
click at [281, 473] on label "no" at bounding box center [287, 473] width 12 height 17
click at [281, 473] on input "no" at bounding box center [285, 469] width 9 height 9
radio input "true"
click at [281, 581] on label "No" at bounding box center [288, 581] width 14 height 17
click at [281, 581] on input "No" at bounding box center [285, 577] width 9 height 9
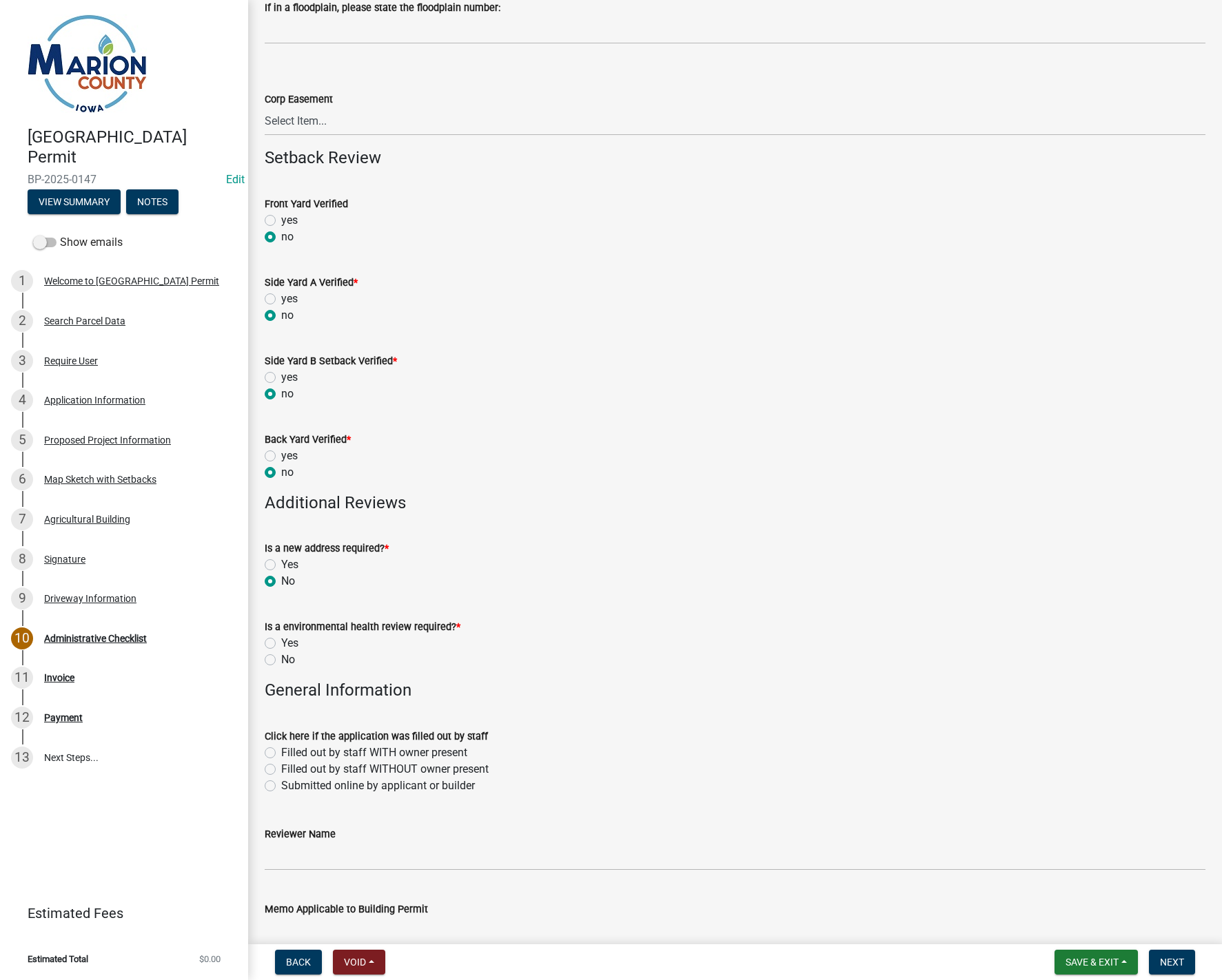
radio input "true"
click at [281, 661] on label "No" at bounding box center [288, 660] width 14 height 17
click at [281, 661] on input "No" at bounding box center [285, 656] width 9 height 9
radio input "true"
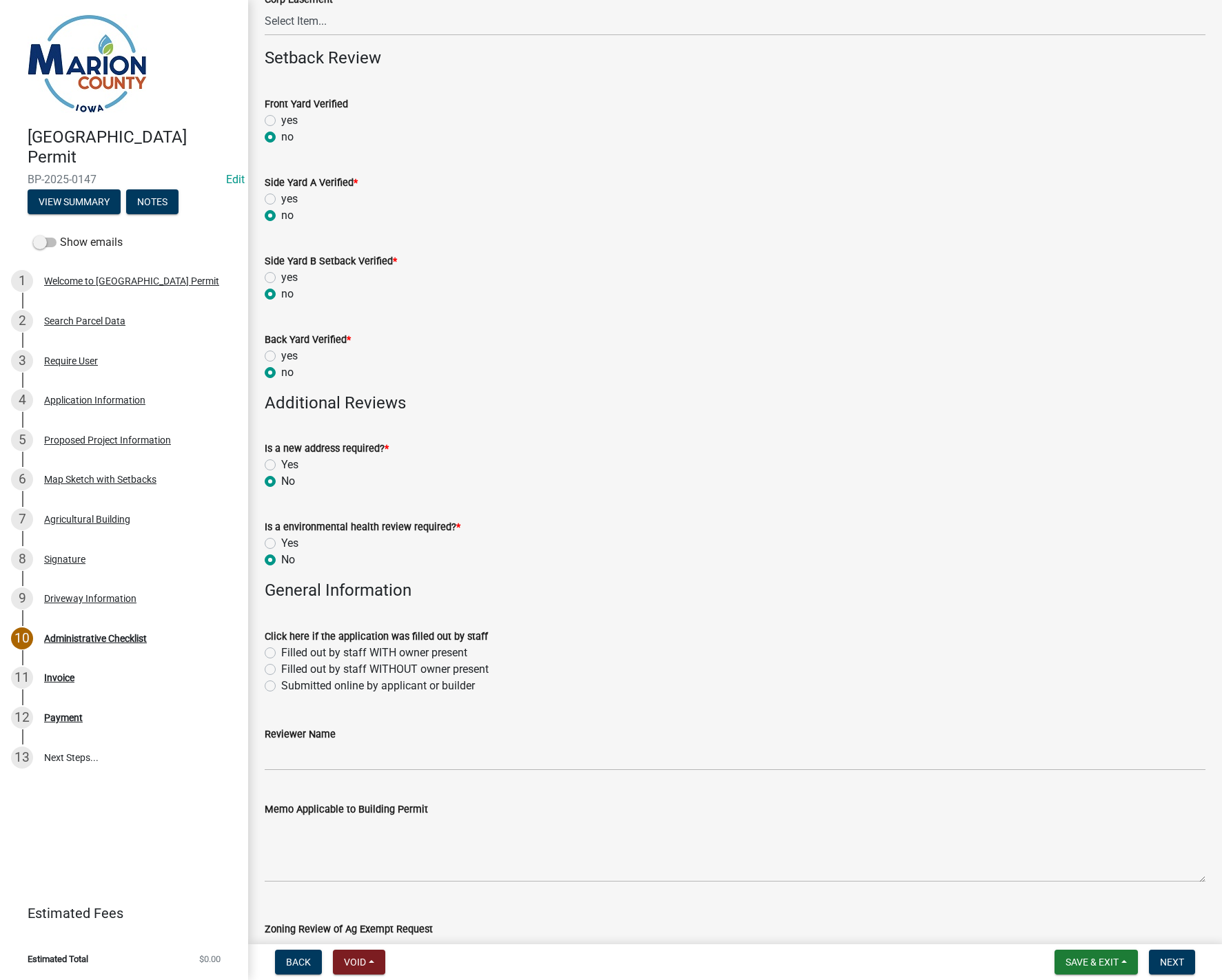
scroll to position [551, 0]
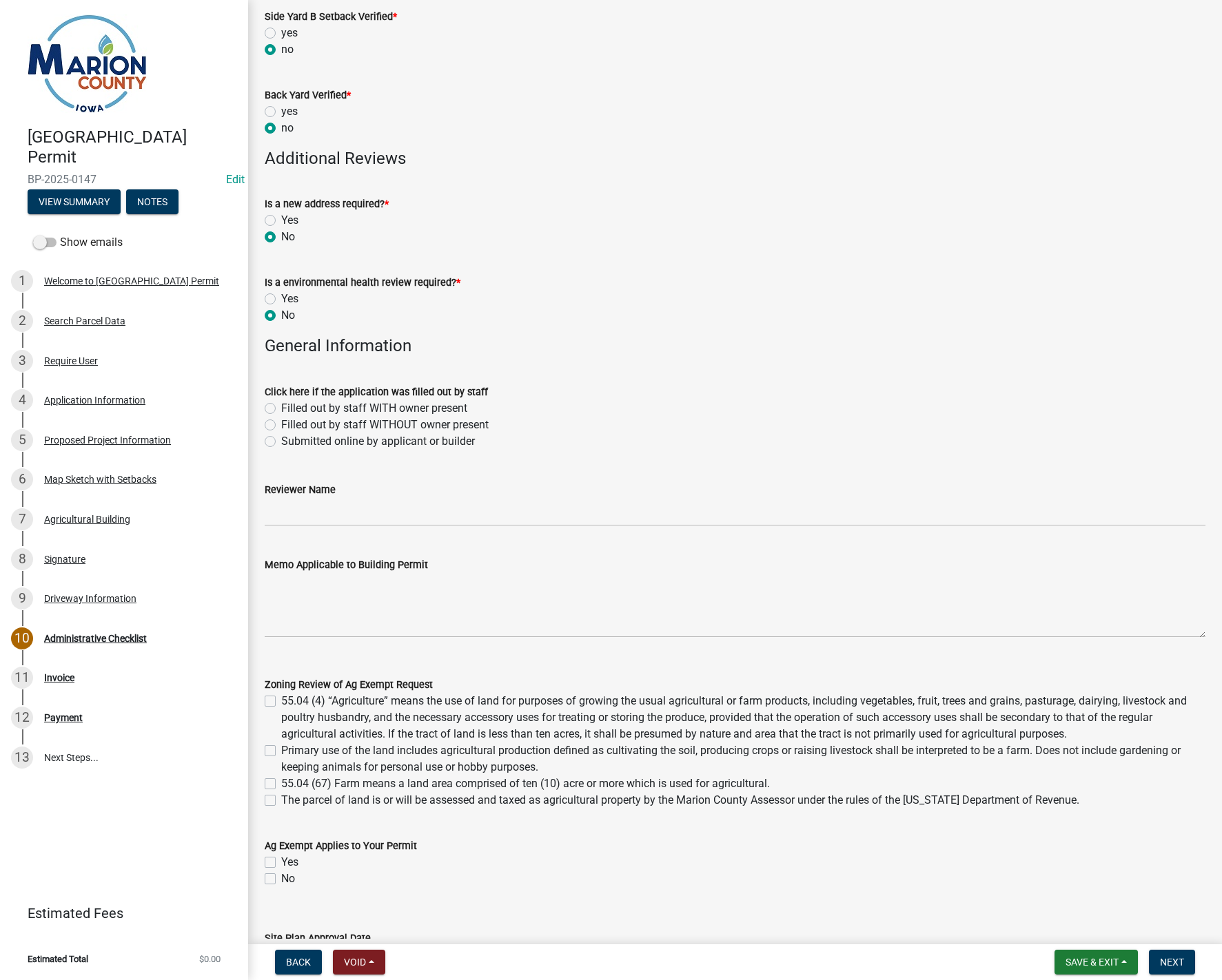
click at [281, 442] on label "Submitted online by applicant or builder" at bounding box center [378, 442] width 194 height 17
click at [281, 442] on input "Submitted online by applicant or builder" at bounding box center [285, 438] width 9 height 9
radio input "true"
click at [275, 508] on input "Reviewer Name" at bounding box center [735, 512] width 941 height 28
type input "MPoffenbarger"
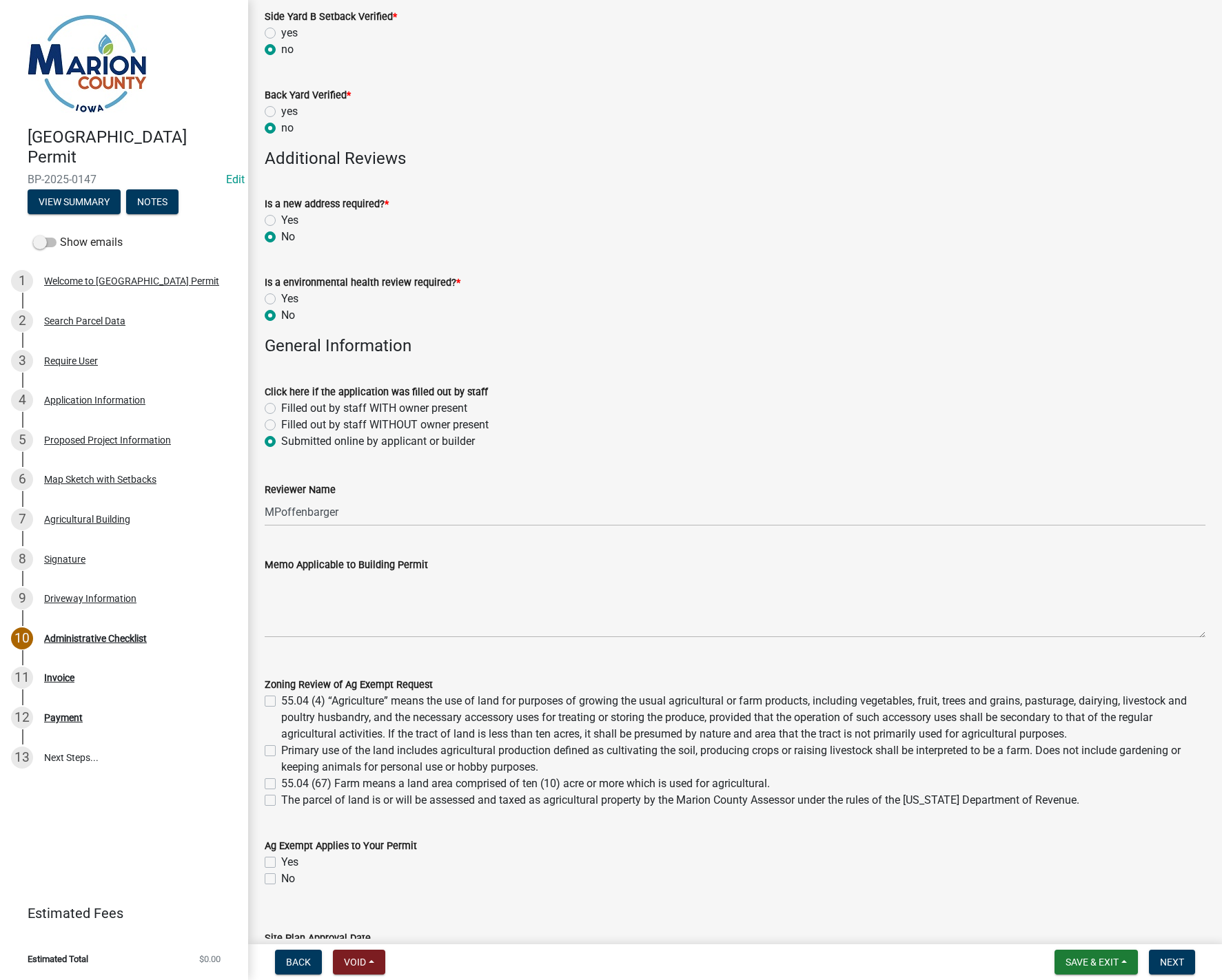
click at [281, 700] on label "55.04 (4) “Agriculture” means the use of land for purposes of growing the usual…" at bounding box center [743, 718] width 924 height 50
click at [281, 700] on input "55.04 (4) “Agriculture” means the use of land for purposes of growing the usual…" at bounding box center [285, 698] width 9 height 9
checkbox input "true"
checkbox input "false"
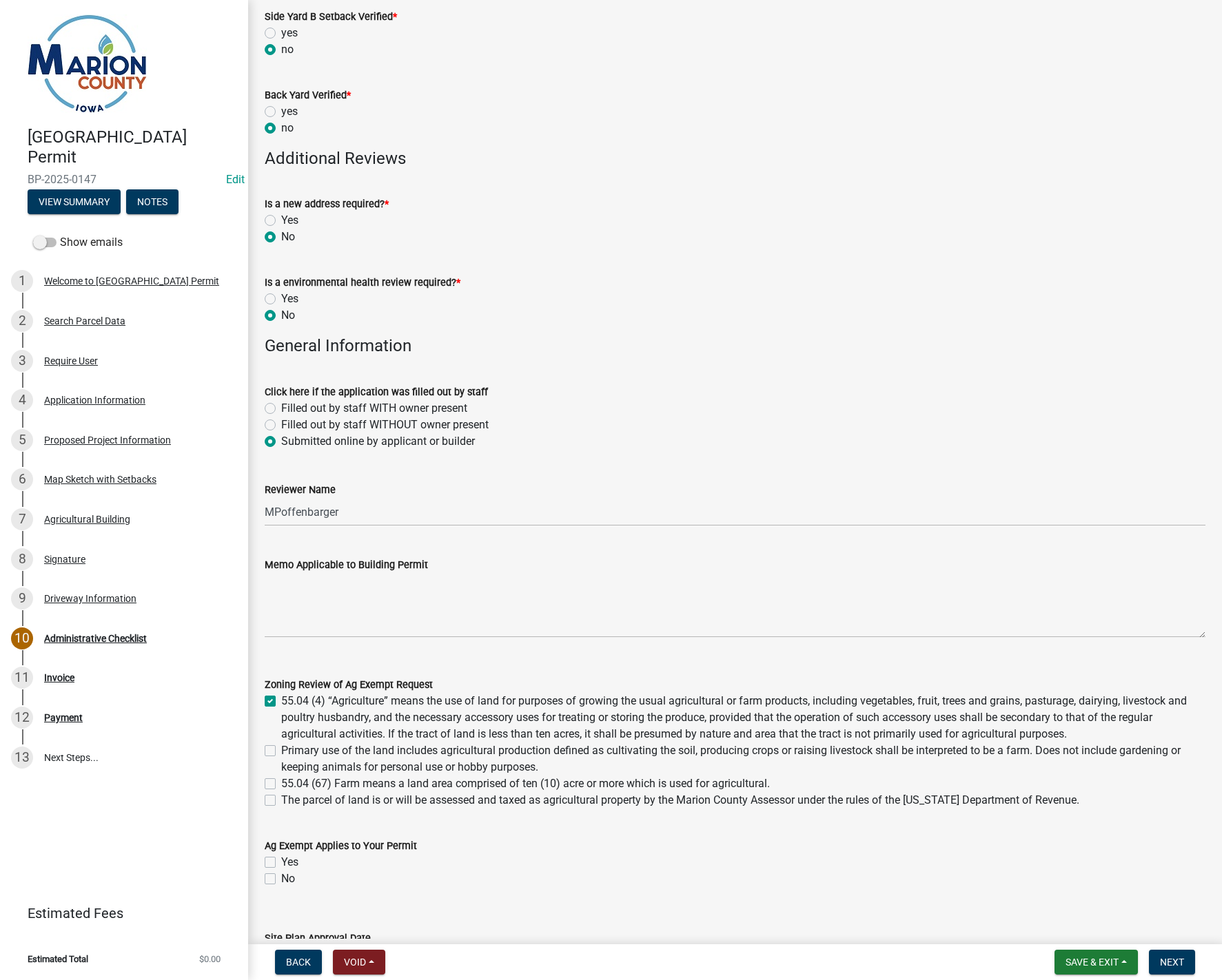
checkbox input "false"
click at [281, 751] on label "Primary use of the land includes agricultural production defined as cultivating…" at bounding box center [743, 759] width 924 height 33
click at [281, 751] on input "Primary use of the land includes agricultural production defined as cultivating…" at bounding box center [285, 747] width 9 height 9
checkbox input "true"
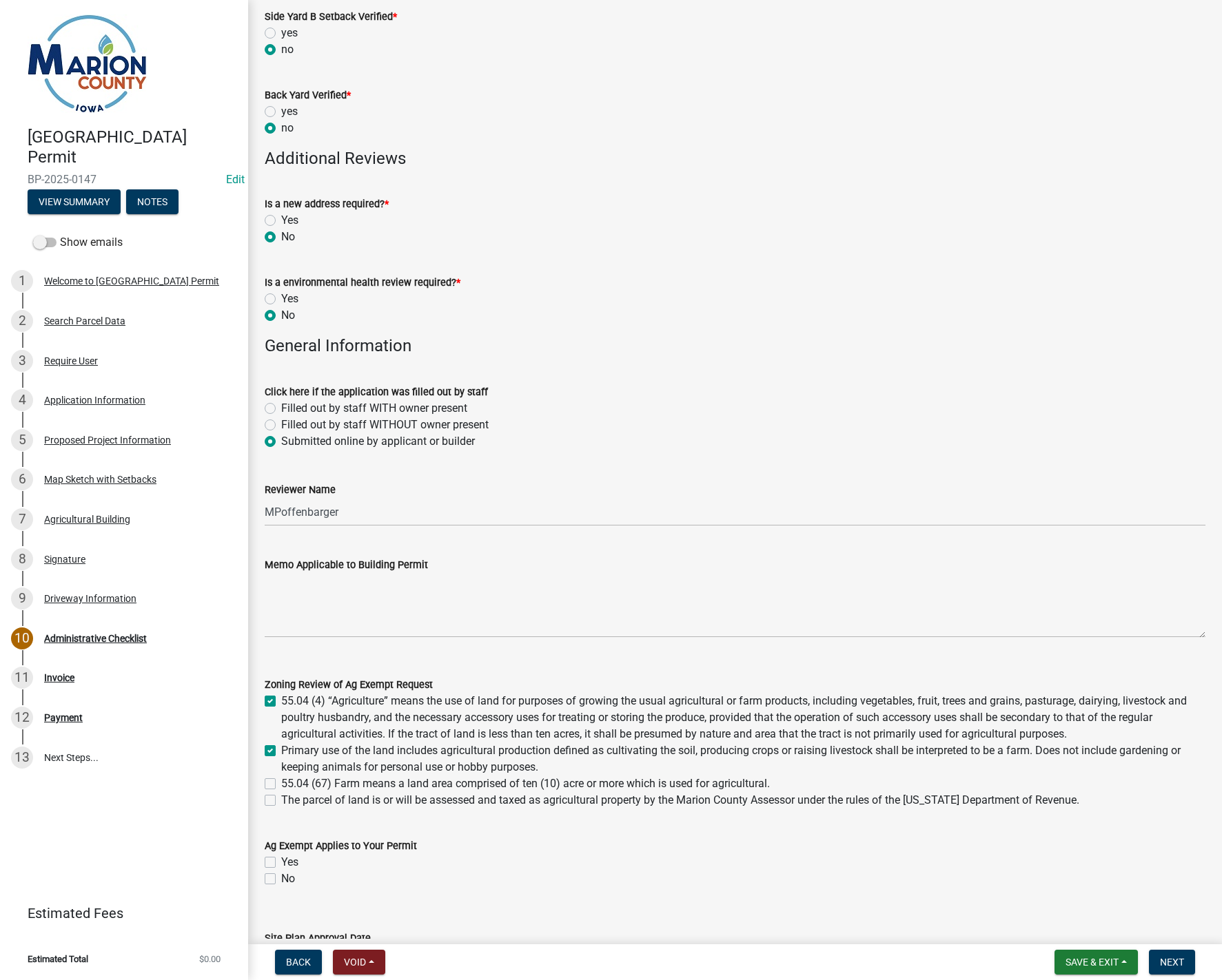
checkbox input "true"
checkbox input "false"
click at [281, 787] on label "55.04 (67) Farm means a land area comprised of ten (10) acre or more which is u…" at bounding box center [525, 784] width 488 height 17
click at [281, 785] on input "55.04 (67) Farm means a land area comprised of ten (10) acre or more which is u…" at bounding box center [285, 780] width 9 height 9
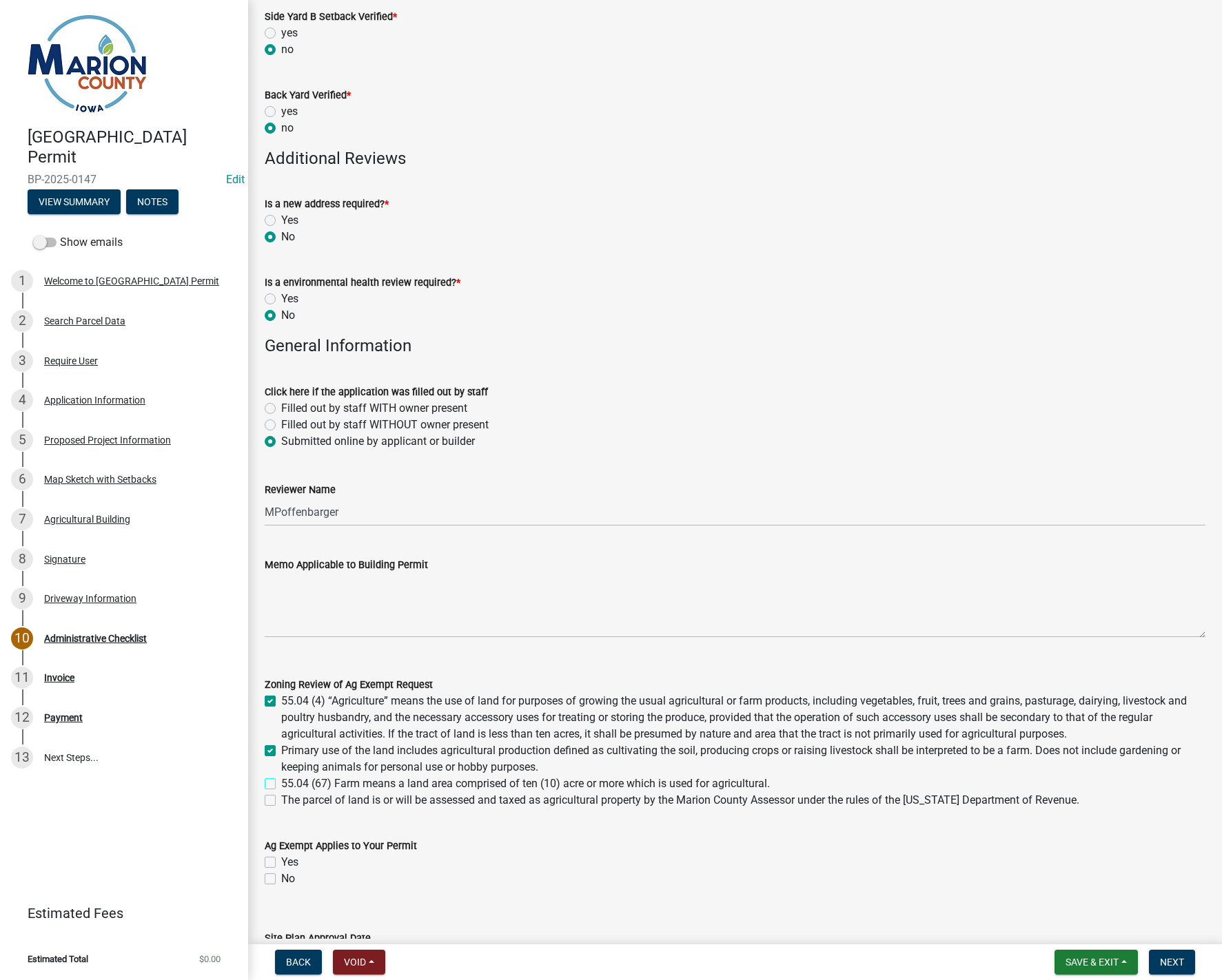
checkbox input "true"
click at [281, 800] on label "The parcel of land is or will be assessed and taxed as agricultural property by…" at bounding box center [680, 801] width 798 height 17
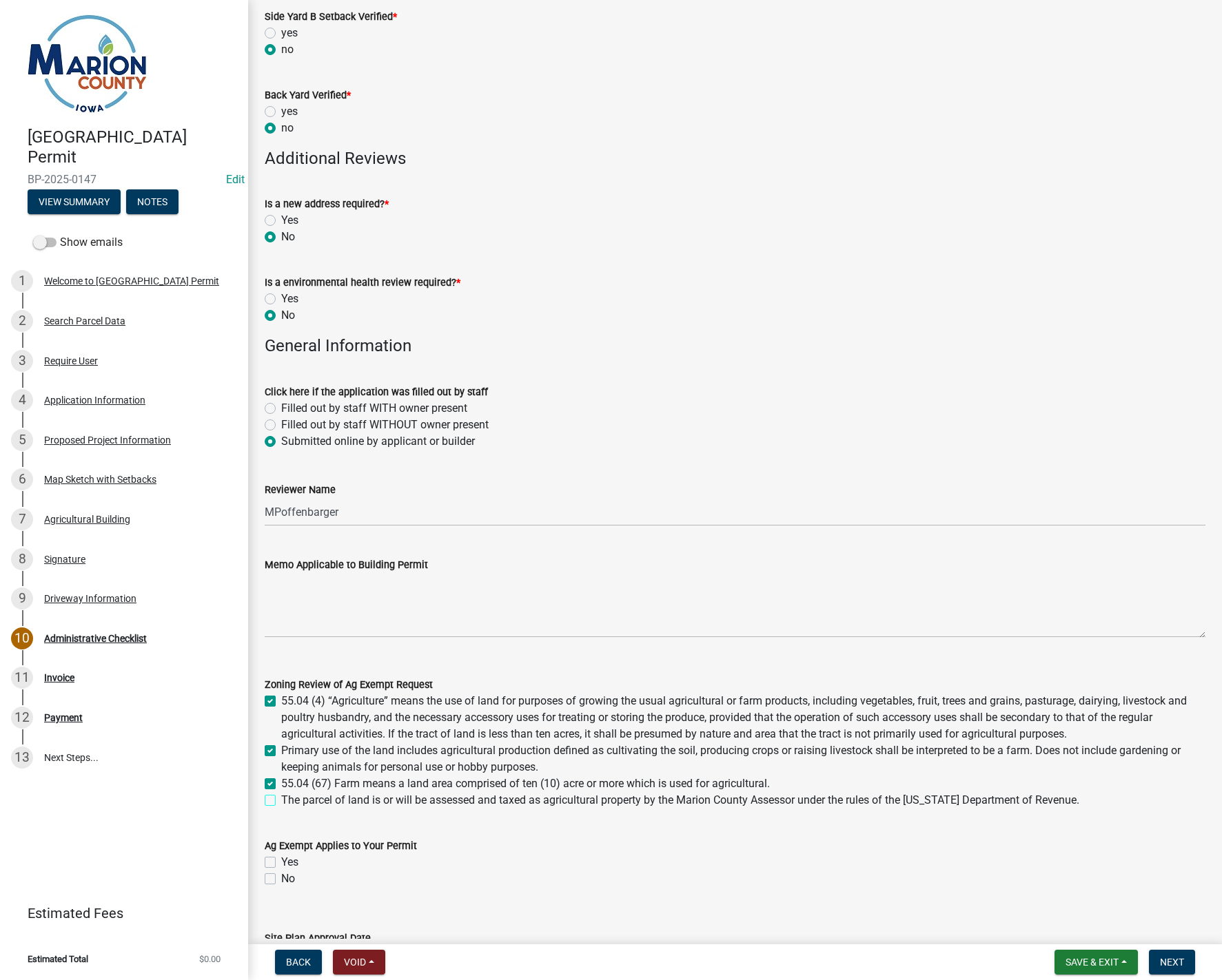
click at [281, 800] on input "The parcel of land is or will be assessed and taxed as agricultural property by…" at bounding box center [285, 797] width 9 height 9
checkbox input "true"
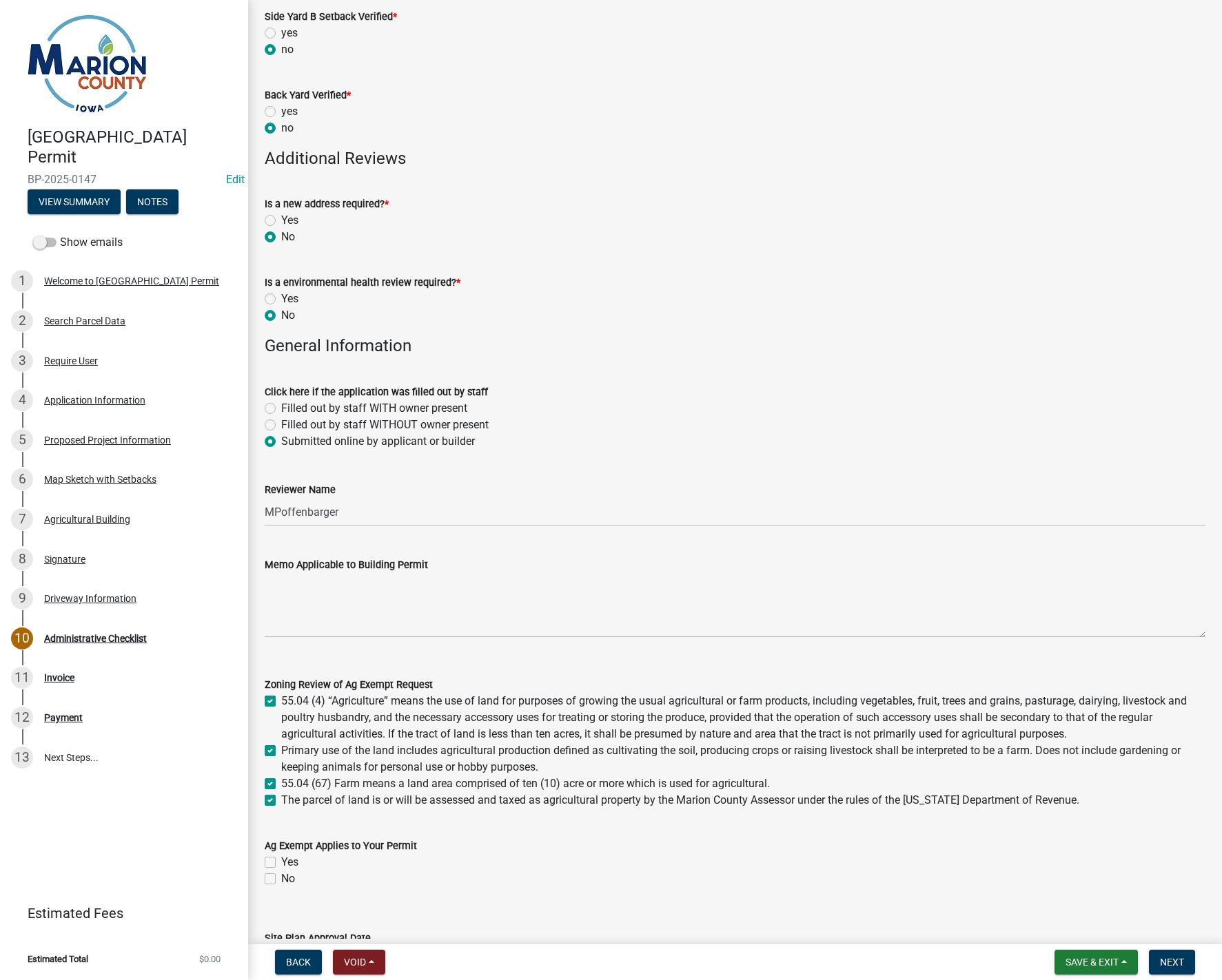
checkbox input "true"
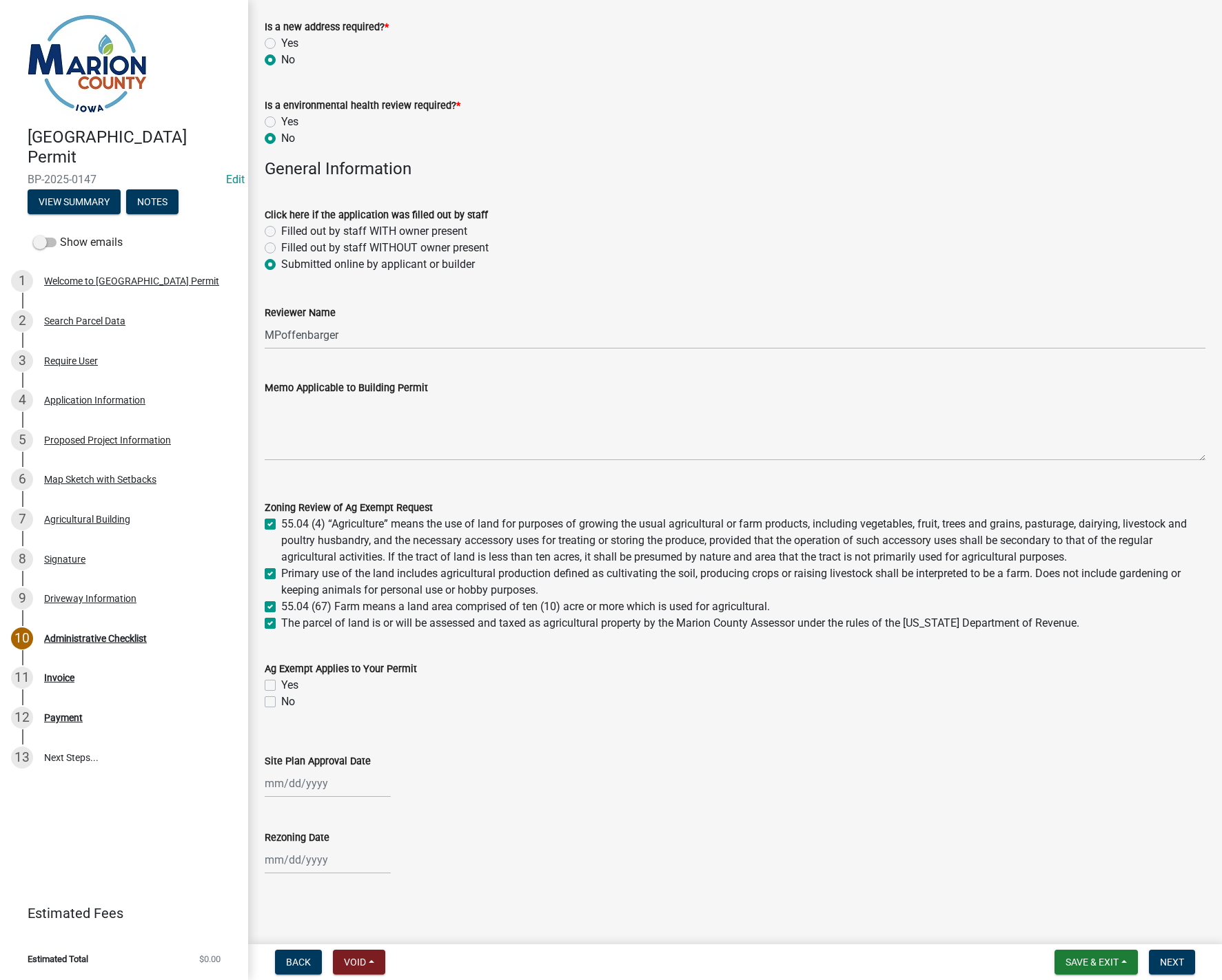
scroll to position [730, 0]
click at [276, 683] on div "Yes" at bounding box center [735, 684] width 941 height 17
click at [281, 681] on label "Yes" at bounding box center [289, 684] width 17 height 17
click at [281, 681] on input "Yes" at bounding box center [285, 680] width 9 height 9
checkbox input "true"
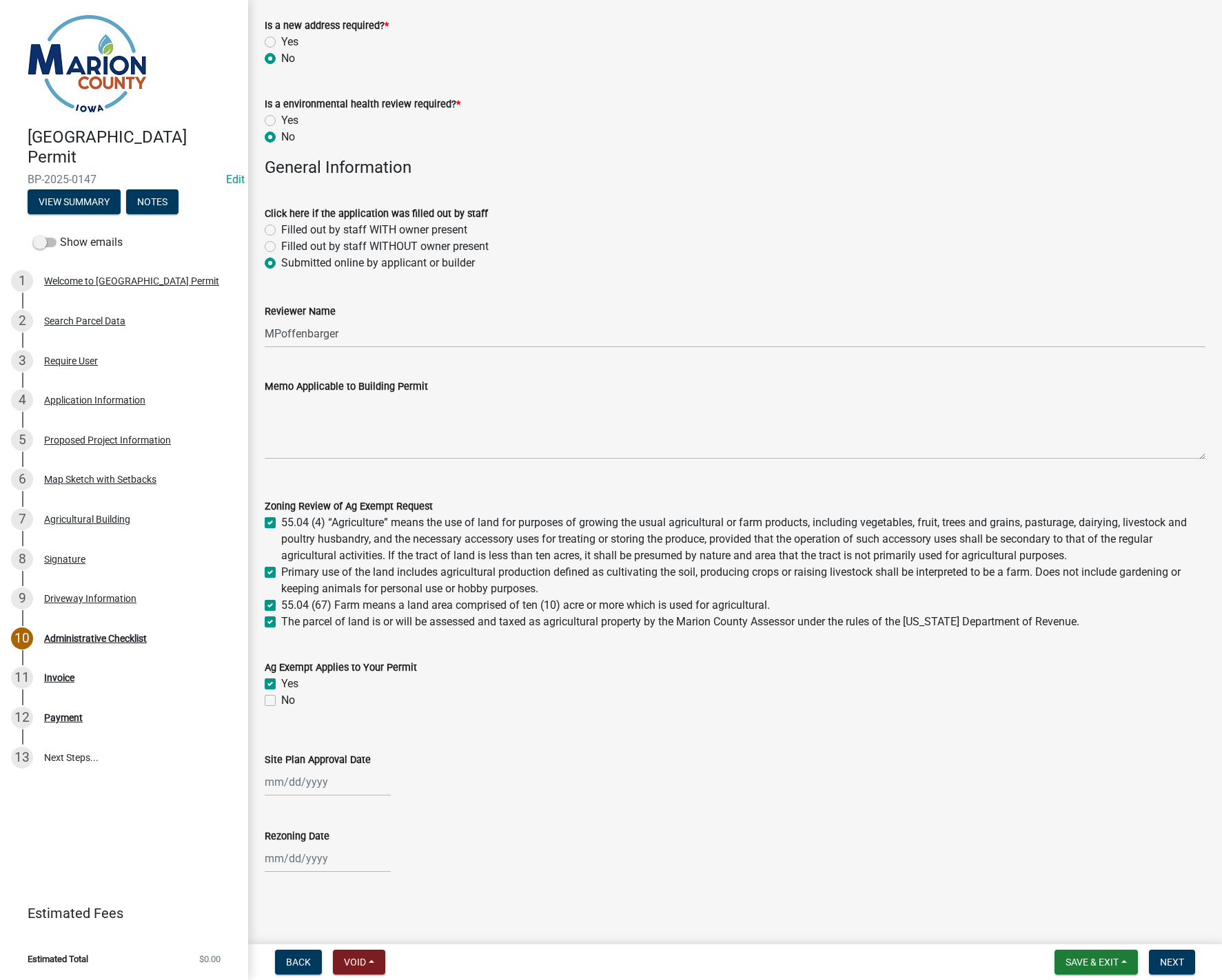
checkbox input "false"
click at [1111, 963] on span "Save & Exit" at bounding box center [1092, 962] width 53 height 11
click at [1065, 926] on button "Save & Exit" at bounding box center [1083, 927] width 111 height 33
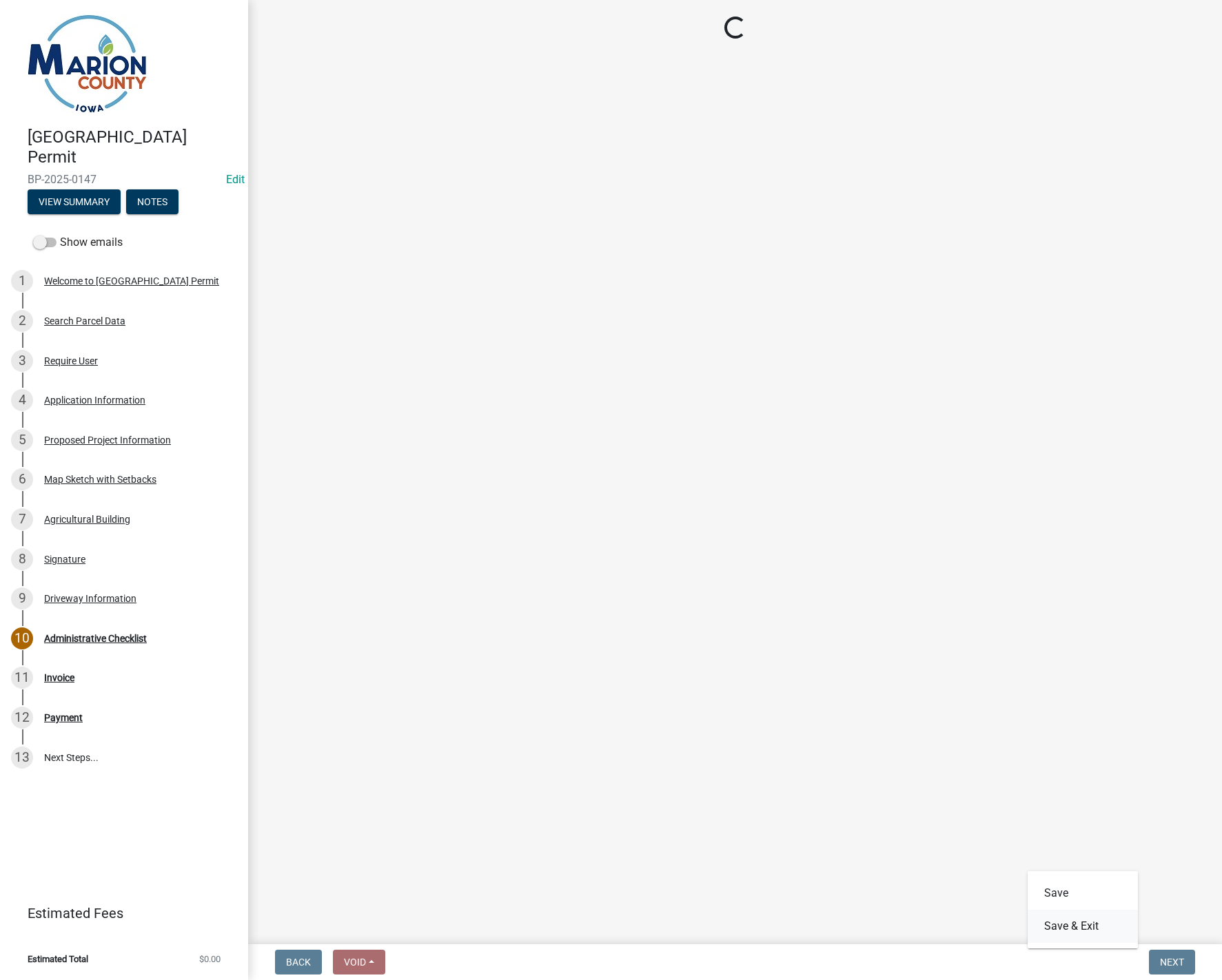
scroll to position [0, 0]
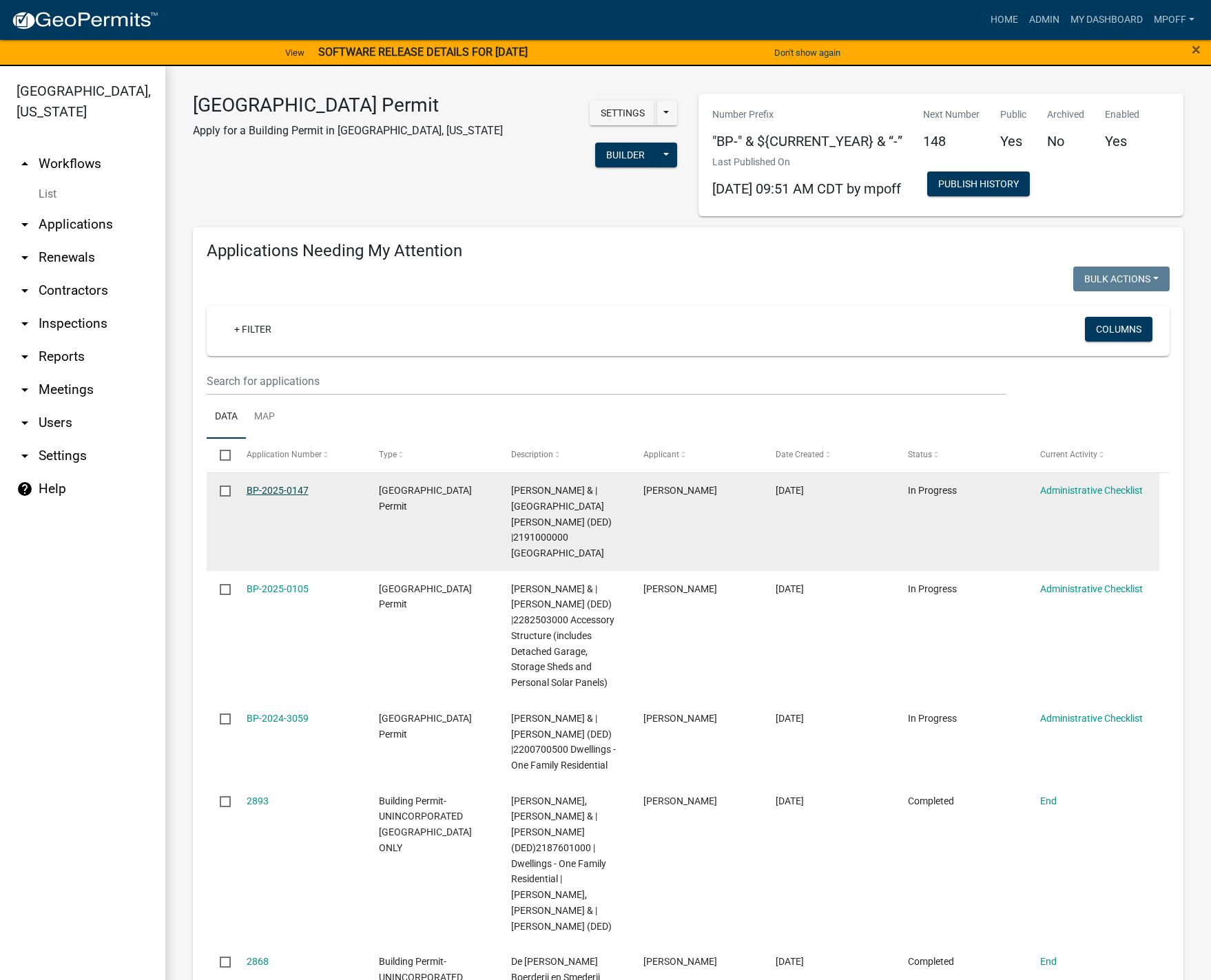
click at [291, 490] on link "BP-2025-0147" at bounding box center [278, 490] width 62 height 11
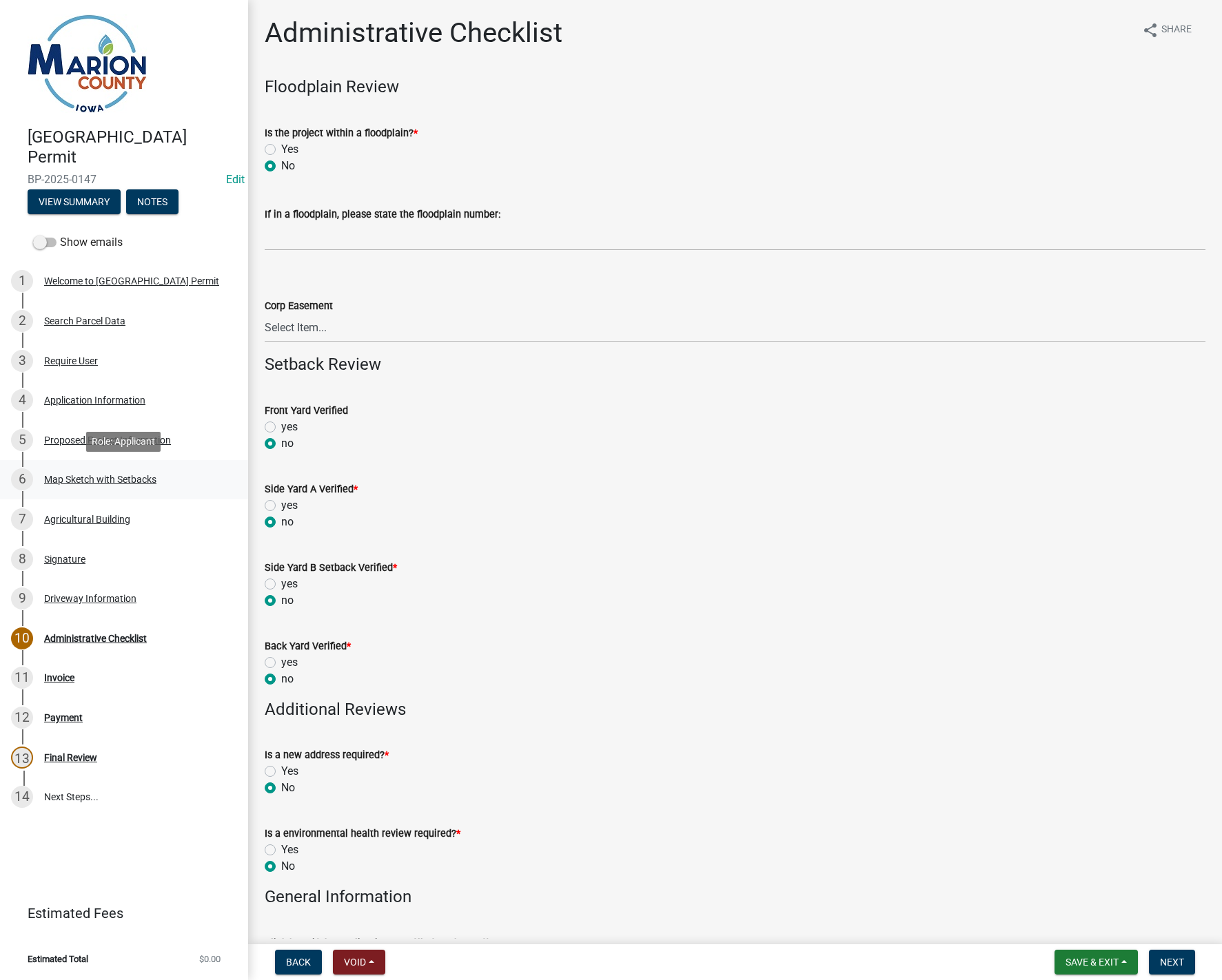
click at [63, 470] on div "6 Map Sketch with Setbacks" at bounding box center [119, 479] width 215 height 22
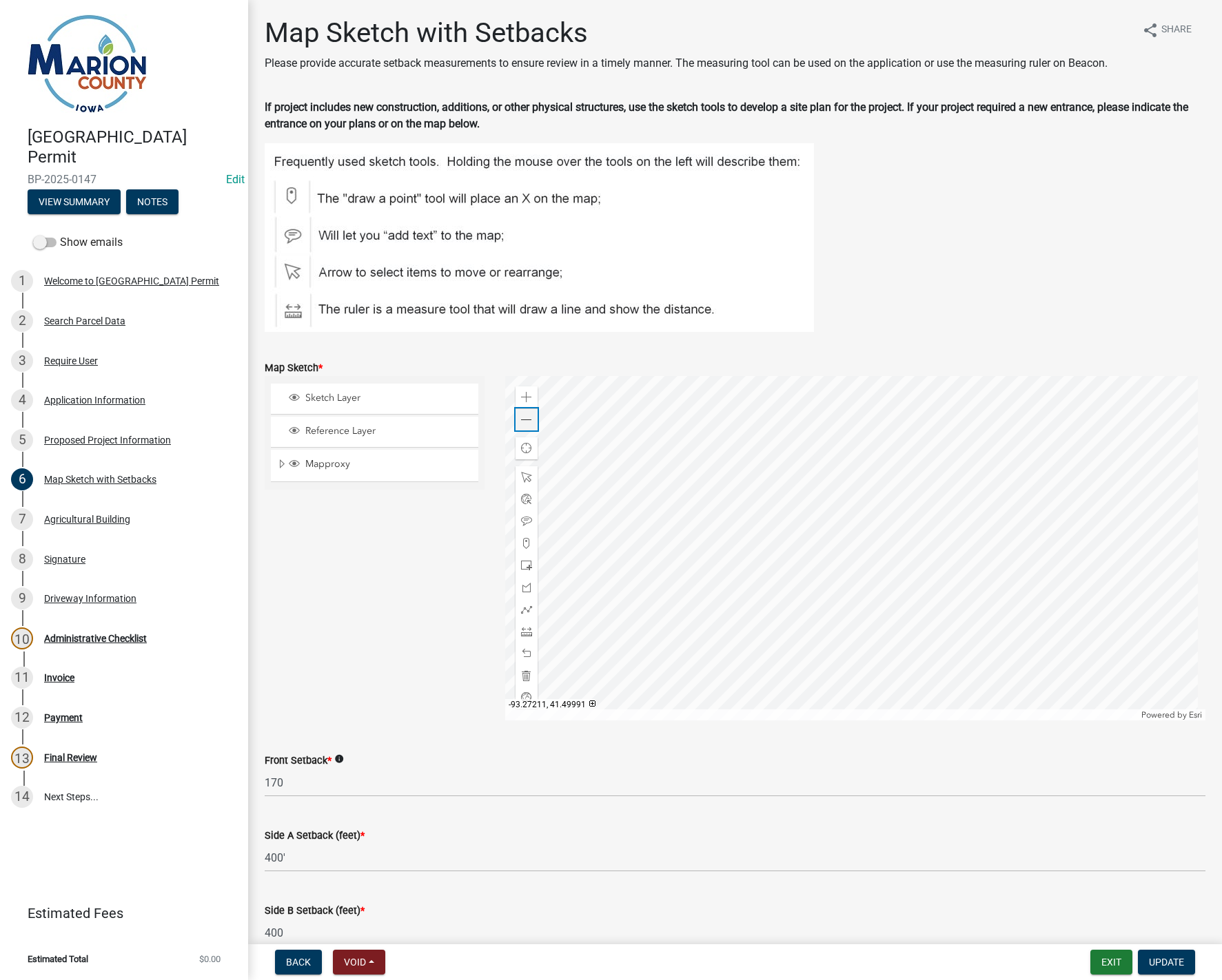
click at [526, 427] on div "Zoom out" at bounding box center [526, 419] width 22 height 22
click at [280, 465] on span "Expand" at bounding box center [282, 464] width 11 height 13
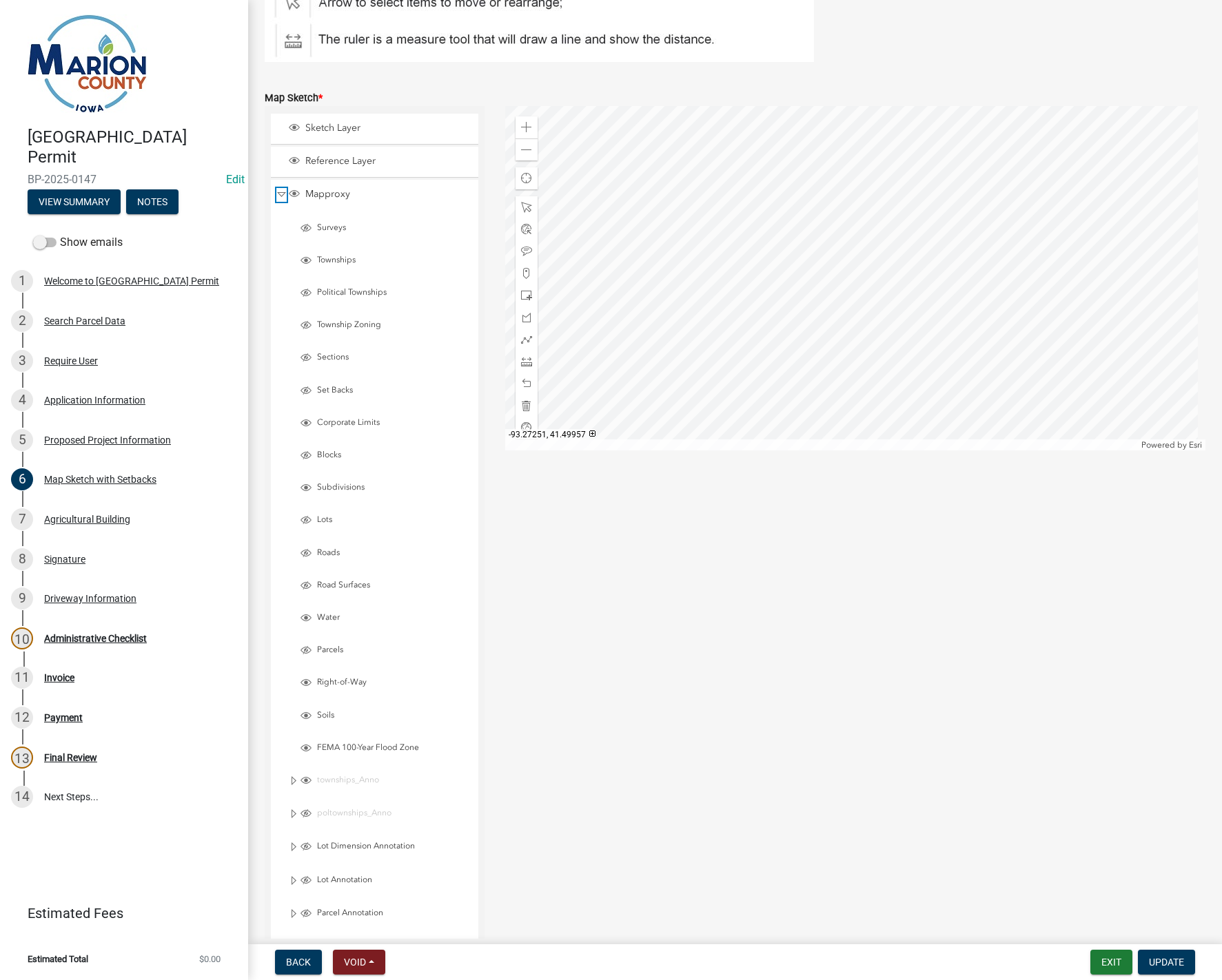
scroll to position [275, 0]
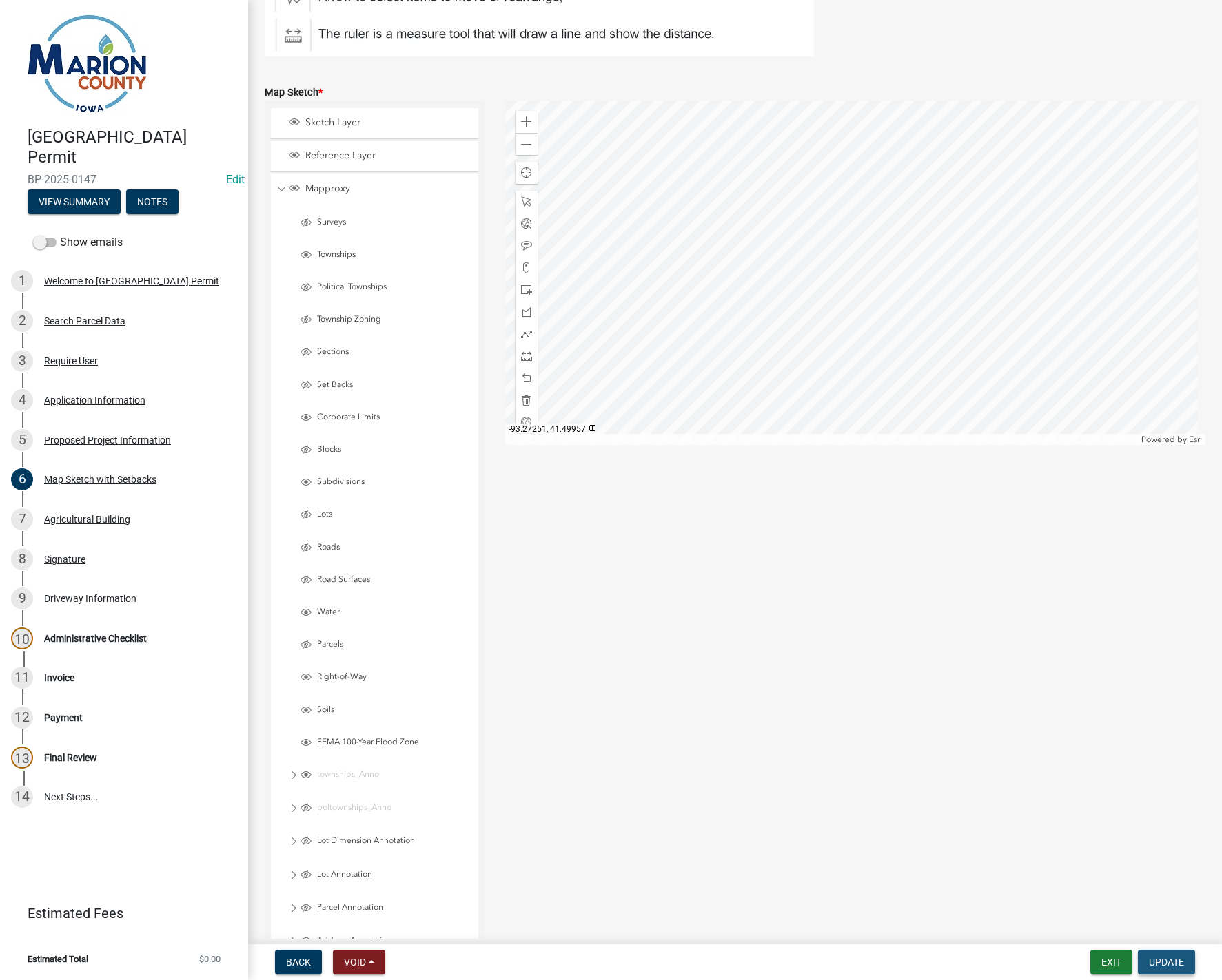
click at [1169, 967] on span "Update" at bounding box center [1166, 962] width 35 height 11
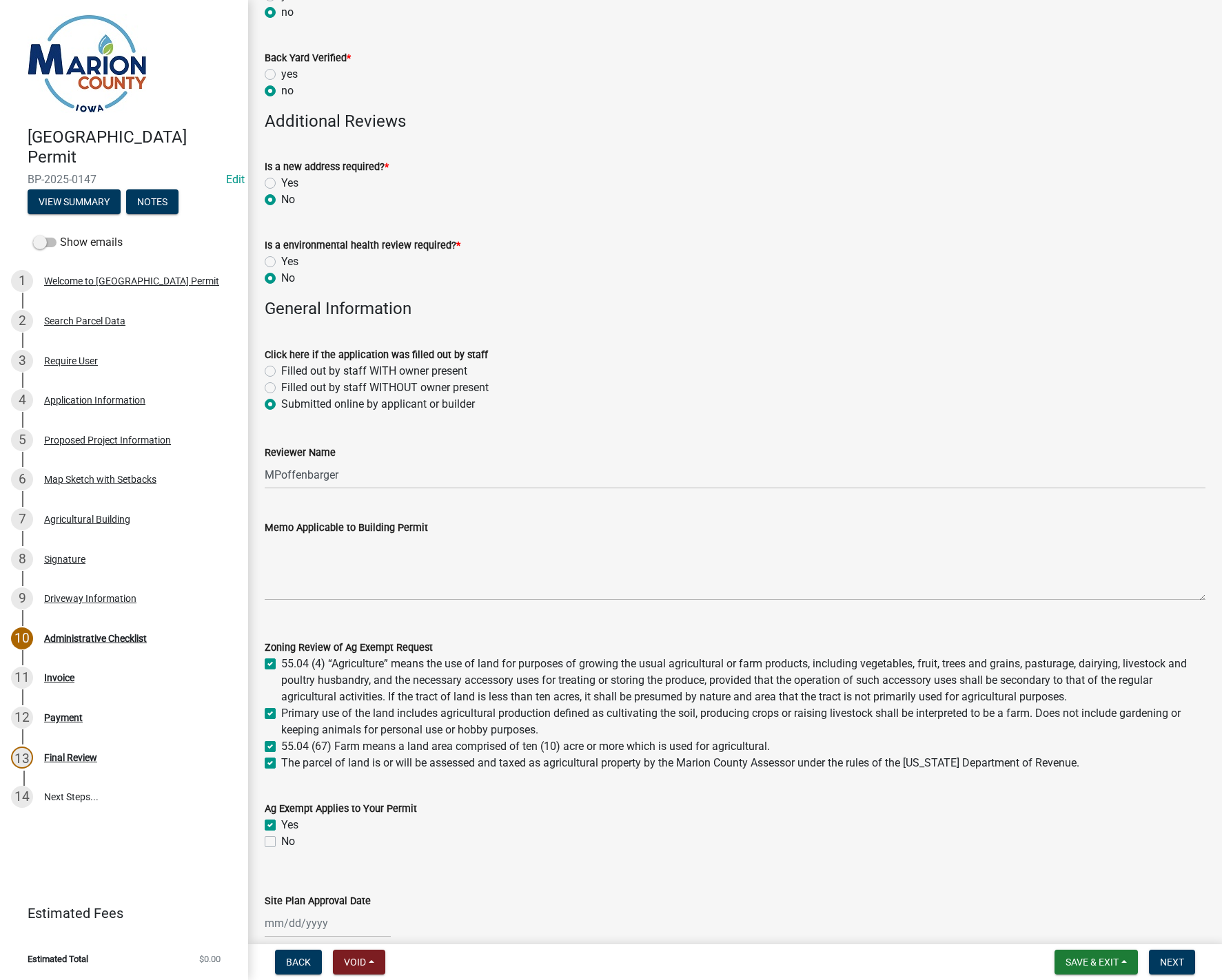
scroll to position [730, 0]
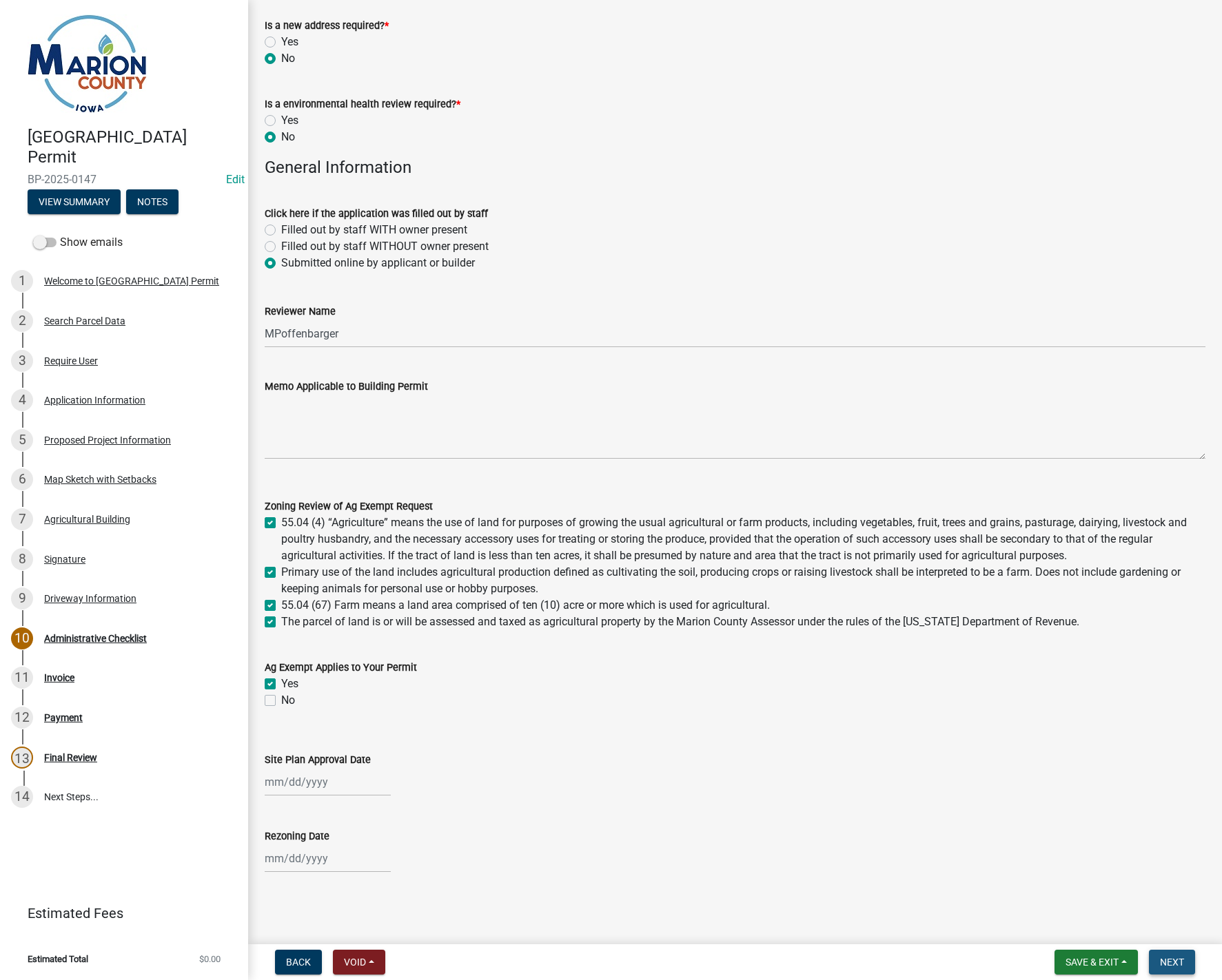
click at [1165, 962] on span "Next" at bounding box center [1172, 962] width 24 height 11
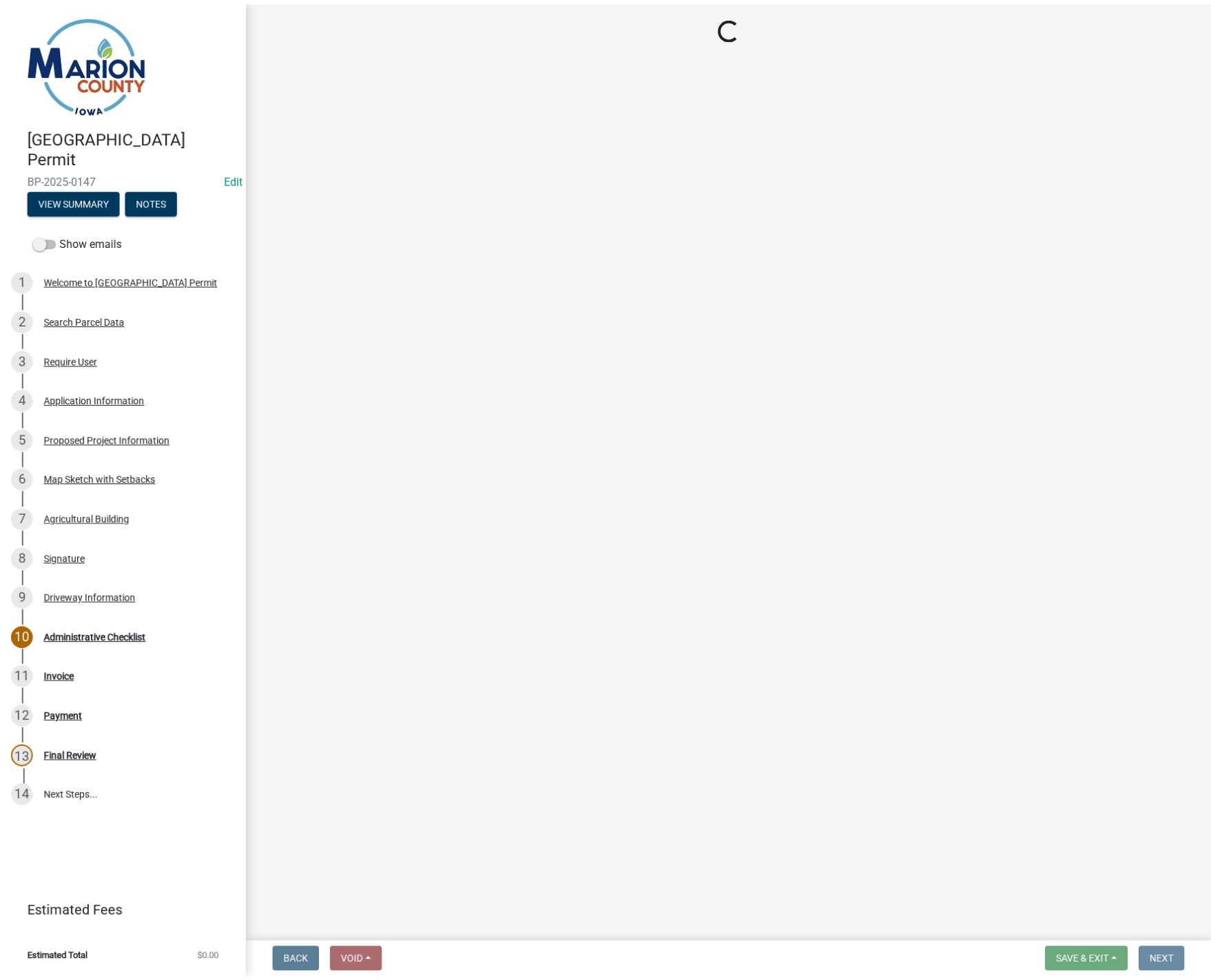
scroll to position [0, 0]
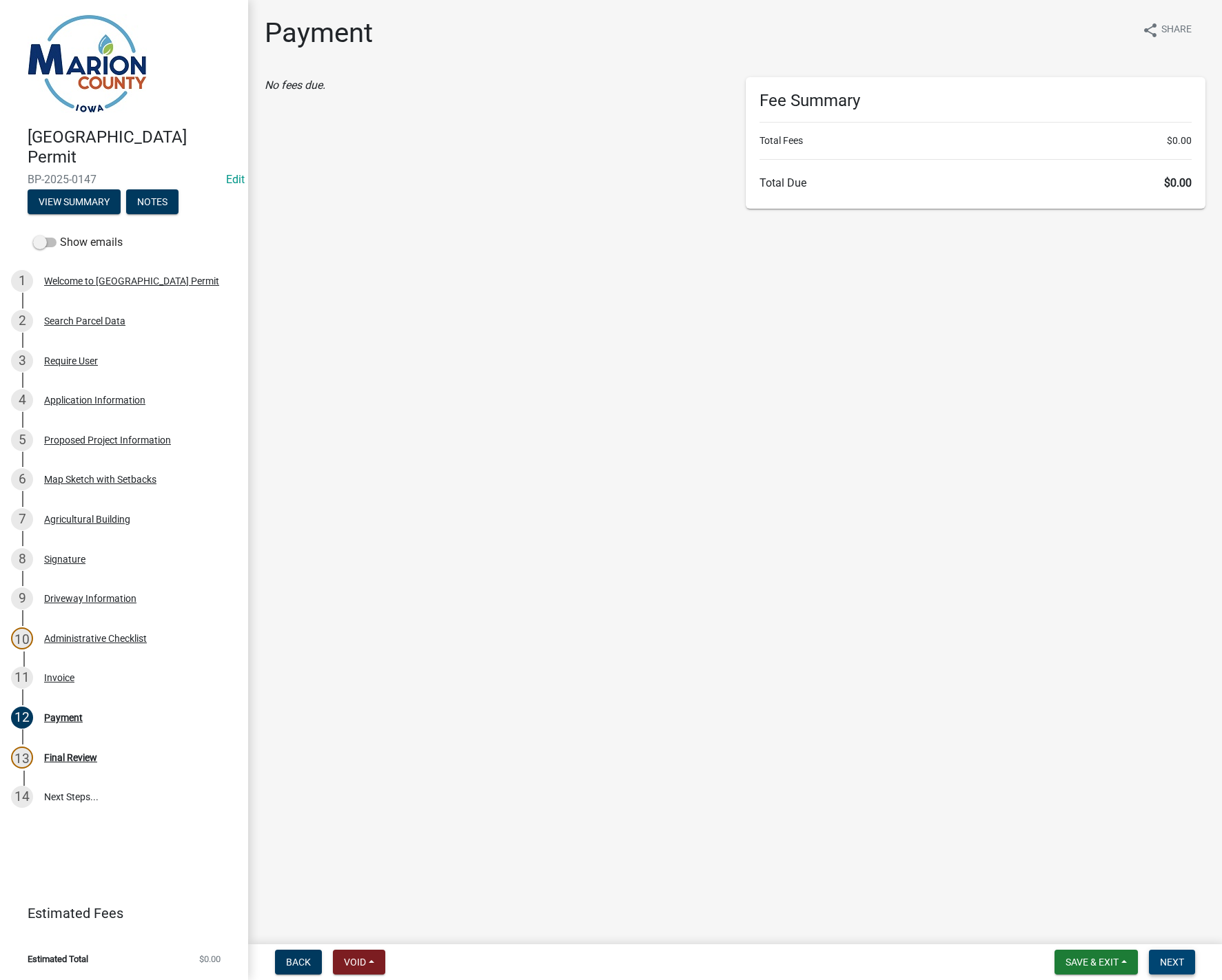
click at [1175, 965] on span "Next" at bounding box center [1172, 962] width 24 height 11
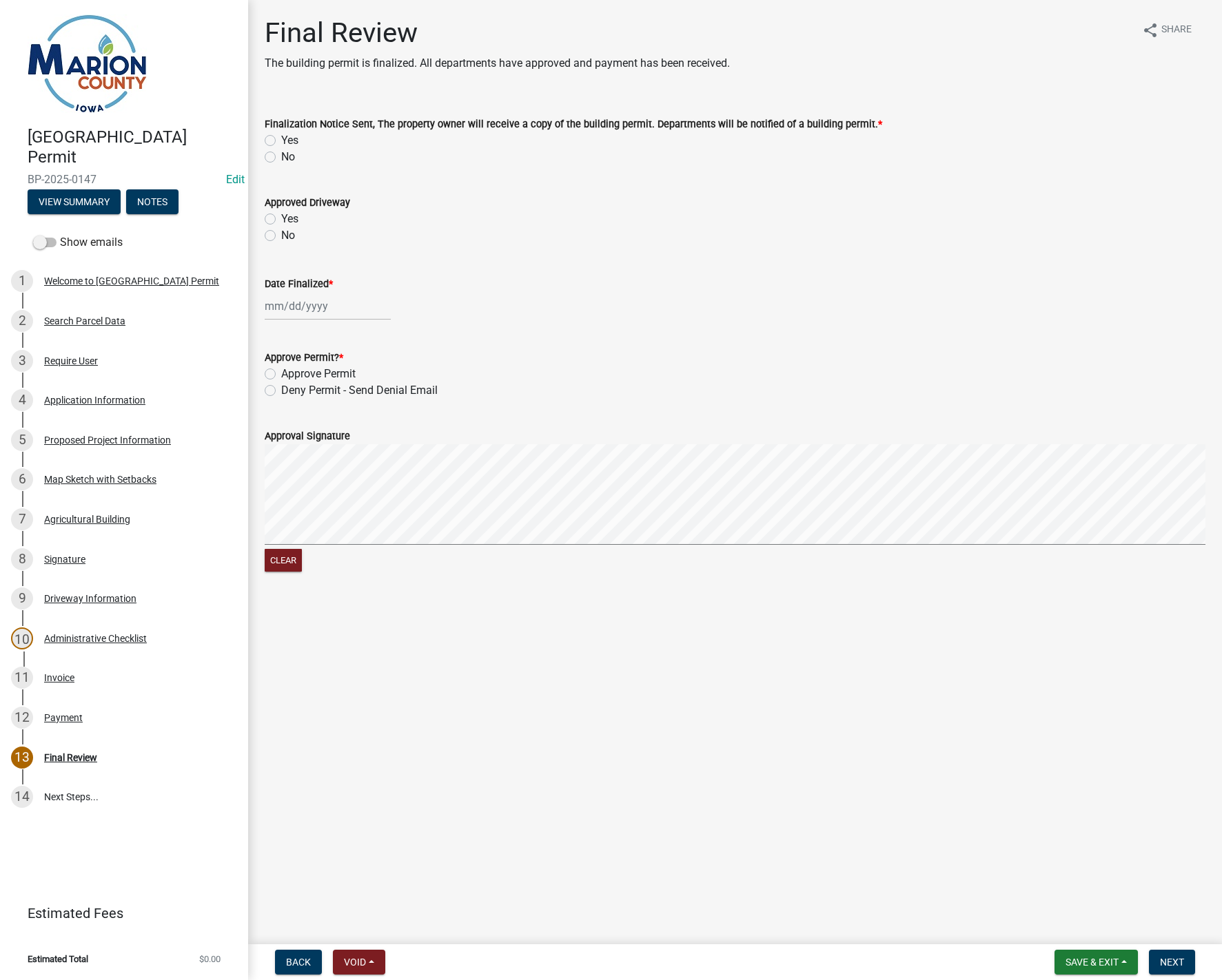
click at [281, 136] on label "Yes" at bounding box center [289, 141] width 17 height 17
click at [281, 136] on input "Yes" at bounding box center [285, 137] width 9 height 9
radio input "true"
select select "9"
select select "2025"
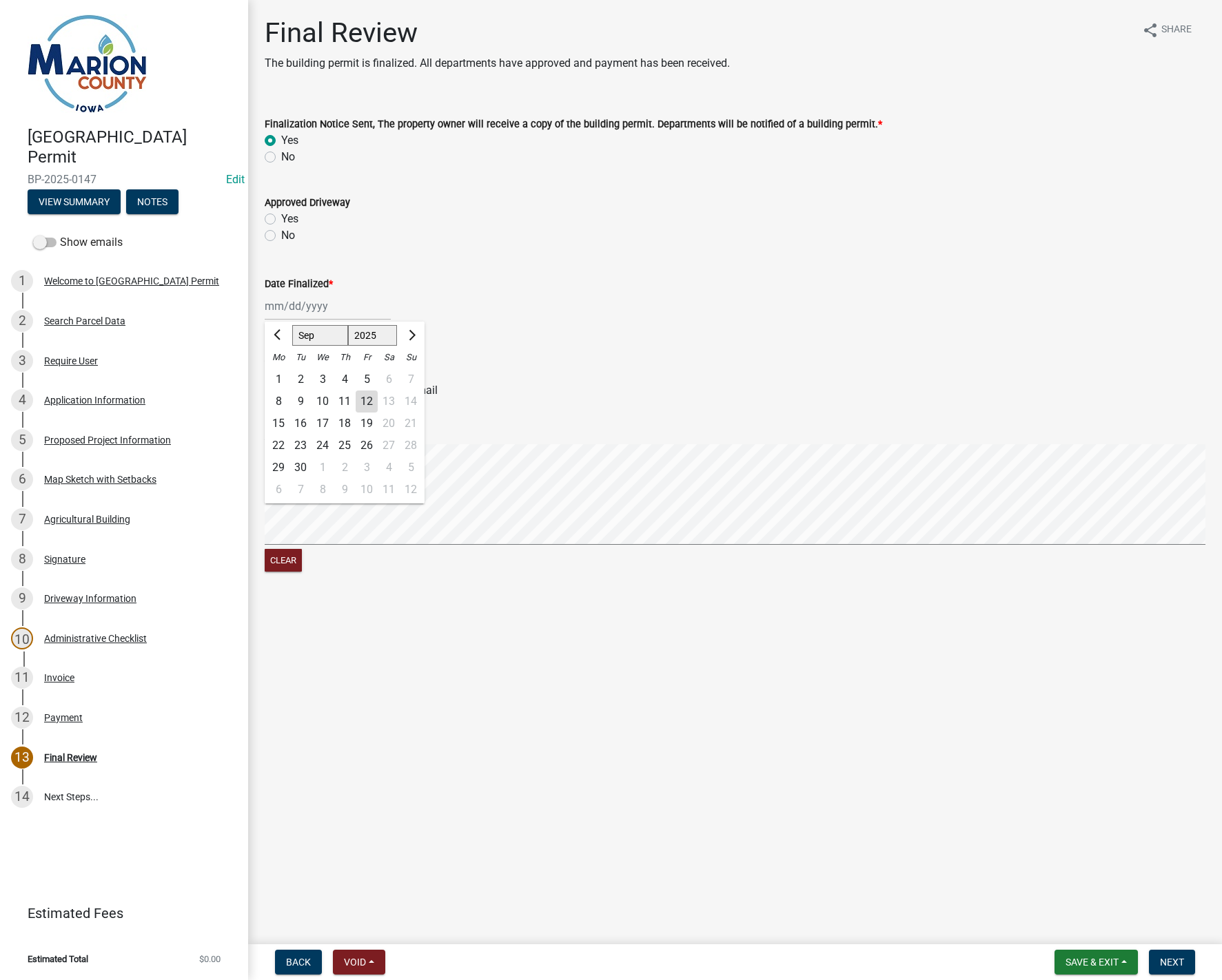
click at [281, 305] on div "[PERSON_NAME] Feb Mar Apr [PERSON_NAME][DATE] Oct Nov [DATE] 1526 1527 1528 152…" at bounding box center [328, 306] width 126 height 28
click at [370, 398] on div "12" at bounding box center [366, 401] width 22 height 22
type input "[DATE]"
click at [281, 373] on label "Approve Permit" at bounding box center [318, 374] width 74 height 17
click at [281, 373] on input "Approve Permit" at bounding box center [285, 370] width 9 height 9
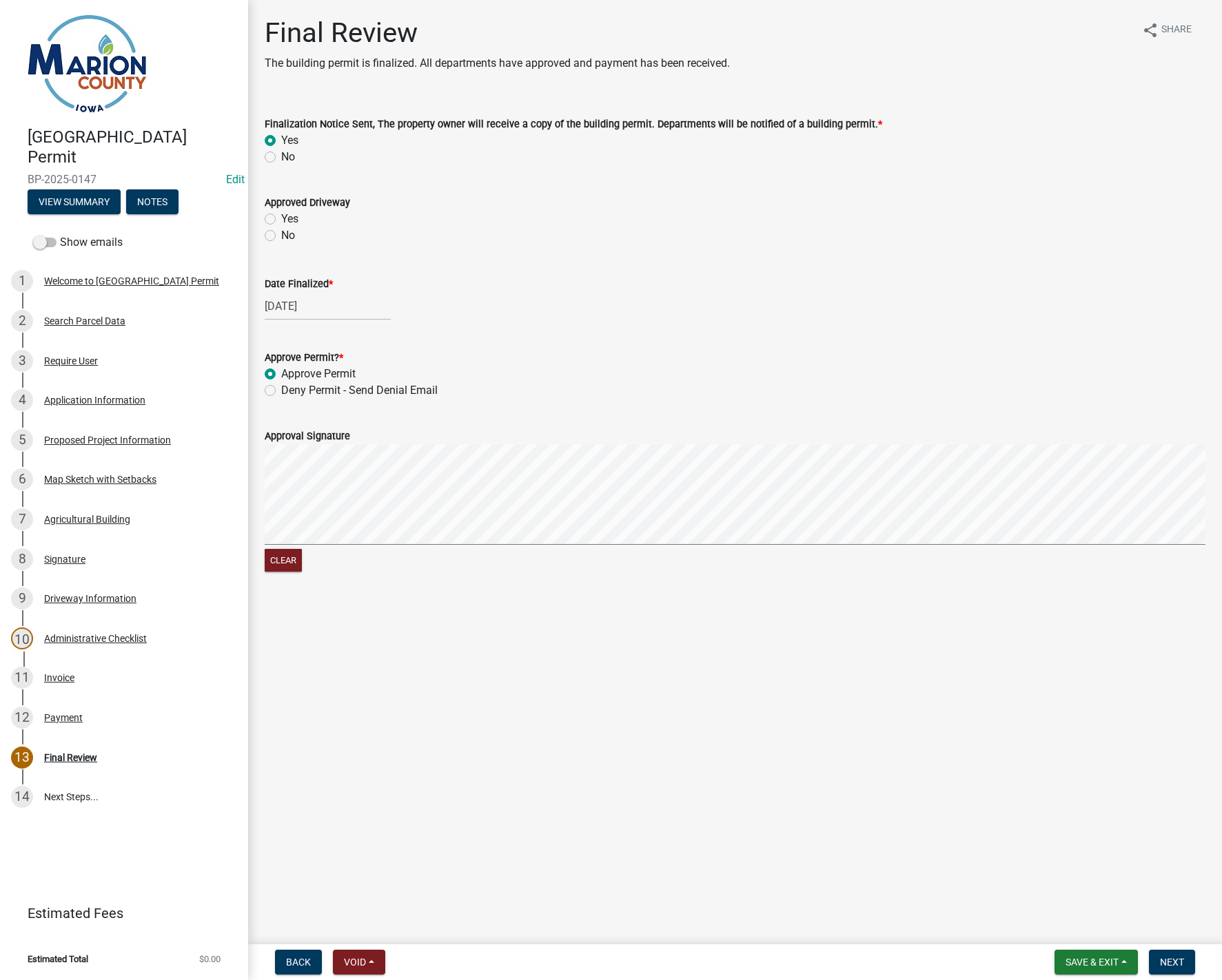
radio input "true"
click at [412, 471] on form "Approval Signature Clear" at bounding box center [735, 493] width 941 height 164
click at [1178, 964] on span "Next" at bounding box center [1172, 962] width 24 height 11
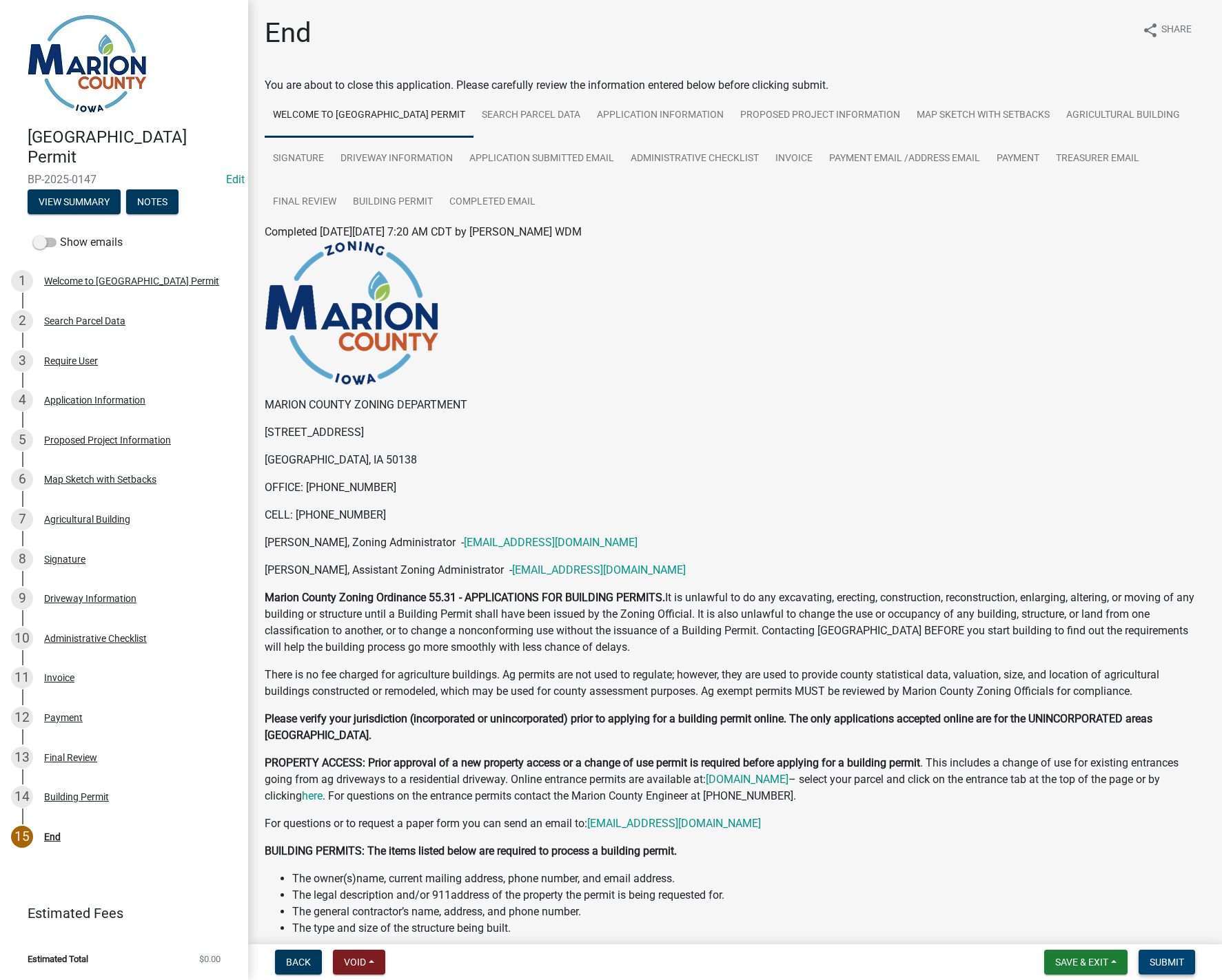
click at [1165, 961] on span "Submit" at bounding box center [1167, 962] width 35 height 11
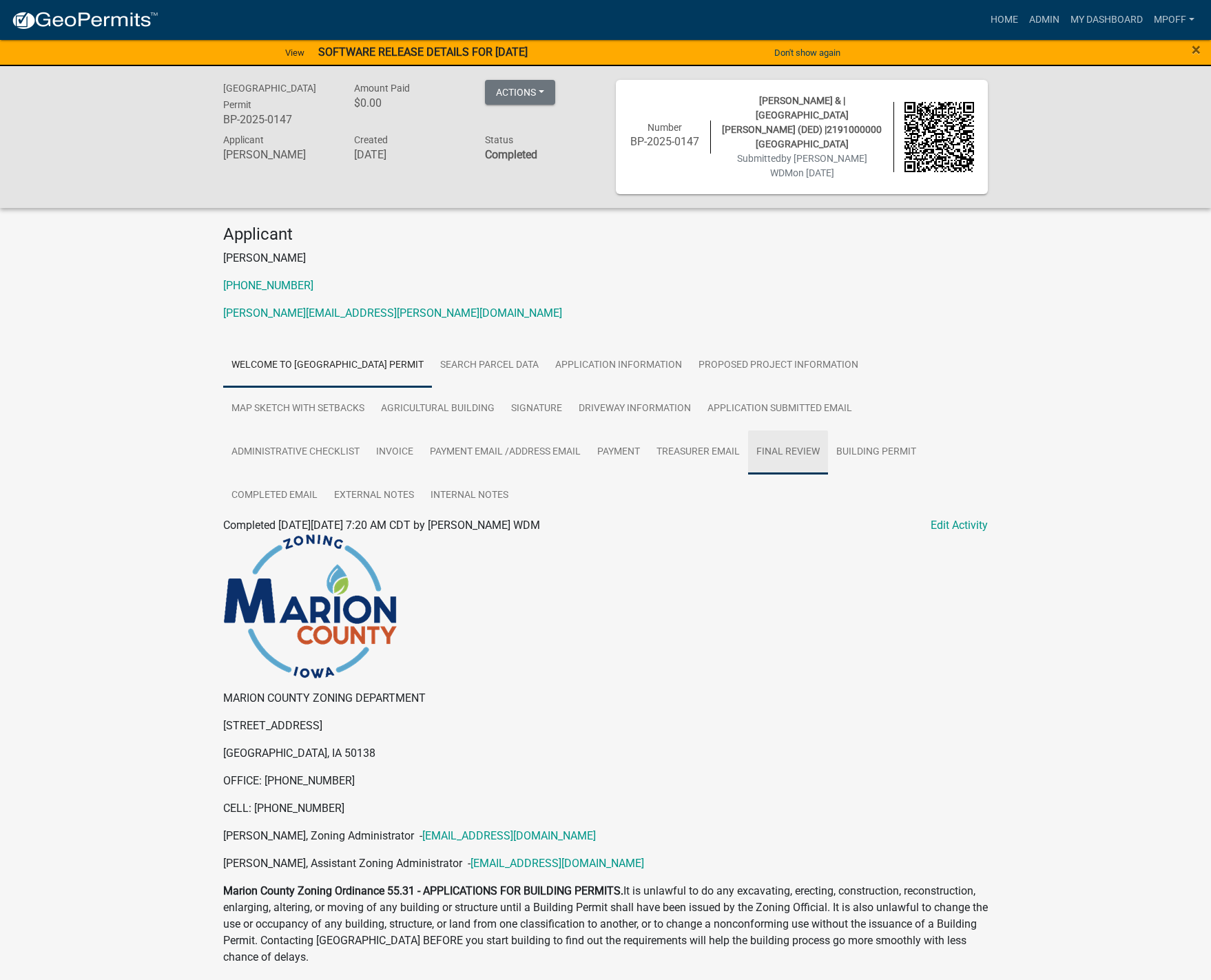
click at [798, 440] on link "Final Review" at bounding box center [789, 453] width 80 height 44
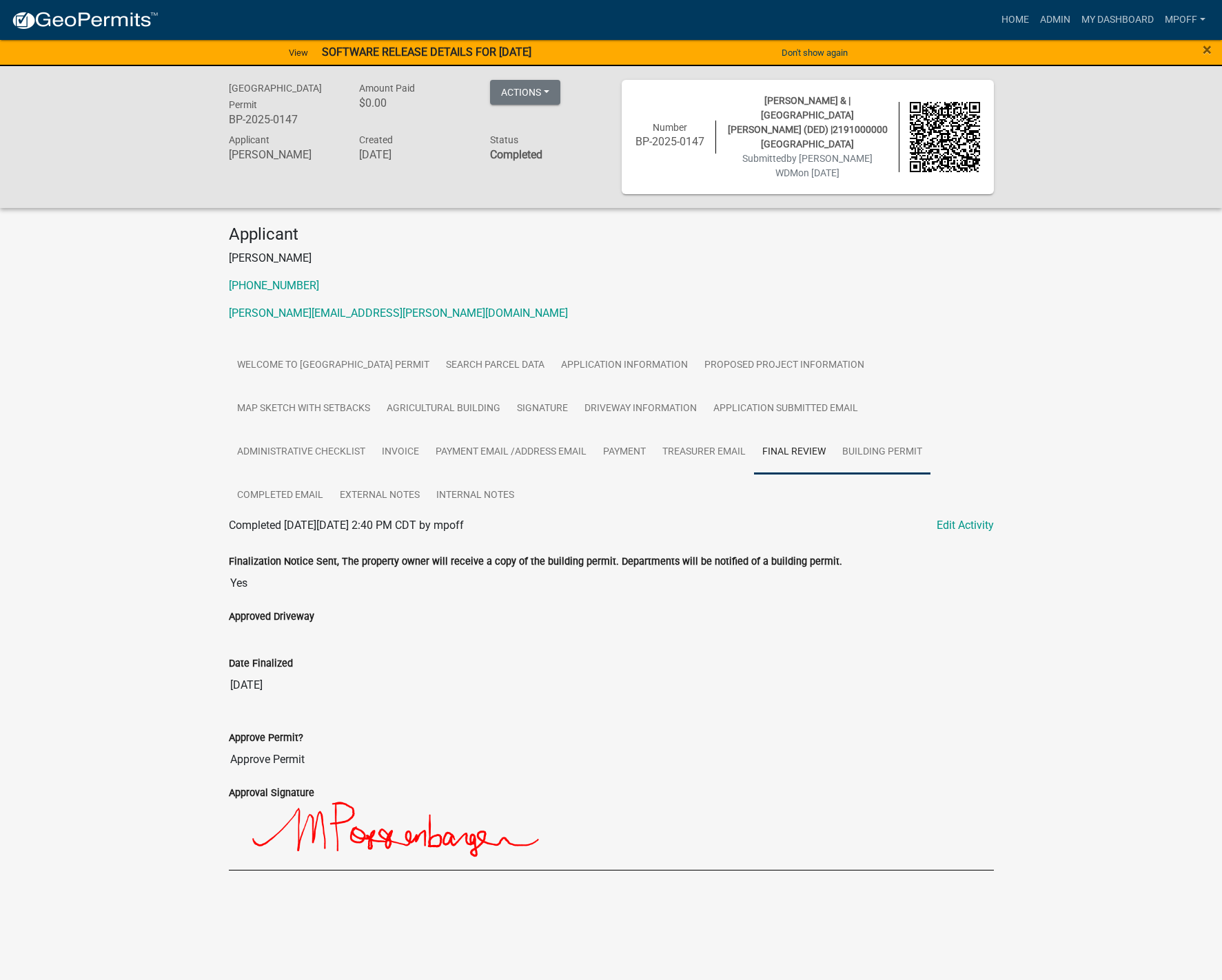
click at [856, 441] on link "Building Permit" at bounding box center [881, 453] width 96 height 44
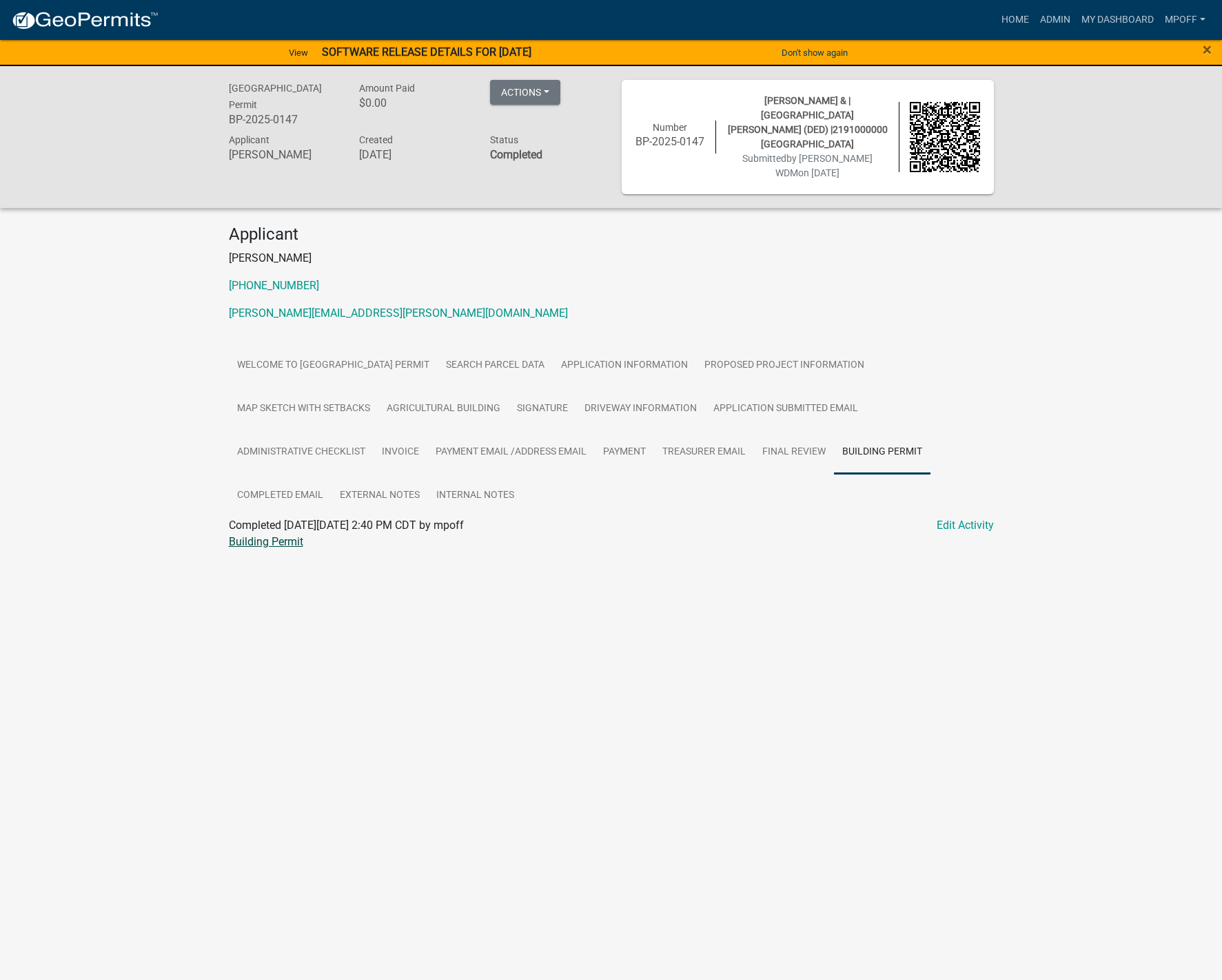
click at [282, 535] on link "Building Permit" at bounding box center [266, 541] width 74 height 13
click at [1046, 17] on link "Admin" at bounding box center [1055, 20] width 42 height 26
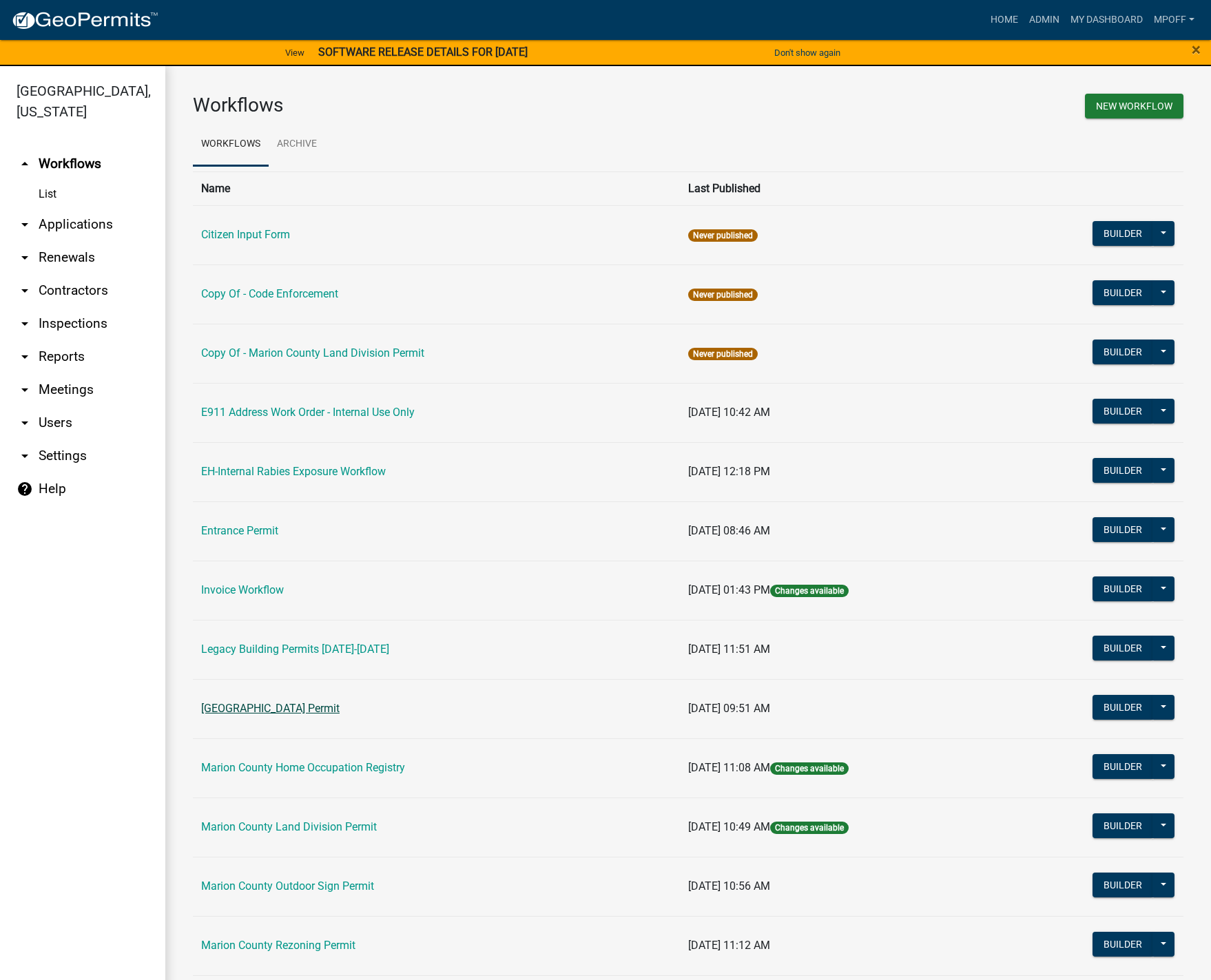
click at [292, 704] on link "[GEOGRAPHIC_DATA] Permit" at bounding box center [270, 708] width 139 height 13
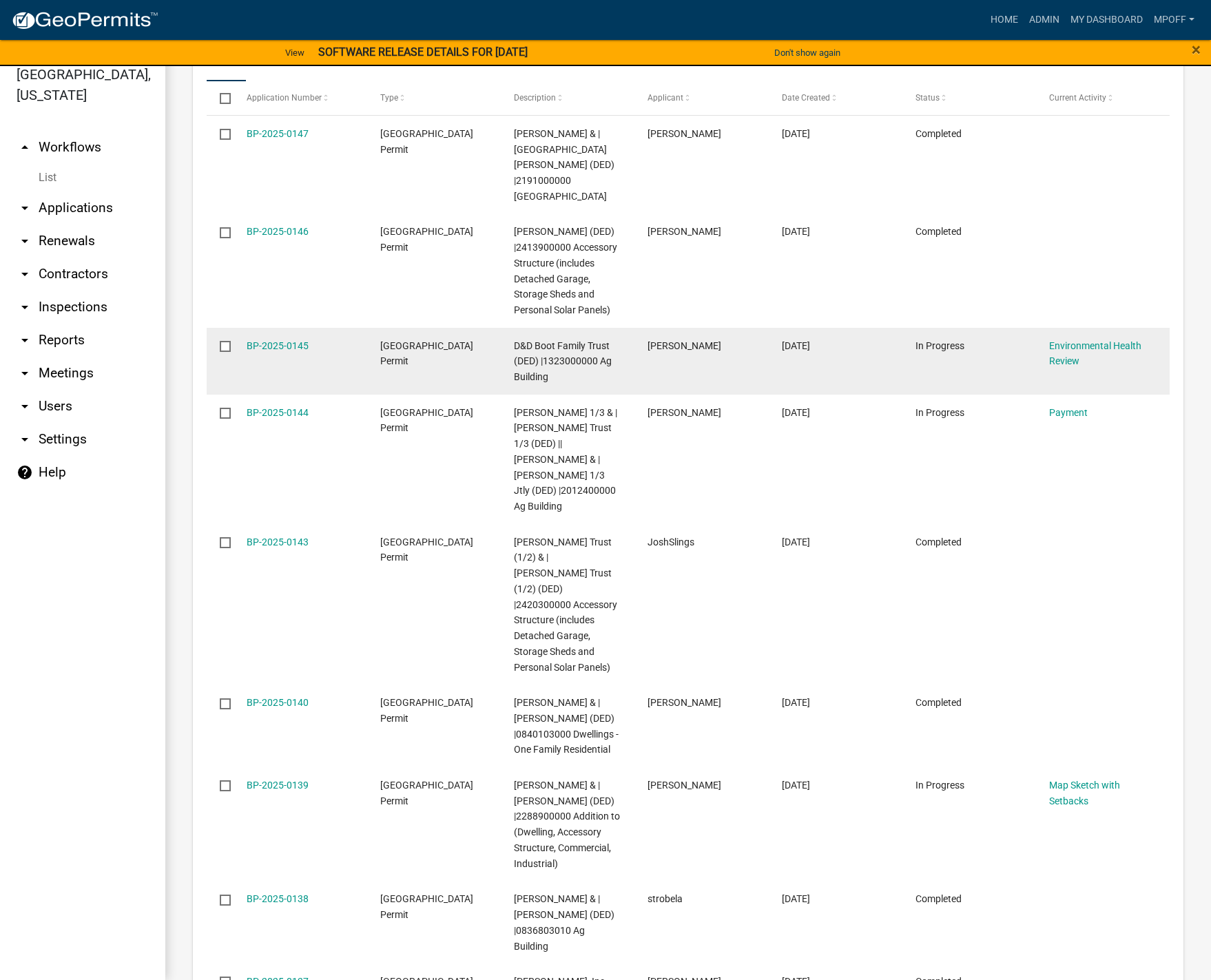
scroll to position [2214, 0]
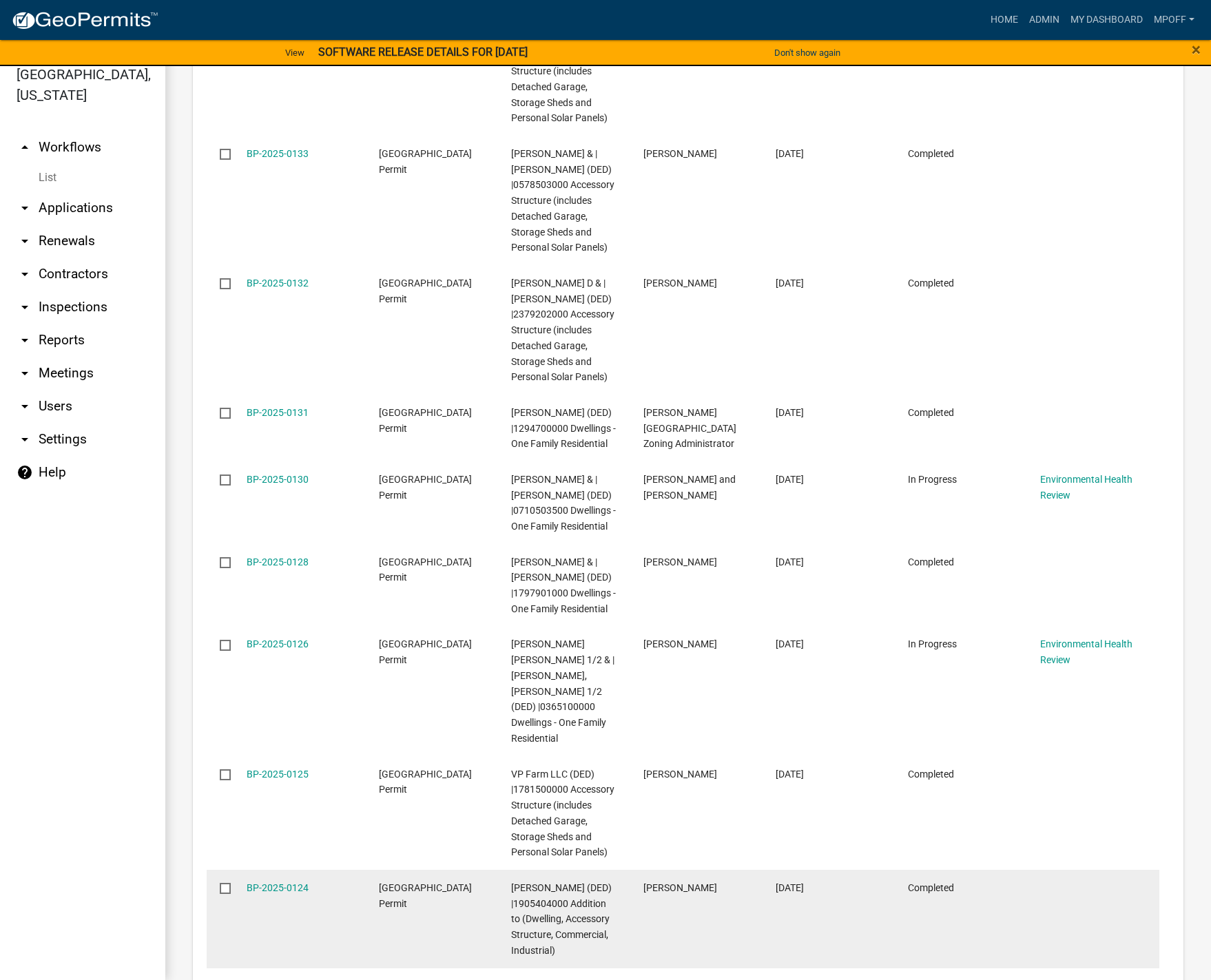
scroll to position [2293, 0]
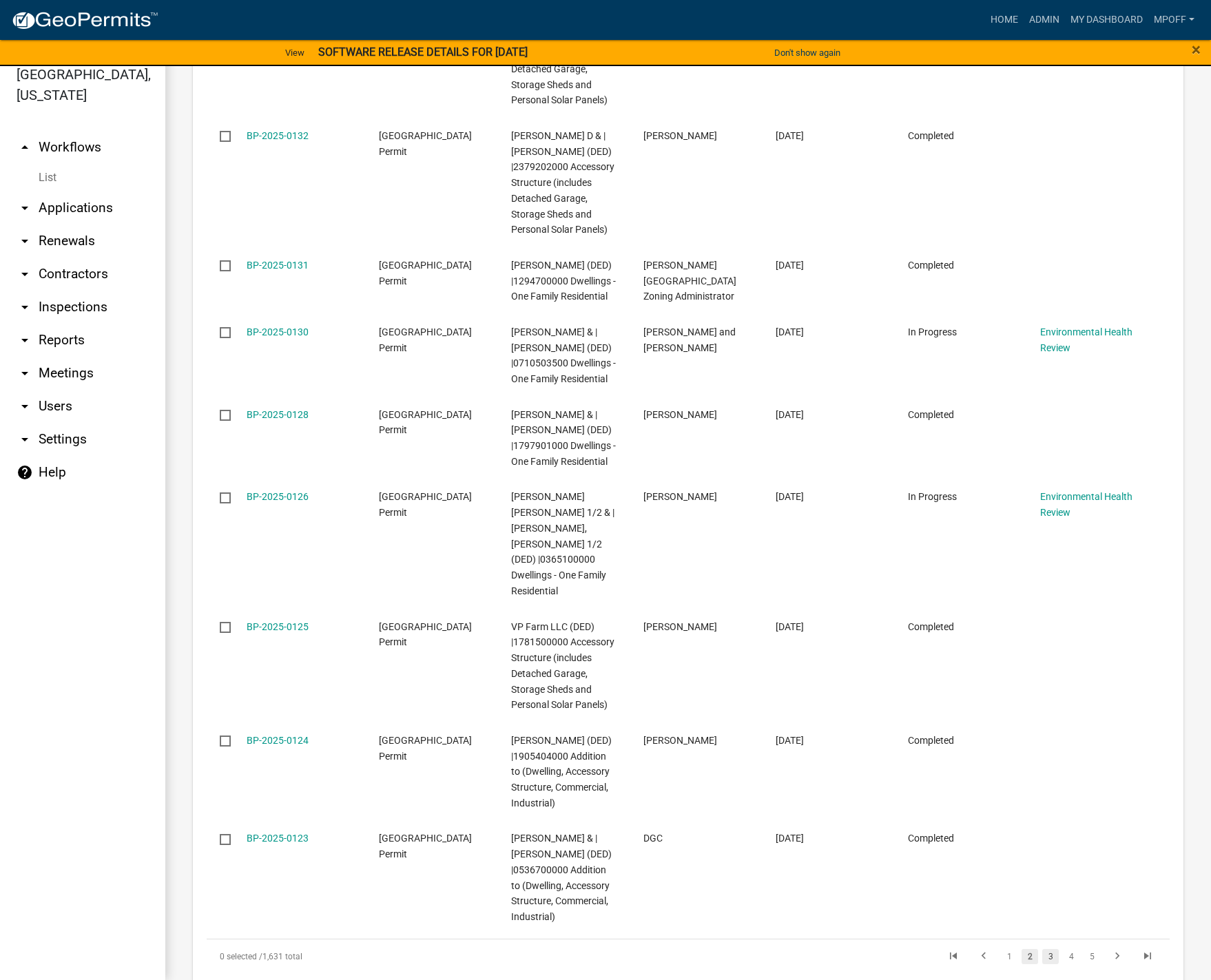
click at [1042, 949] on link "3" at bounding box center [1051, 957] width 17 height 15
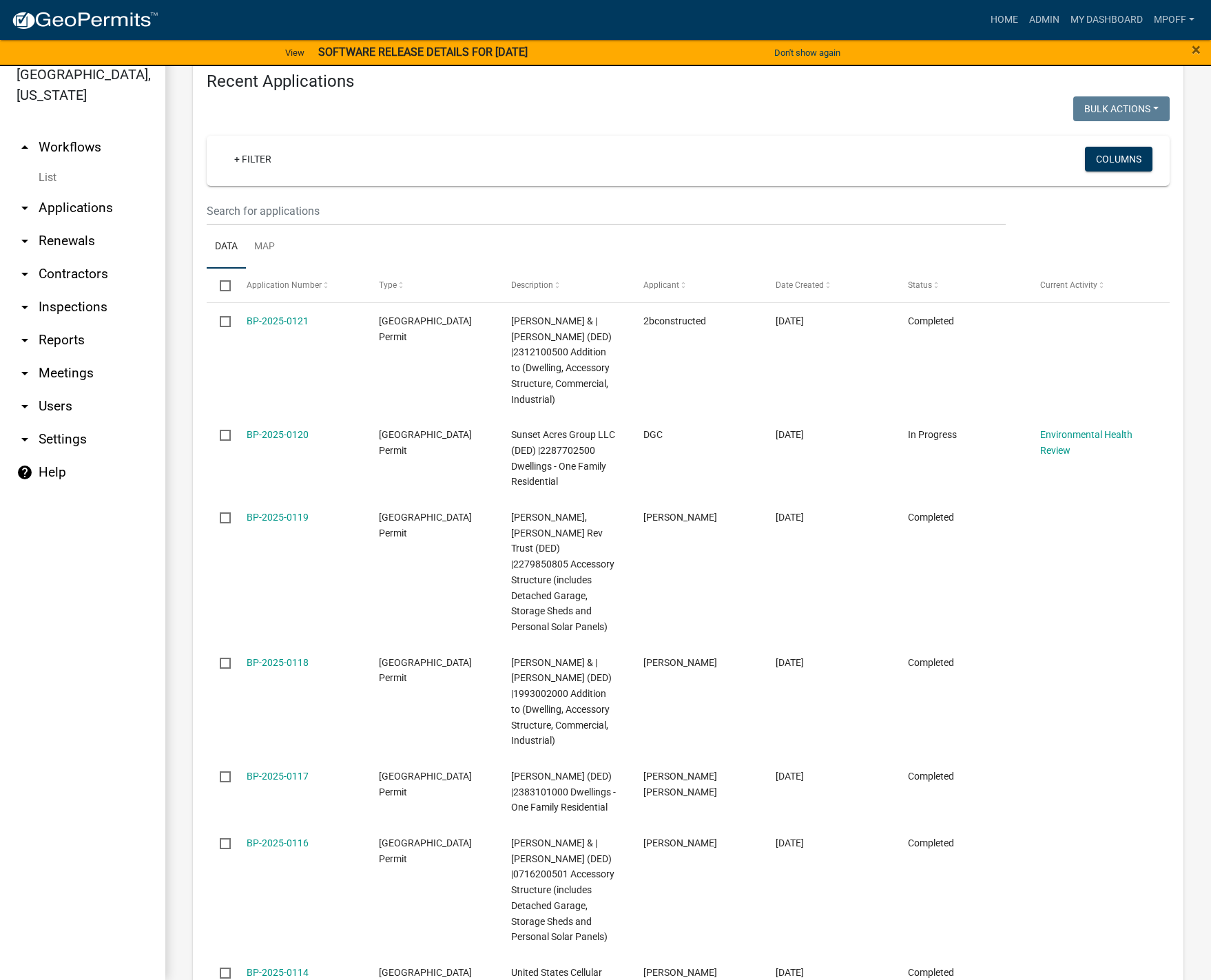
scroll to position [1847, 0]
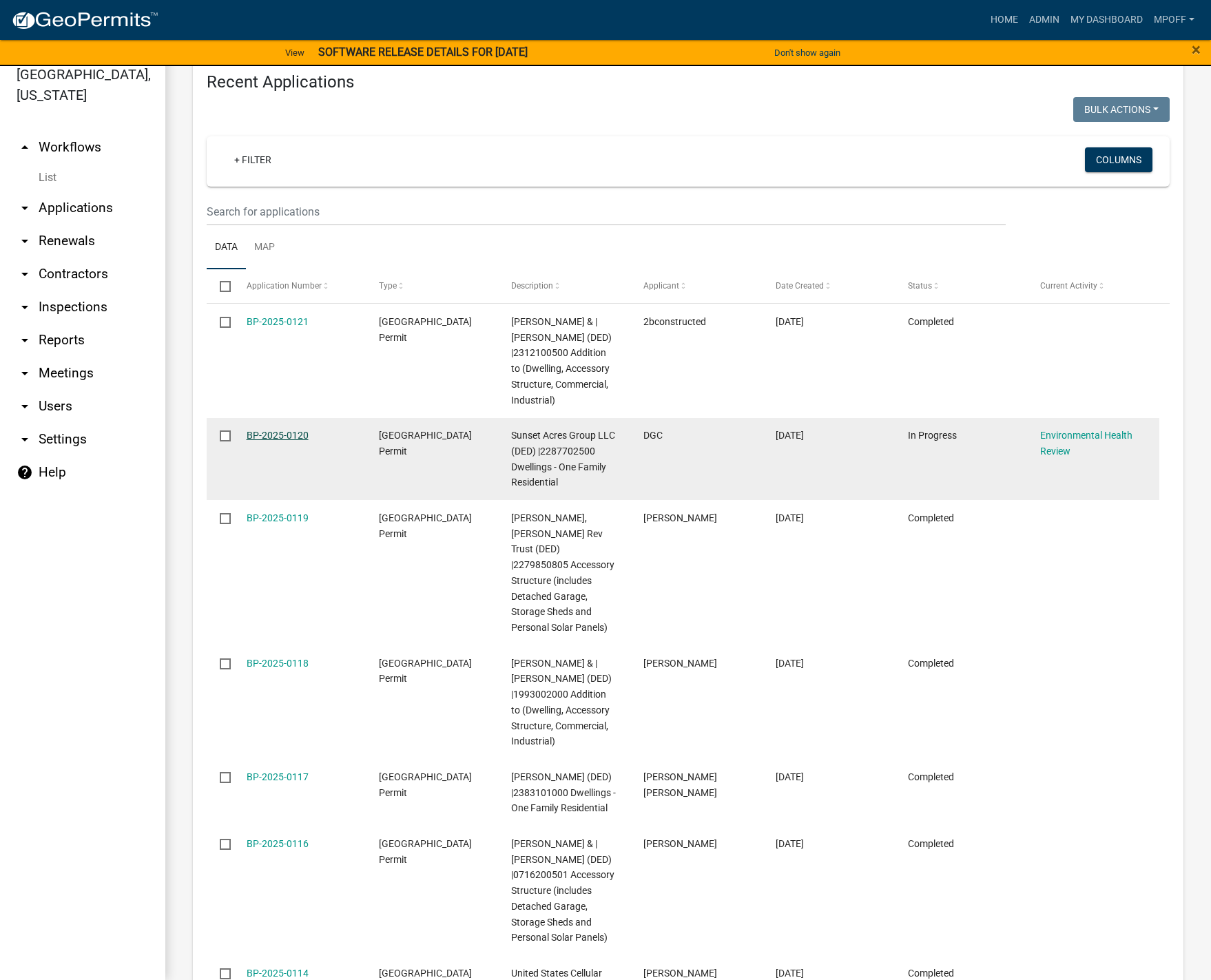
click at [266, 430] on link "BP-2025-0120" at bounding box center [278, 435] width 62 height 11
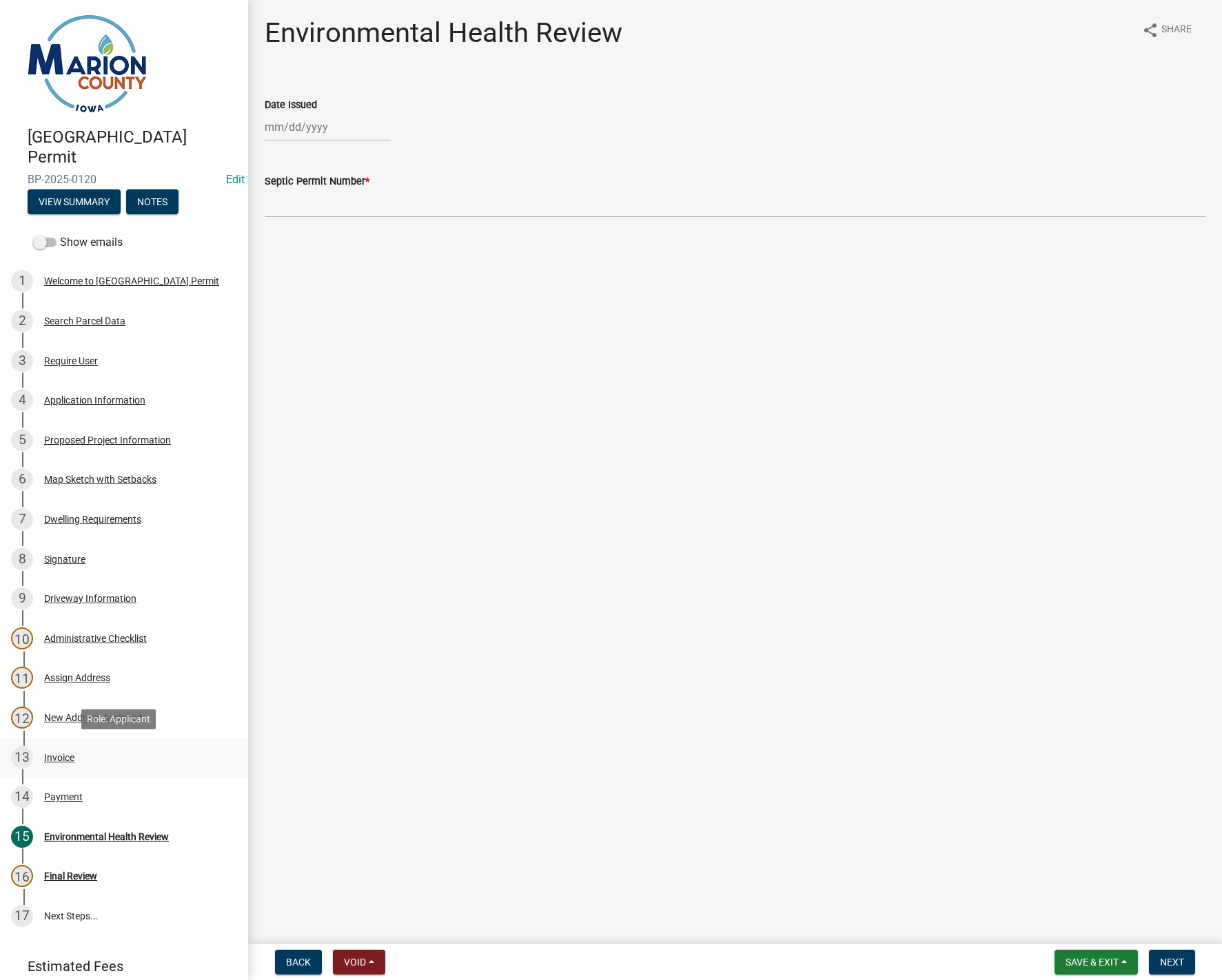
click at [64, 753] on div "Invoice" at bounding box center [59, 758] width 30 height 10
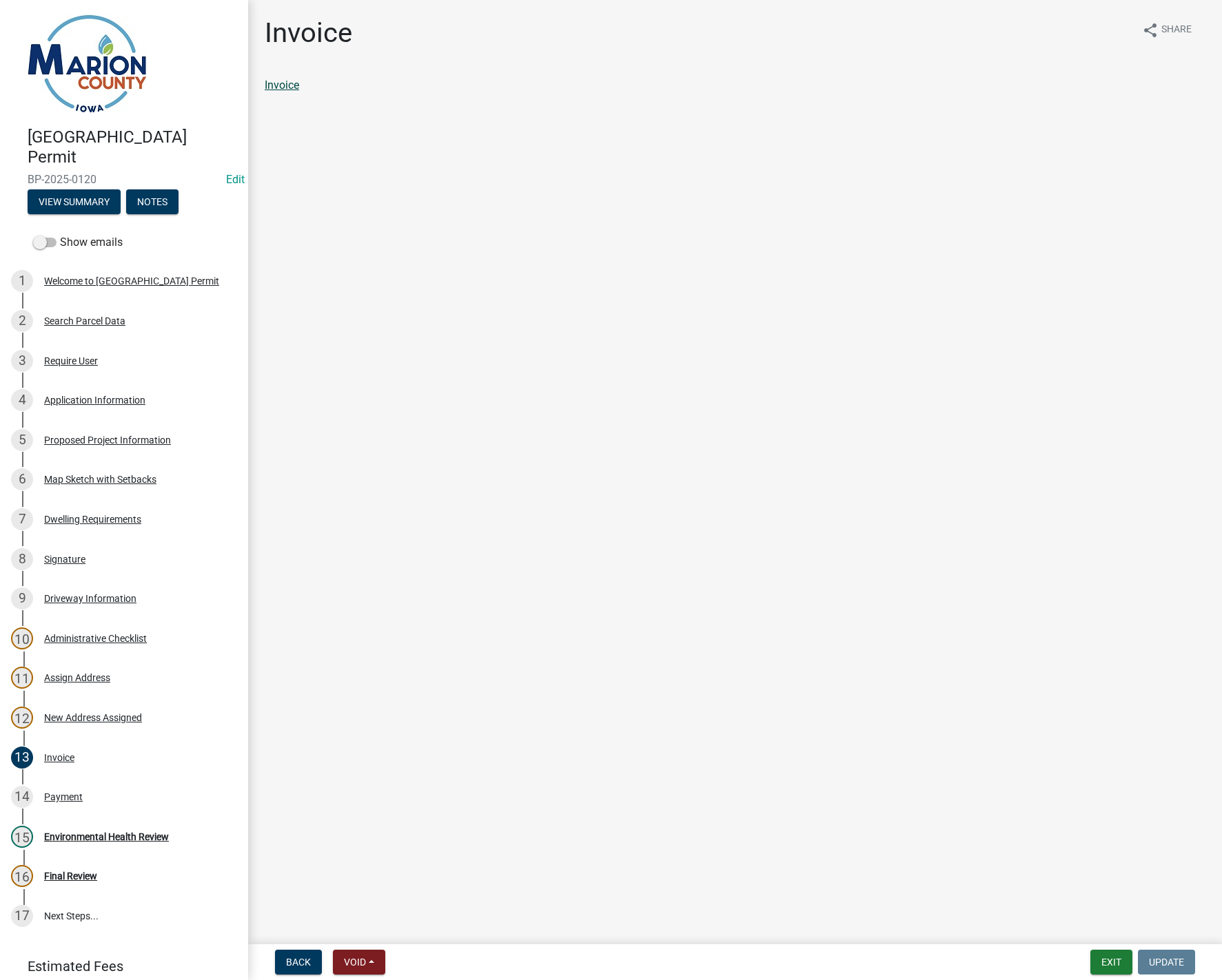
click at [292, 88] on link "Invoice" at bounding box center [282, 85] width 35 height 13
click at [66, 795] on div "Payment" at bounding box center [63, 797] width 39 height 10
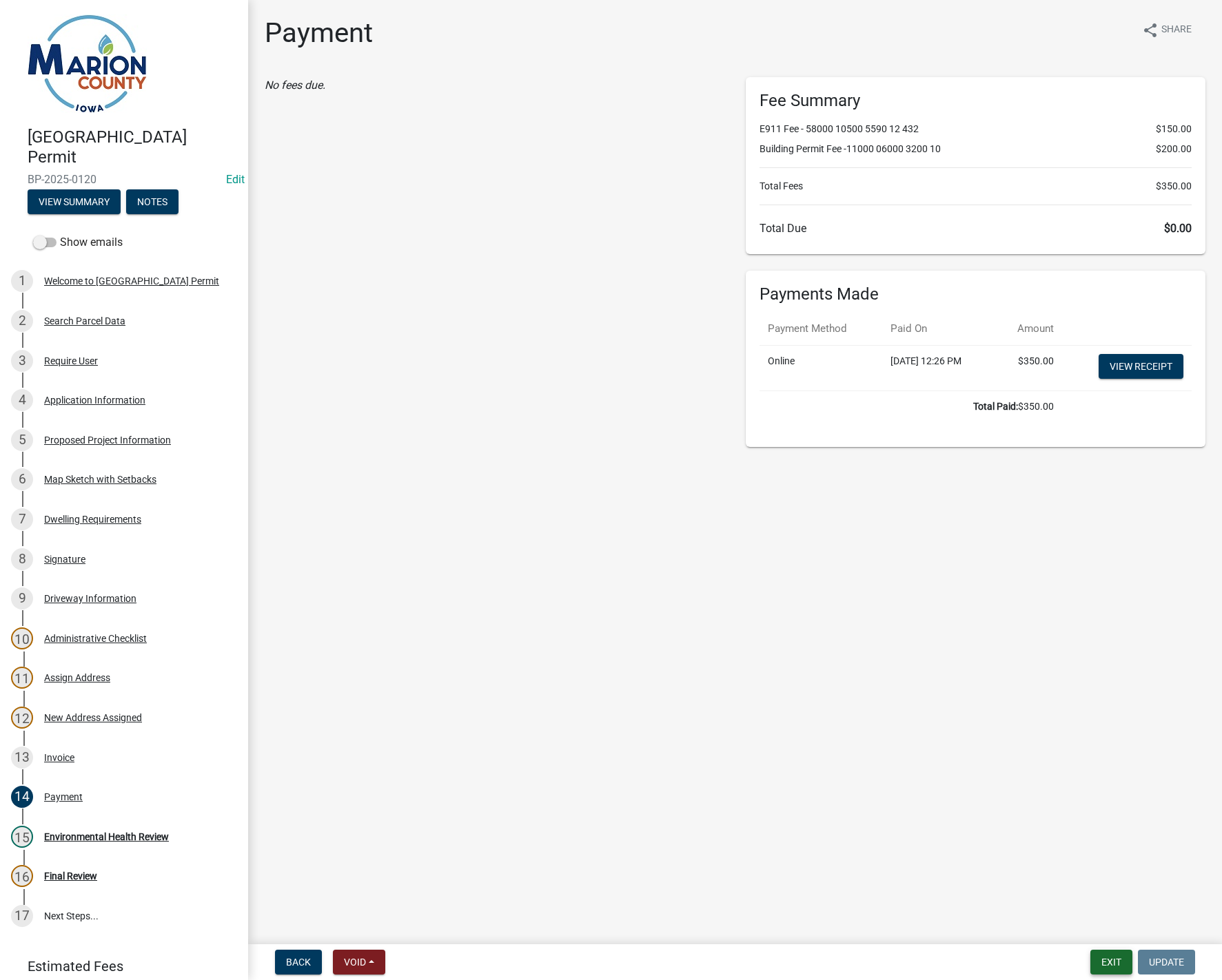
click at [1114, 963] on button "Exit" at bounding box center [1111, 962] width 42 height 25
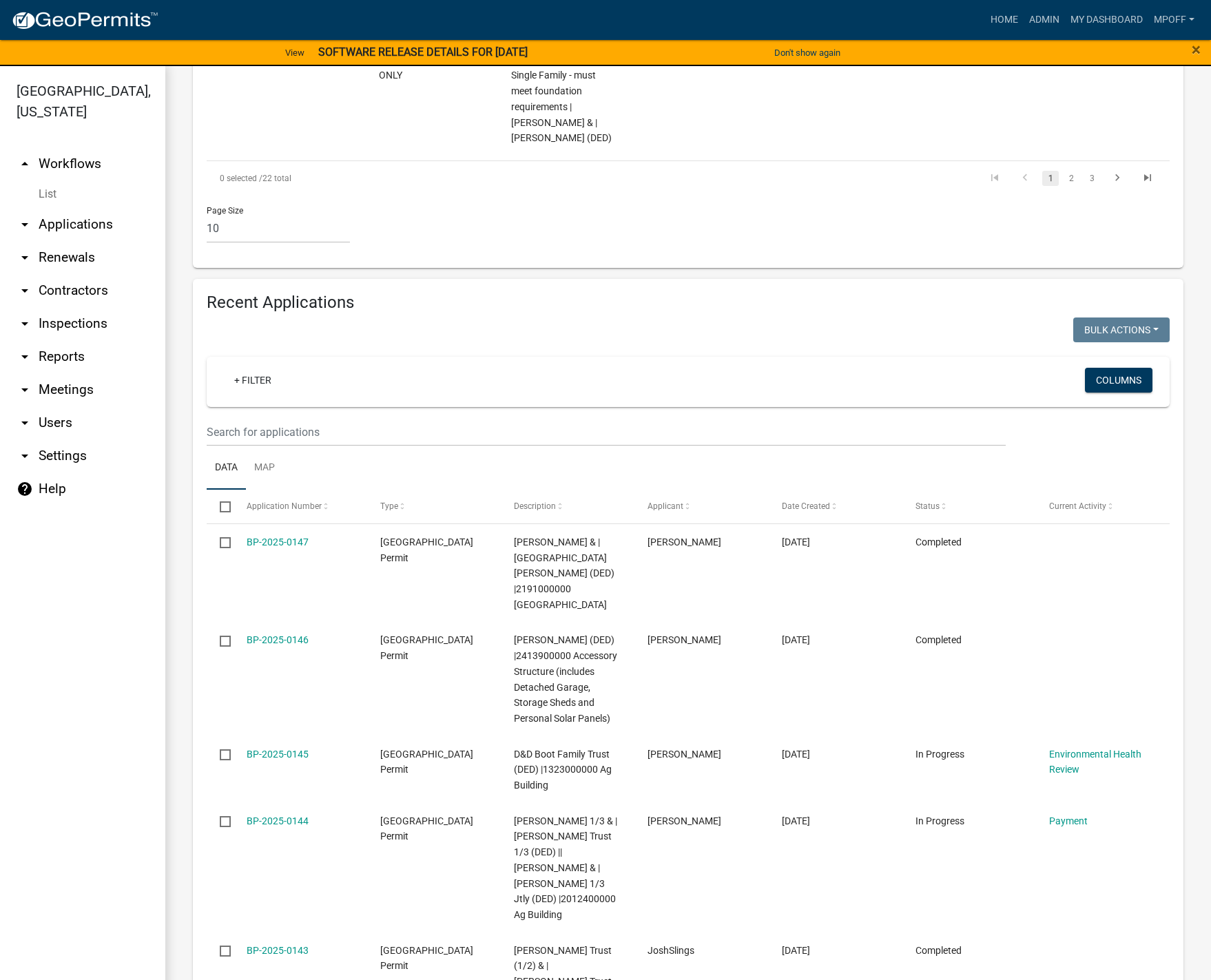
scroll to position [1860, 0]
